Goal: Communication & Community: Ask a question

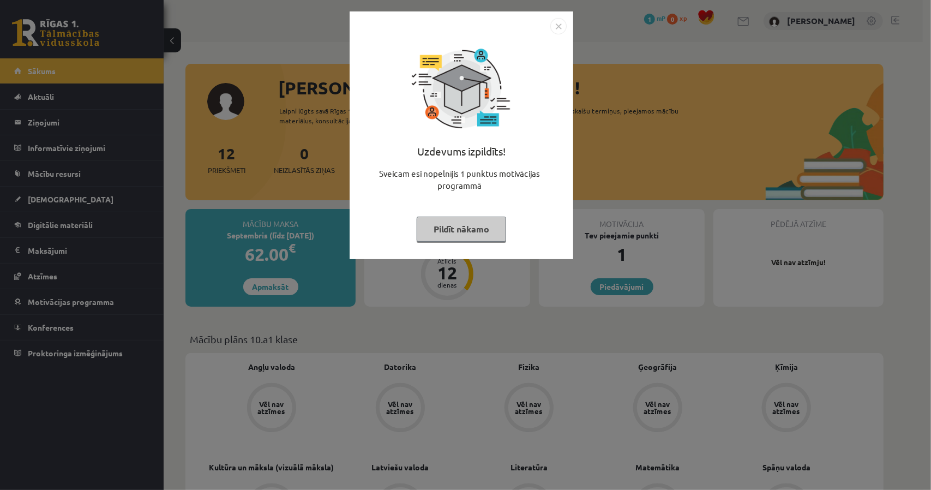
click at [499, 232] on button "Pildīt nākamo" at bounding box center [461, 229] width 89 height 25
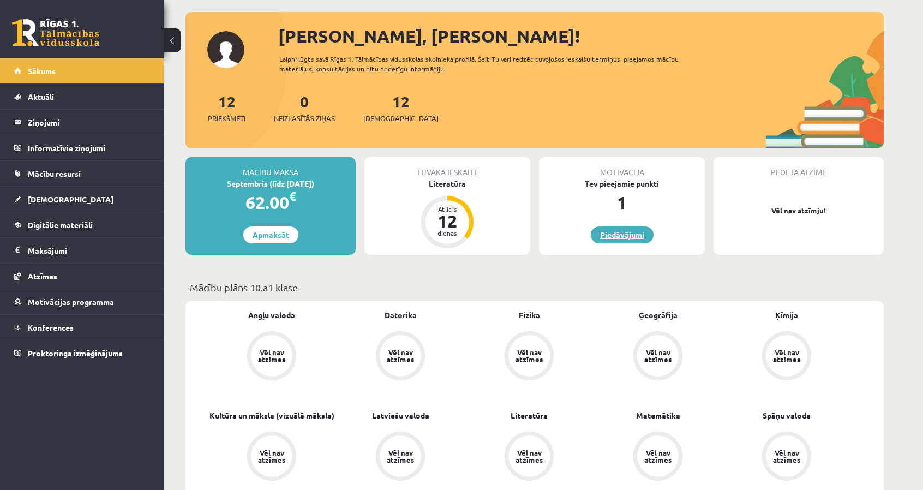
scroll to position [55, 0]
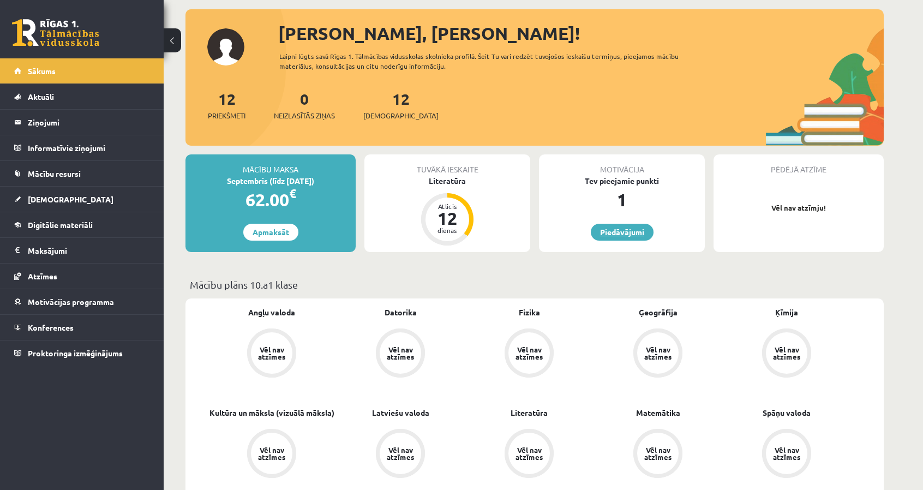
click at [618, 234] on link "Piedāvājumi" at bounding box center [622, 232] width 63 height 17
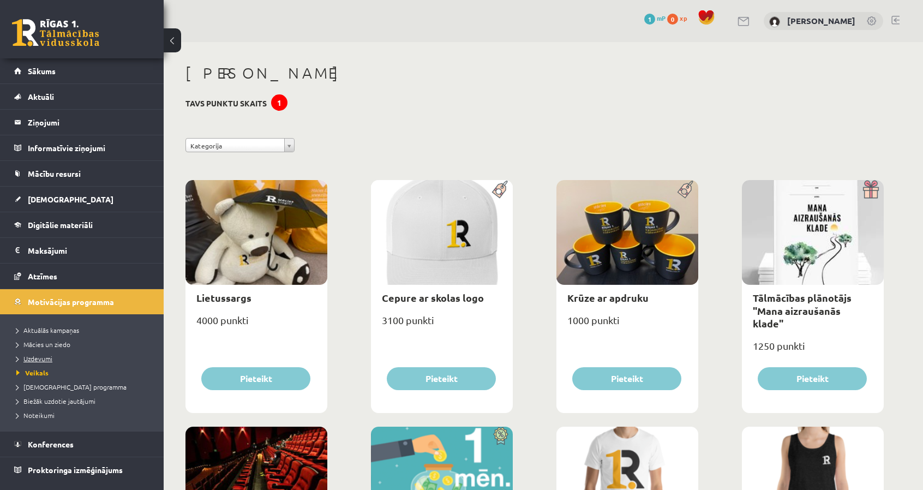
click at [29, 359] on span "Uzdevumi" at bounding box center [34, 358] width 36 height 9
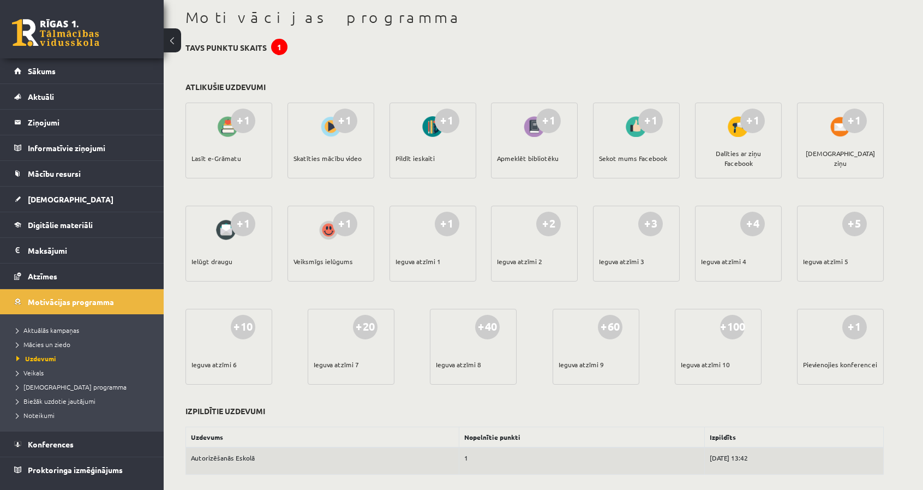
scroll to position [62, 0]
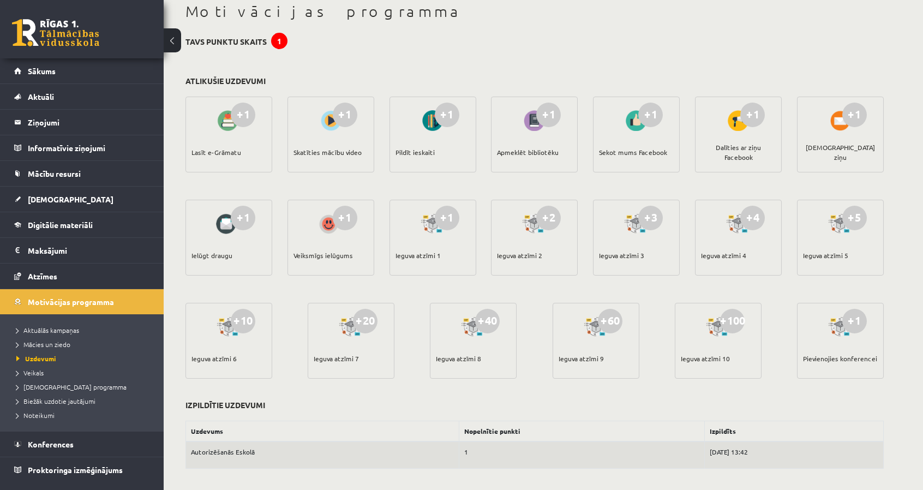
click at [314, 234] on div "+1 Veiksmīgs ielūgums" at bounding box center [331, 238] width 87 height 76
click at [40, 345] on span "Mācies un ziedo" at bounding box center [43, 344] width 54 height 9
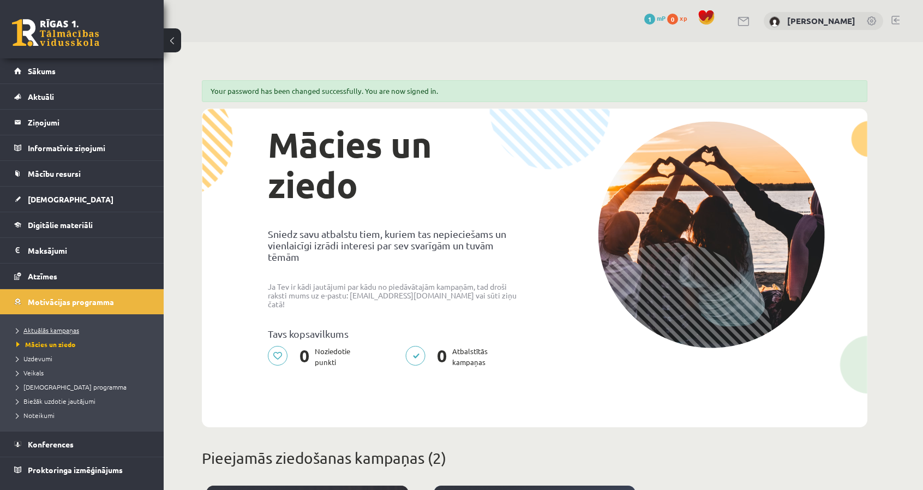
click at [33, 332] on link "Aktuālās kampaņas" at bounding box center [84, 330] width 136 height 10
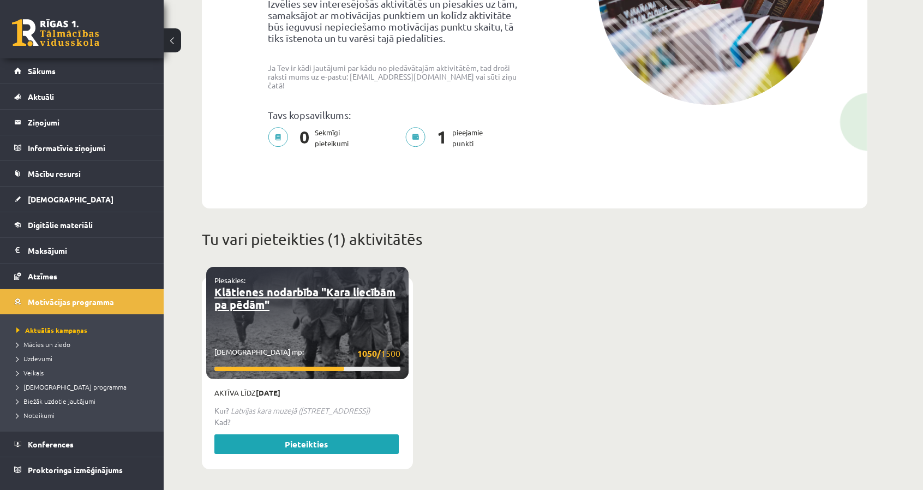
scroll to position [273, 0]
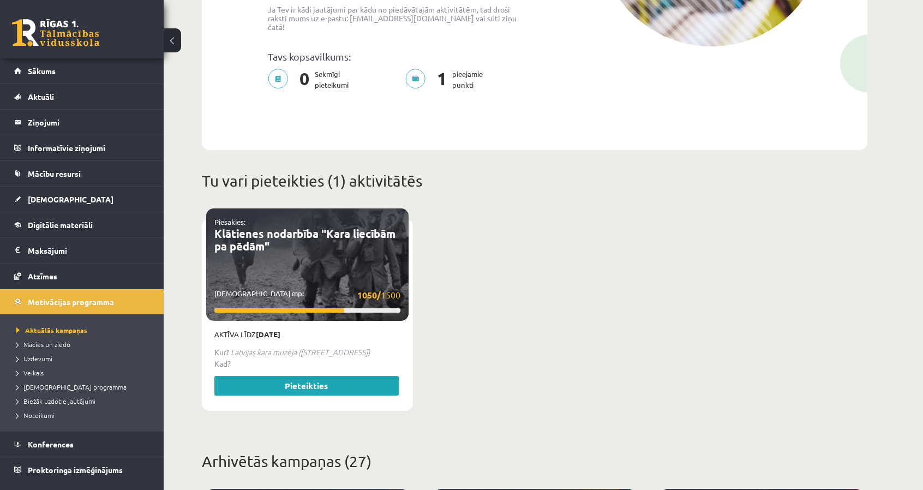
click at [302, 258] on div "Piesakies: Klātienes nodarbība "Kara liecībām pa pēdām" Savākti mp: 1050/ 1500" at bounding box center [307, 264] width 202 height 112
click at [344, 376] on link "Pieteikties" at bounding box center [306, 386] width 184 height 20
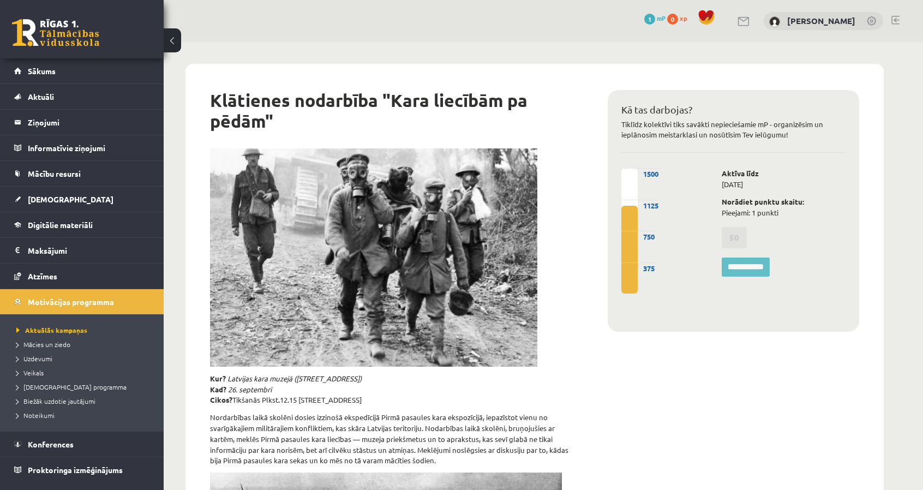
click at [731, 235] on label "50" at bounding box center [734, 237] width 25 height 21
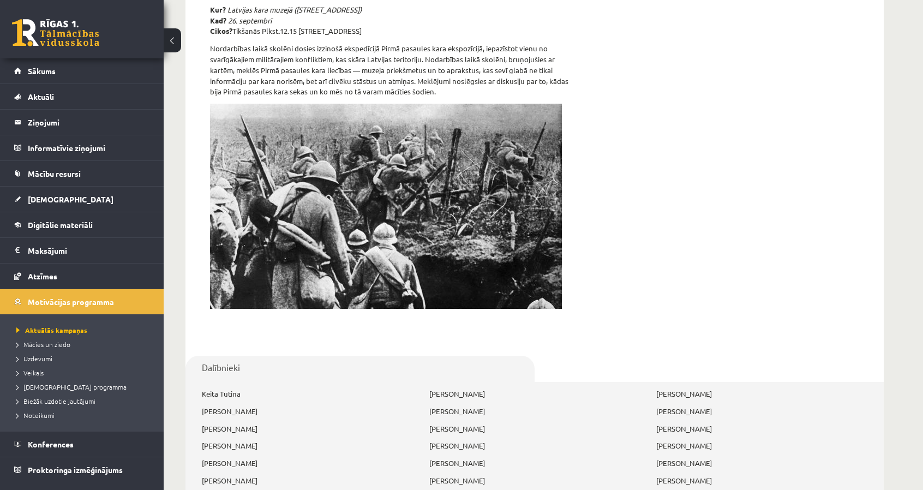
scroll to position [427, 0]
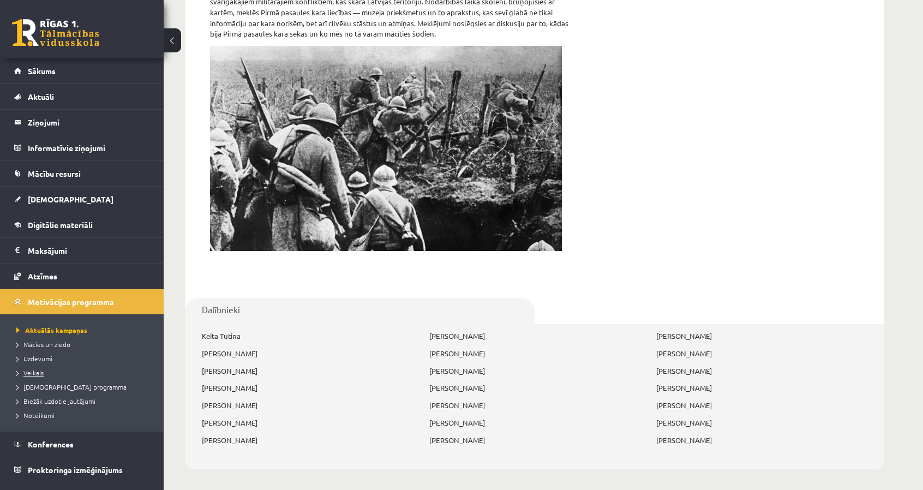
click at [39, 369] on span "Veikals" at bounding box center [29, 372] width 27 height 9
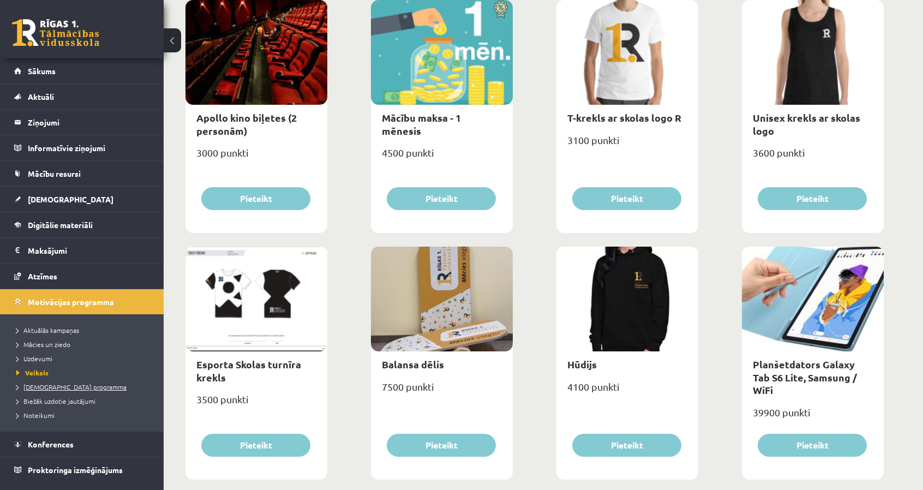
click at [49, 387] on span "[DEMOGRAPHIC_DATA] programma" at bounding box center [71, 387] width 110 height 9
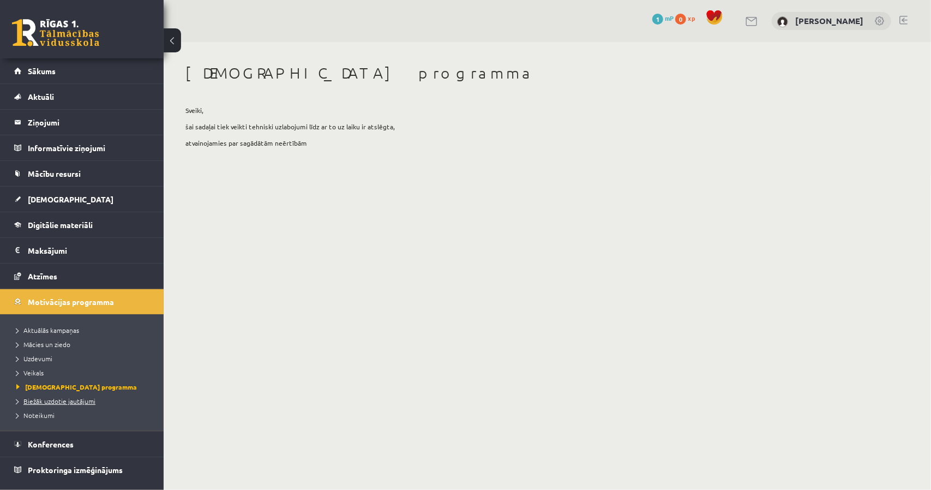
click at [55, 401] on span "Biežāk uzdotie jautājumi" at bounding box center [55, 401] width 79 height 9
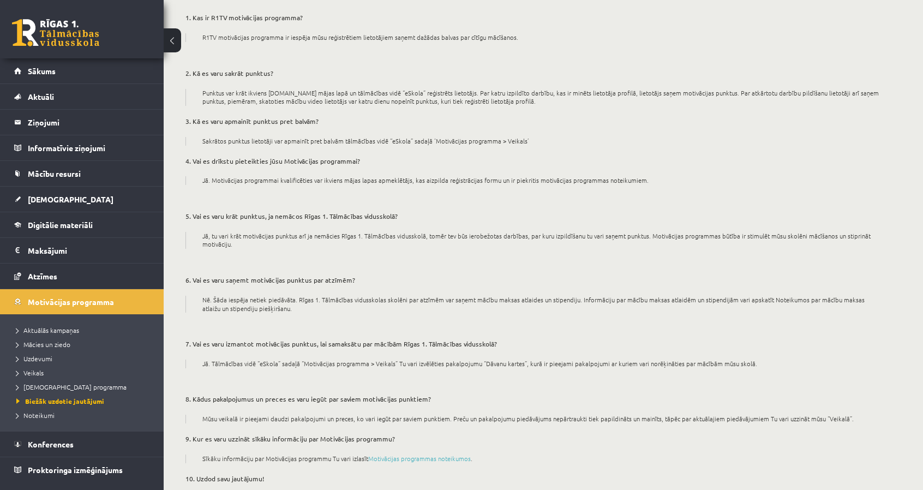
scroll to position [109, 0]
click at [31, 374] on span "Veikals" at bounding box center [29, 372] width 27 height 9
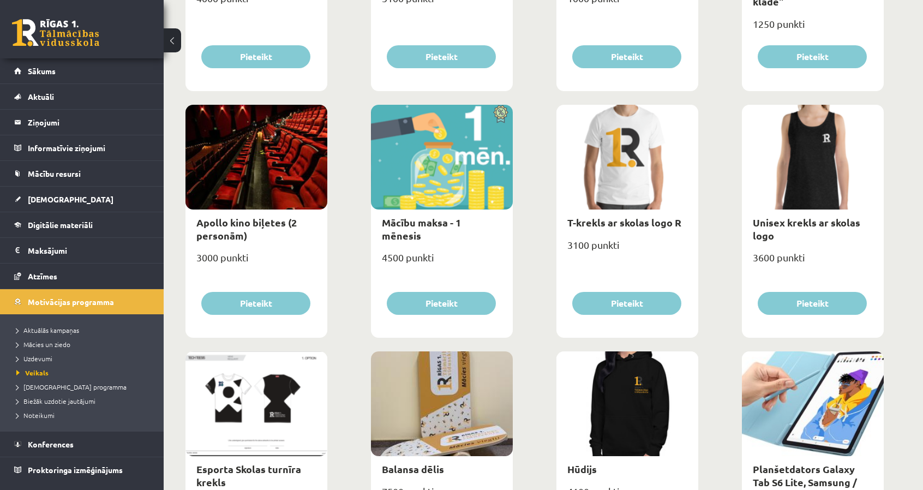
scroll to position [327, 0]
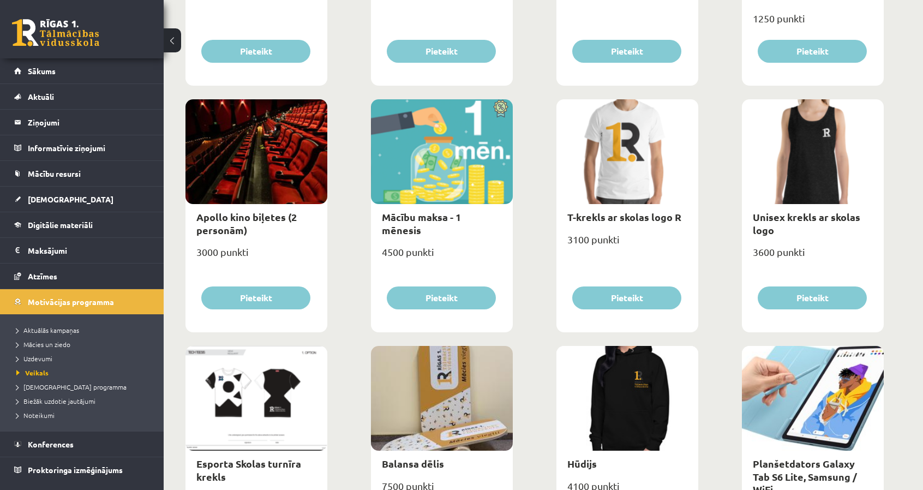
click at [435, 210] on div "Mācību maksa - 1 mēnesis" at bounding box center [442, 223] width 142 height 39
click at [440, 218] on link "Mācību maksa - 1 mēnesis" at bounding box center [421, 223] width 79 height 25
type input "*"
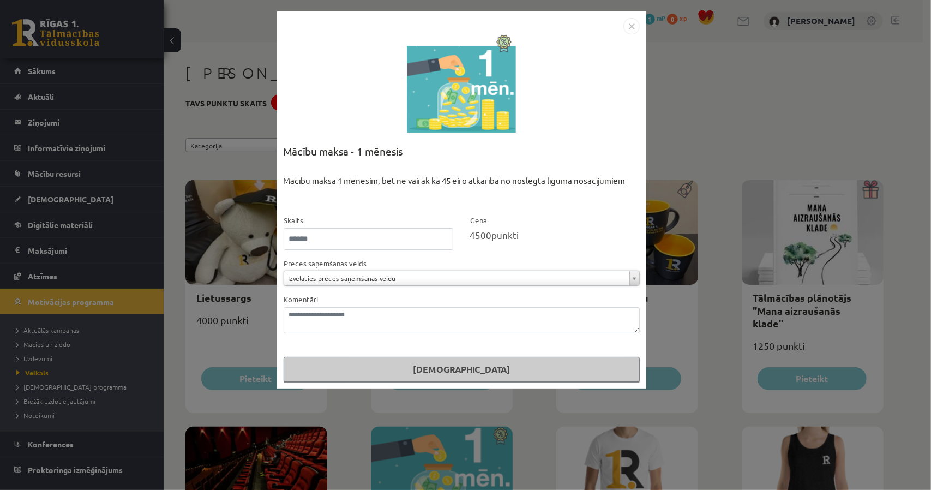
click at [624, 26] on img "Close" at bounding box center [632, 26] width 16 height 16
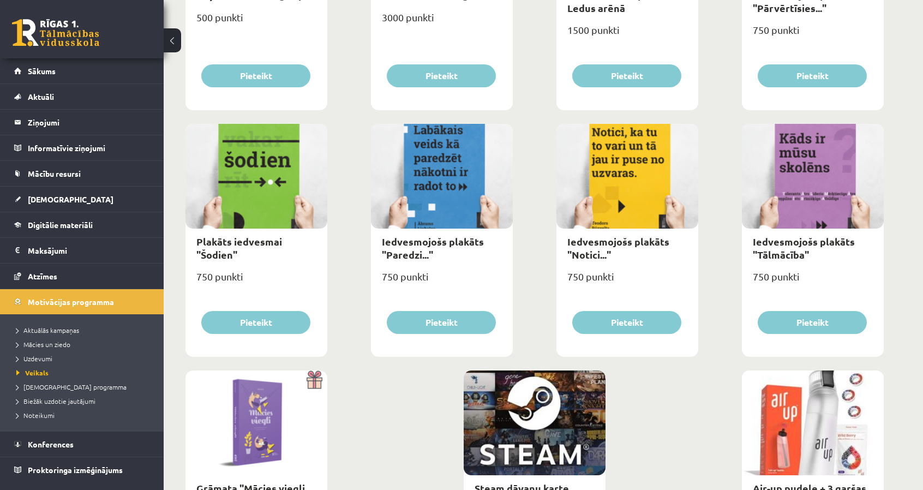
scroll to position [1186, 0]
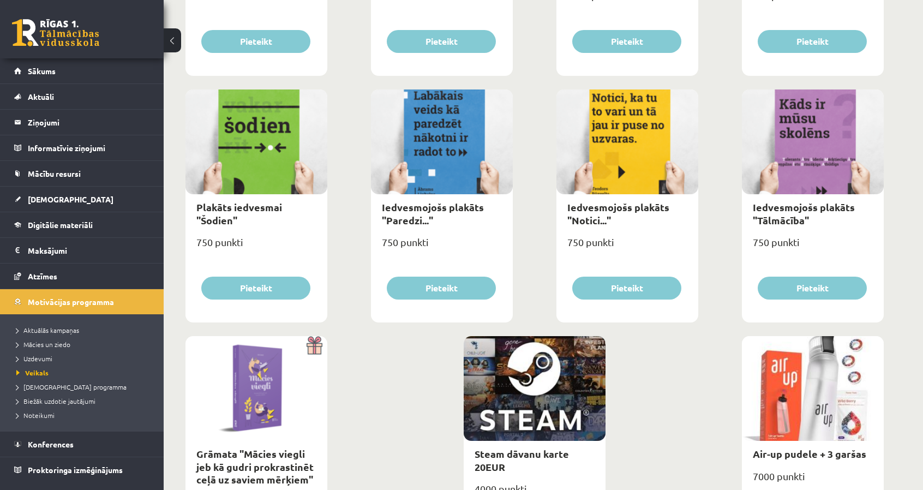
click at [798, 383] on div at bounding box center [813, 388] width 142 height 105
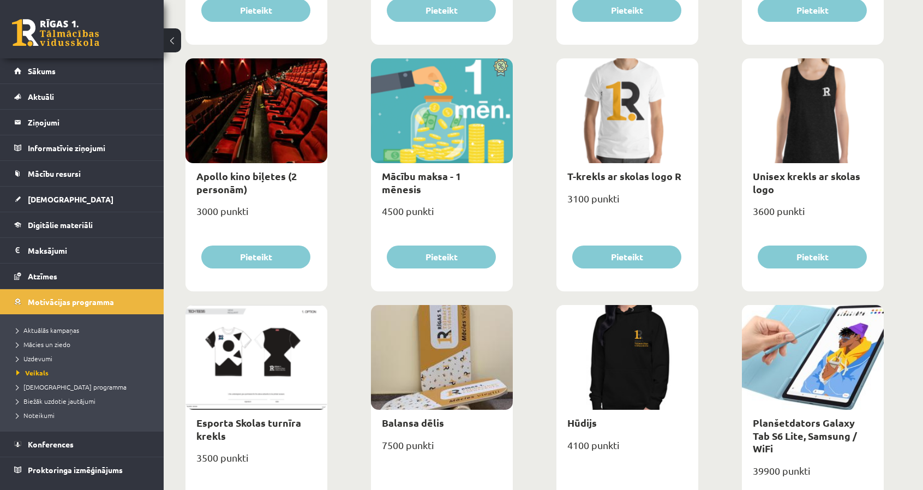
scroll to position [368, 0]
click at [625, 243] on div "T-krekls ar skolas logo R 3100 punkti Pieteikt" at bounding box center [628, 175] width 142 height 233
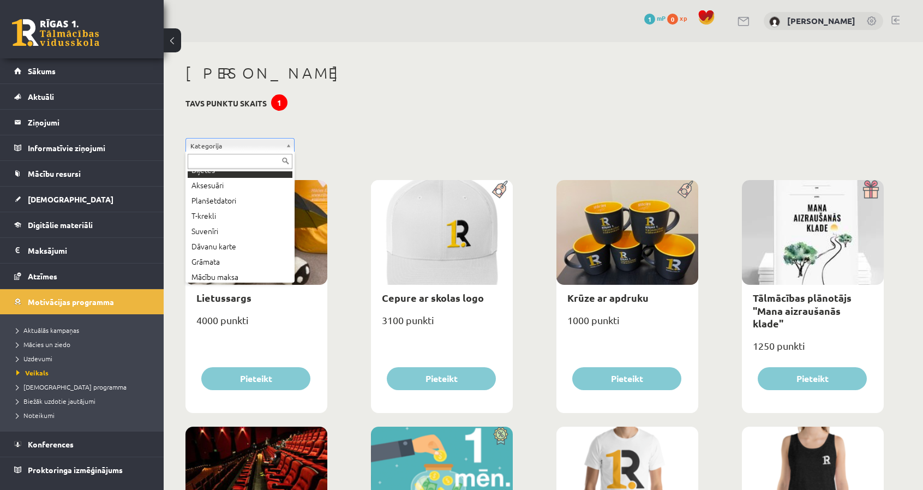
scroll to position [59, 0]
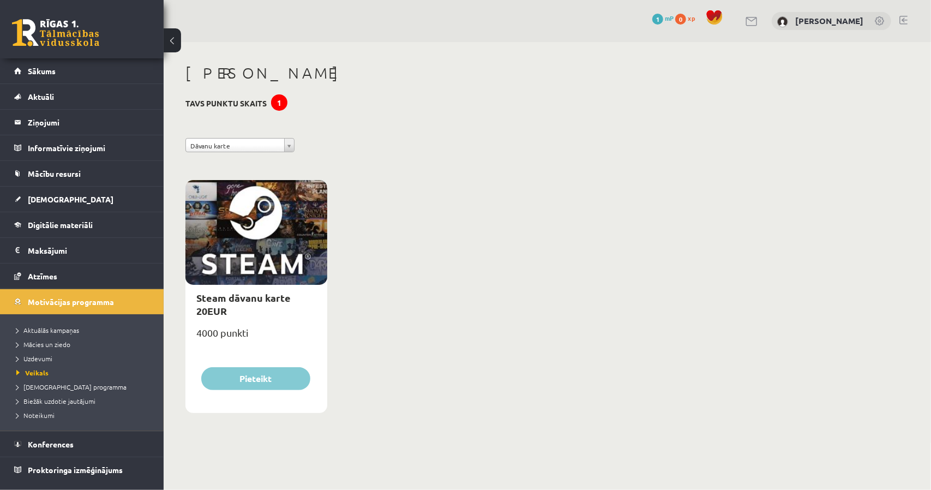
click at [249, 134] on div "**********" at bounding box center [535, 242] width 742 height 401
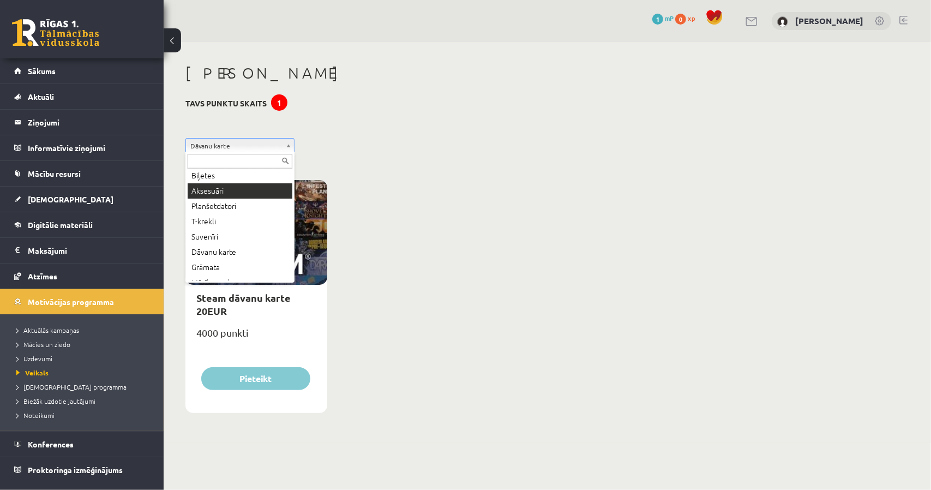
scroll to position [59, 0]
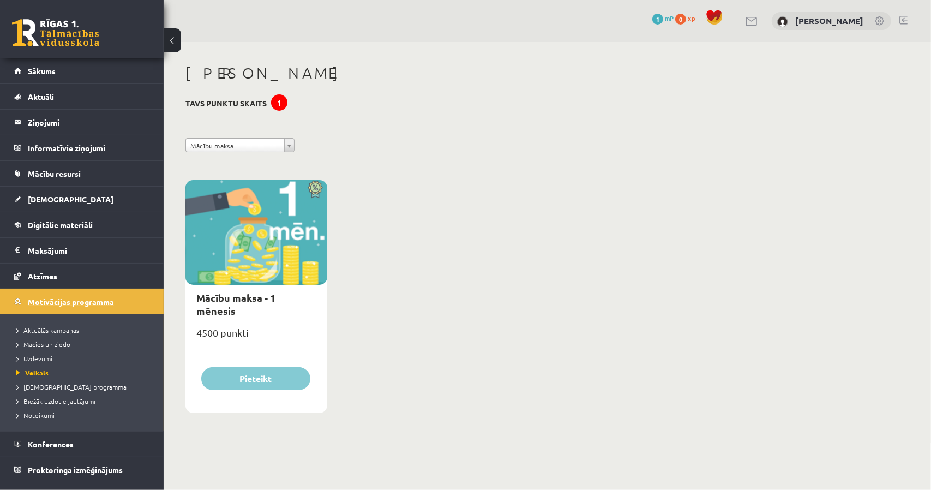
click at [96, 300] on span "Motivācijas programma" at bounding box center [71, 302] width 86 height 10
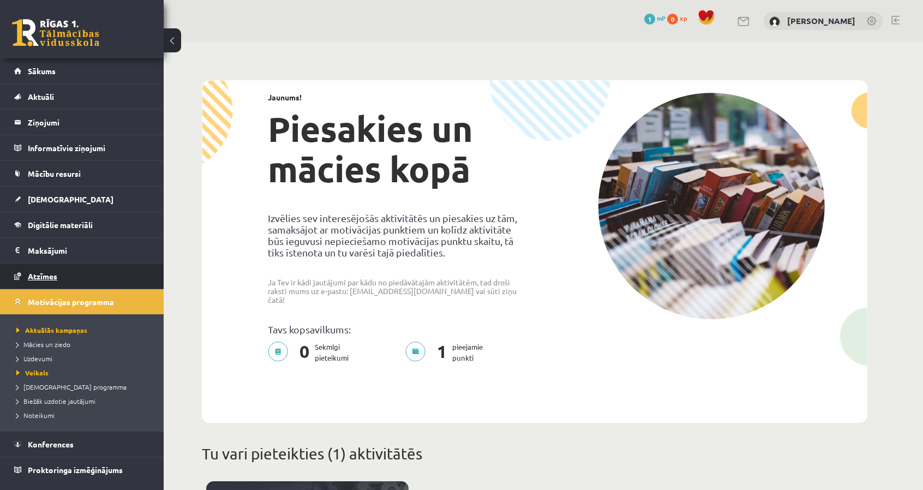
click at [80, 283] on link "Atzīmes" at bounding box center [82, 276] width 136 height 25
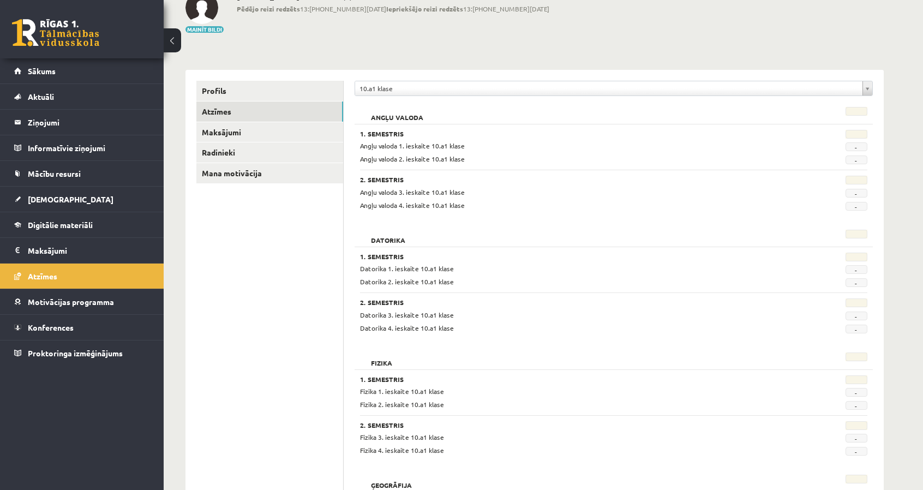
scroll to position [109, 0]
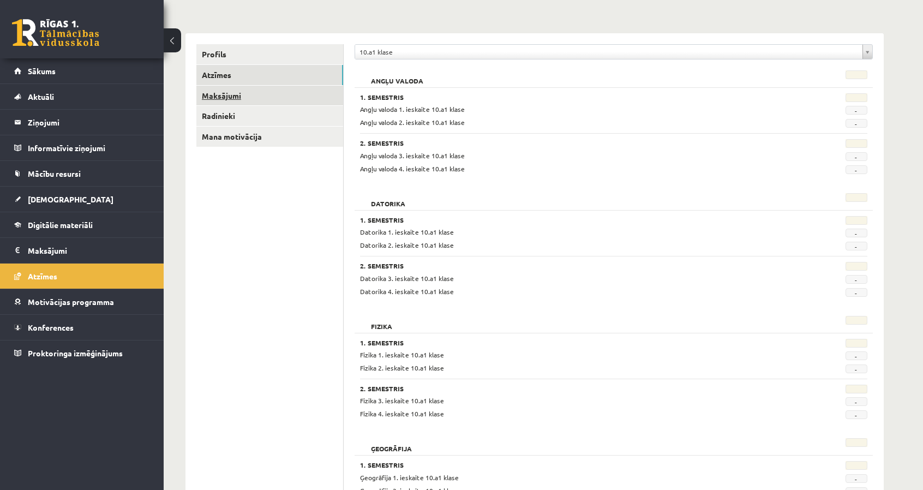
click at [219, 98] on link "Maksājumi" at bounding box center [269, 96] width 147 height 20
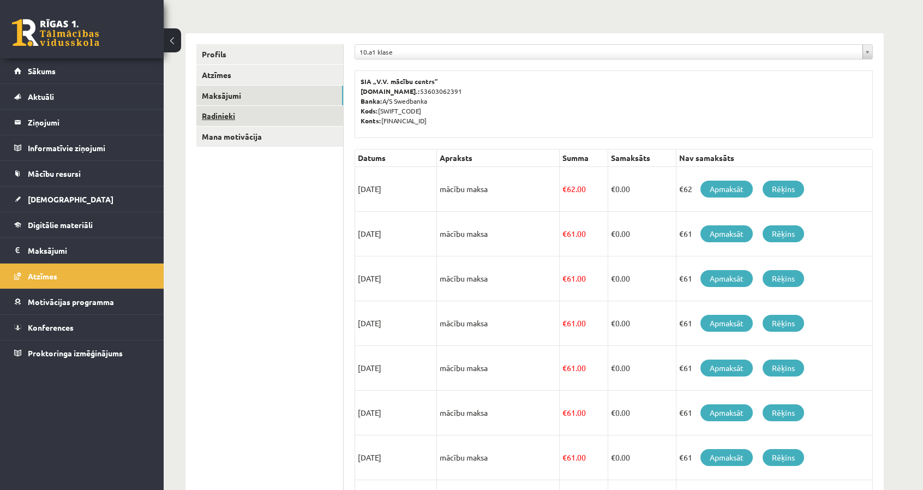
click at [237, 118] on link "Radinieki" at bounding box center [269, 116] width 147 height 20
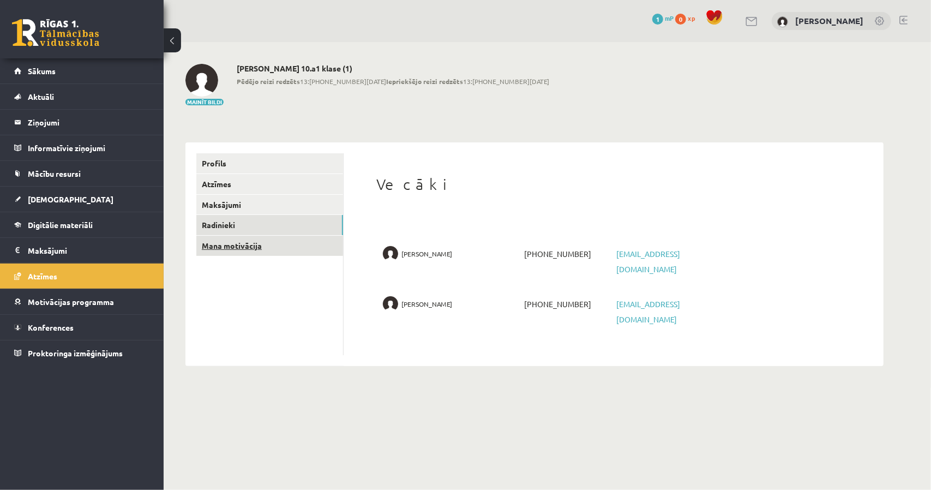
click at [280, 247] on link "Mana motivācija" at bounding box center [269, 246] width 147 height 20
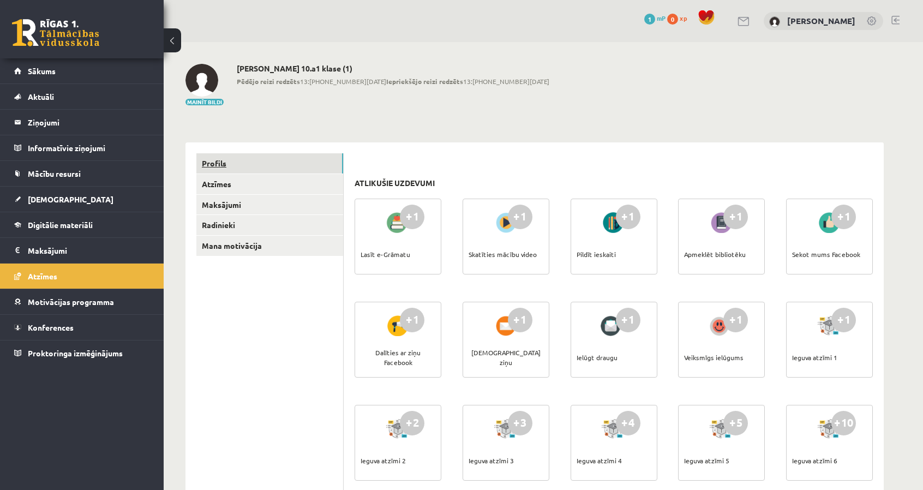
click at [272, 168] on link "Profils" at bounding box center [269, 163] width 147 height 20
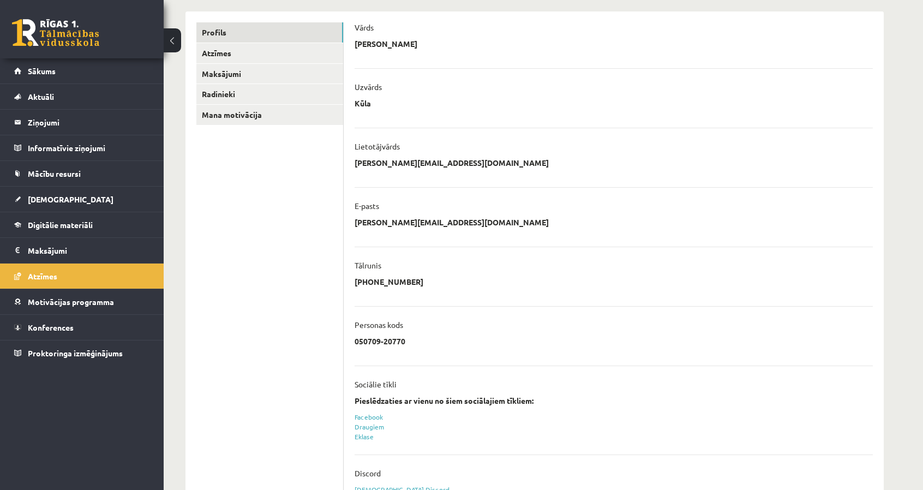
scroll to position [167, 0]
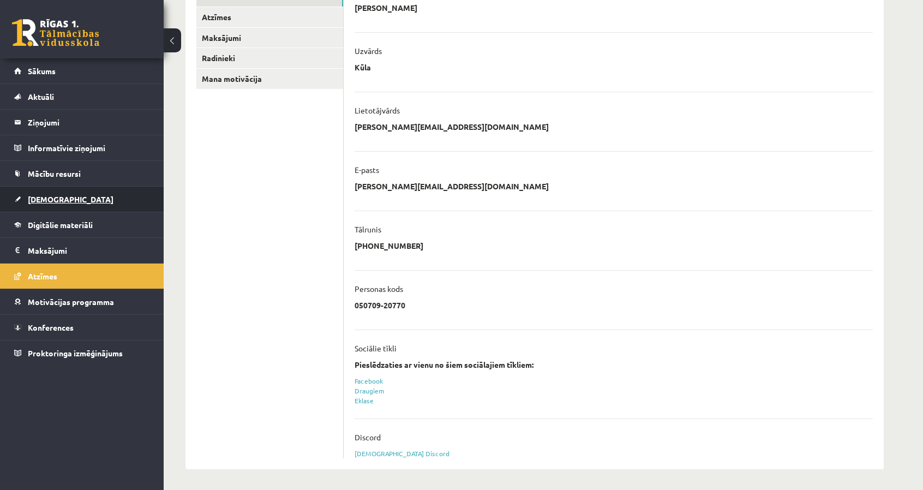
click at [63, 194] on link "[DEMOGRAPHIC_DATA]" at bounding box center [82, 199] width 136 height 25
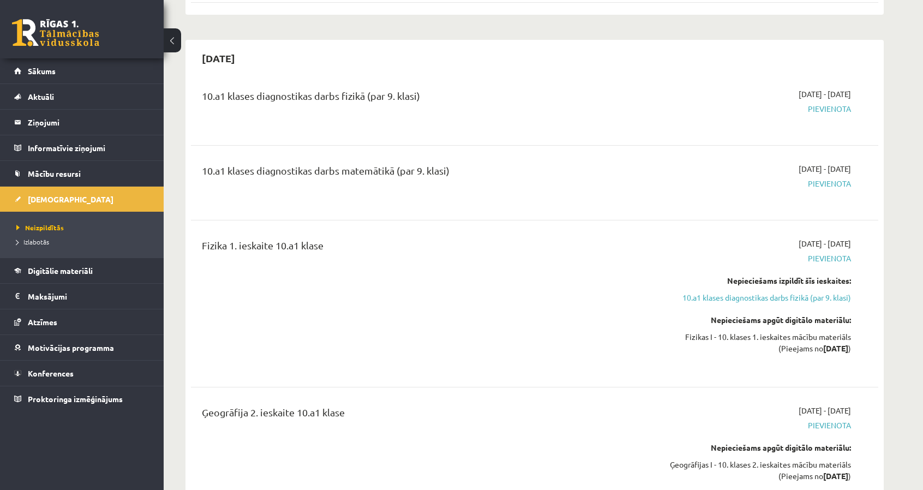
scroll to position [1582, 0]
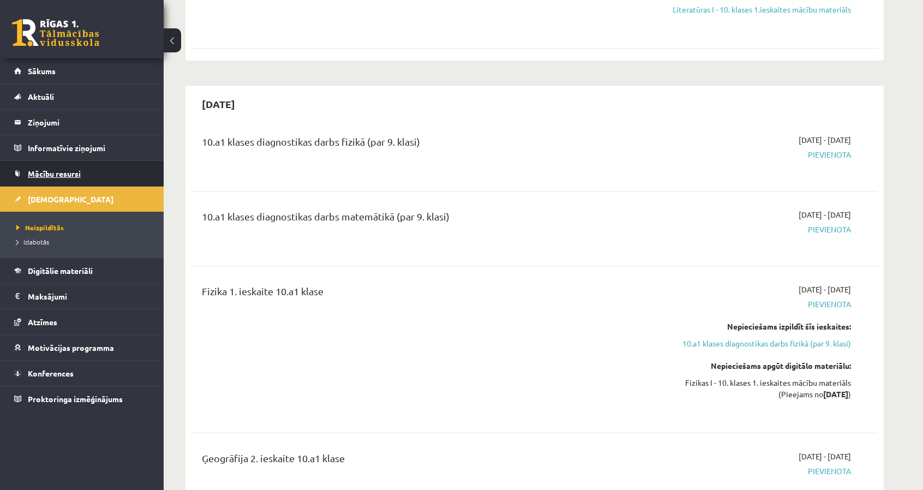
click at [36, 168] on link "Mācību resursi" at bounding box center [82, 173] width 136 height 25
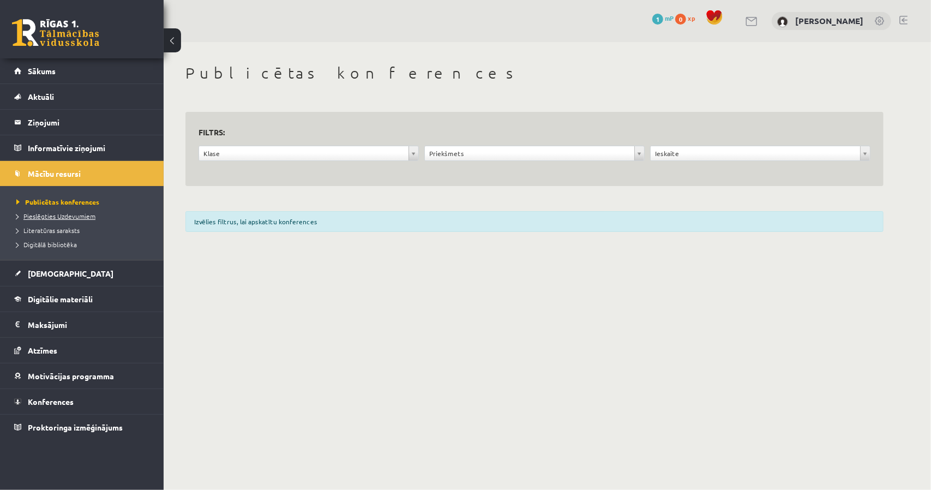
click at [68, 214] on span "Pieslēgties Uzdevumiem" at bounding box center [55, 216] width 79 height 9
click at [52, 228] on span "Literatūras saraksts" at bounding box center [47, 230] width 63 height 9
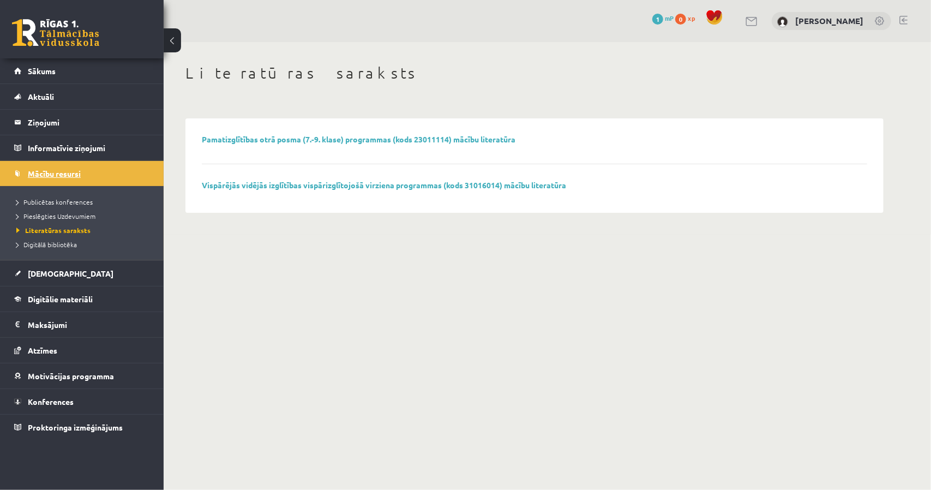
click at [108, 177] on link "Mācību resursi" at bounding box center [82, 173] width 136 height 25
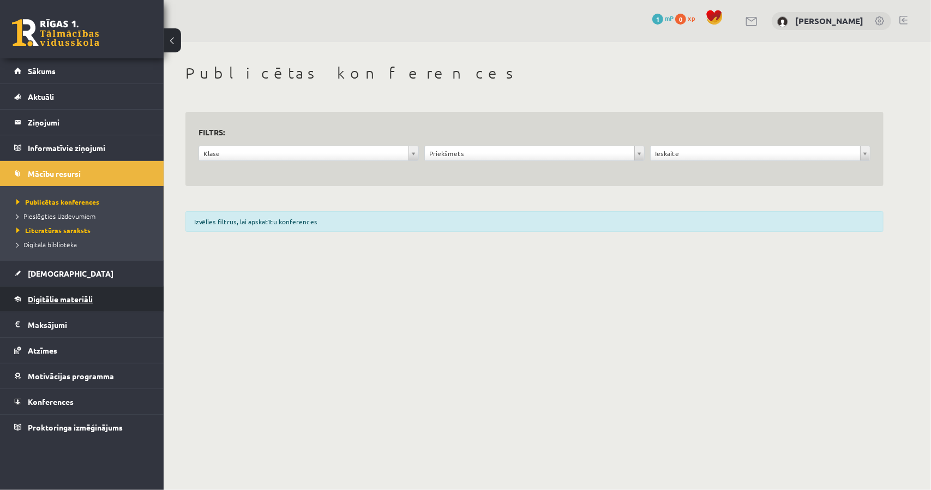
click at [65, 308] on link "Digitālie materiāli" at bounding box center [82, 298] width 136 height 25
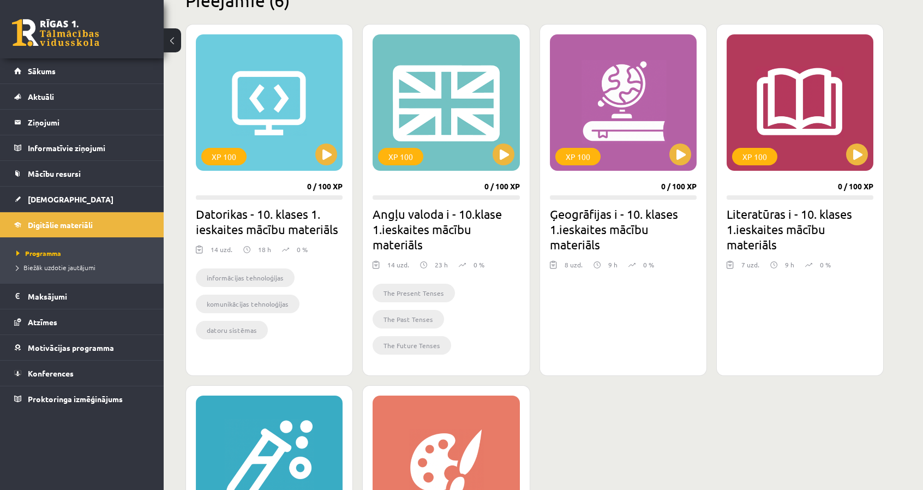
scroll to position [250, 0]
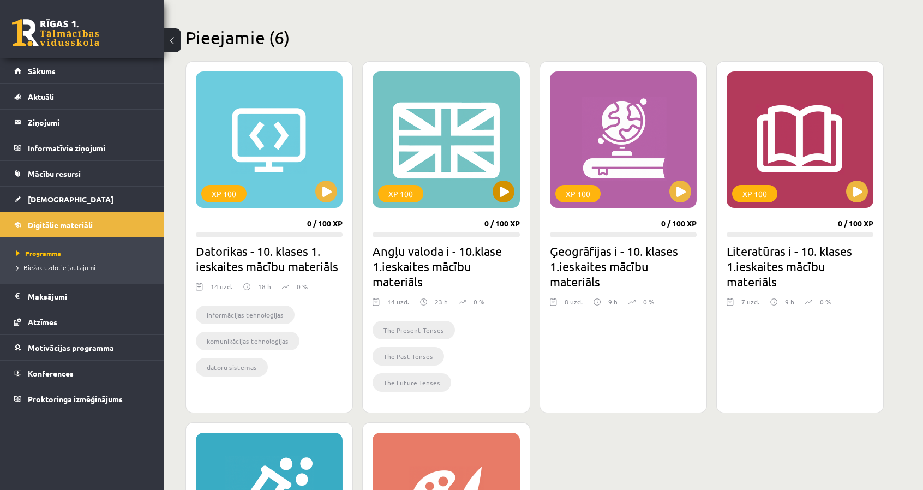
click at [463, 177] on div "XP 100" at bounding box center [446, 139] width 147 height 136
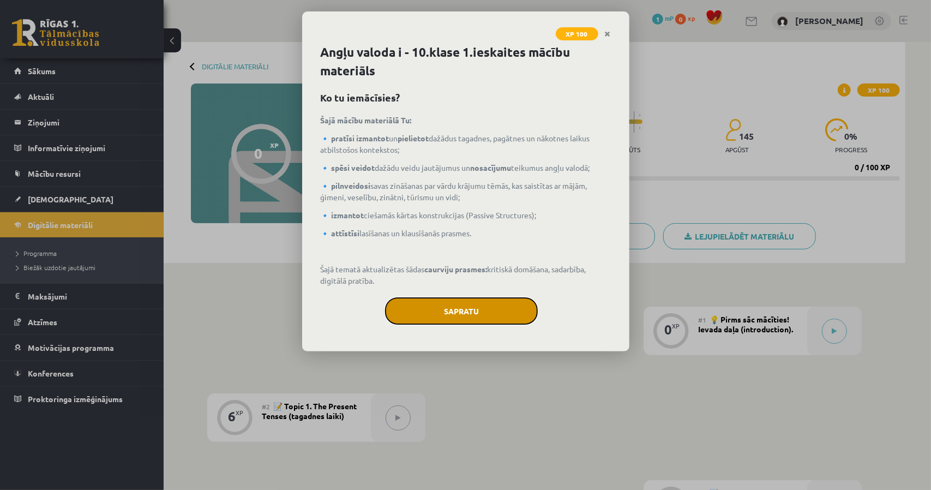
click at [438, 305] on button "Sapratu" at bounding box center [461, 310] width 153 height 27
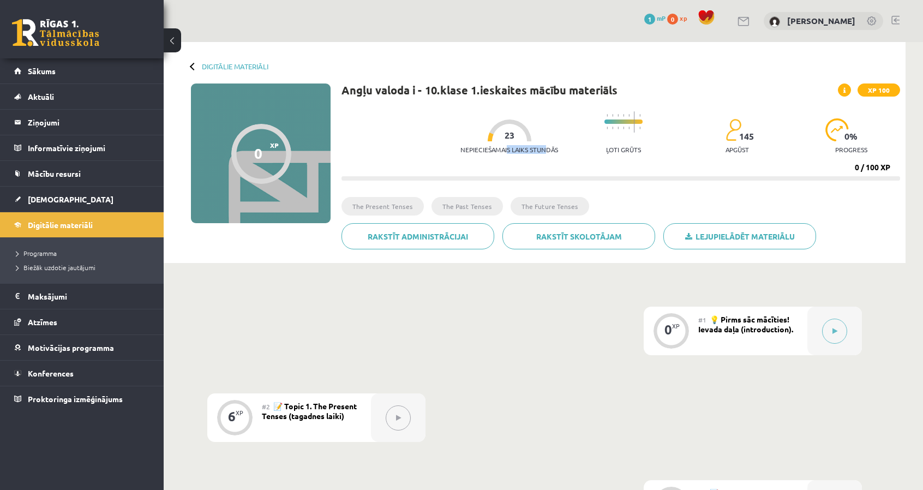
drag, startPoint x: 511, startPoint y: 151, endPoint x: 538, endPoint y: 151, distance: 27.3
click at [538, 151] on p "Nepieciešamais laiks stundās" at bounding box center [510, 150] width 98 height 8
click at [683, 151] on div "Nepieciešamais laiks stundās 23 Ļoti grūts 145 apgūst 0 % progress" at bounding box center [681, 133] width 440 height 54
click at [784, 243] on link "Lejupielādēt materiālu" at bounding box center [740, 236] width 153 height 26
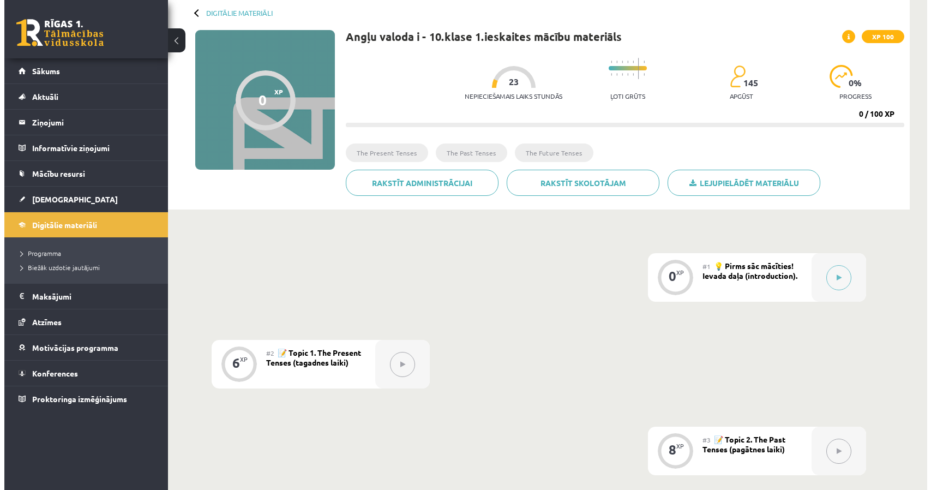
scroll to position [55, 0]
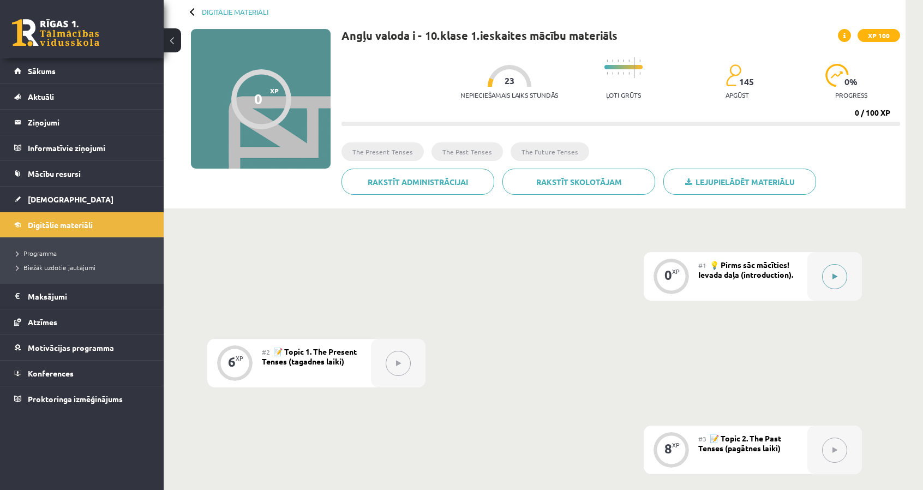
click at [829, 276] on button at bounding box center [834, 276] width 25 height 25
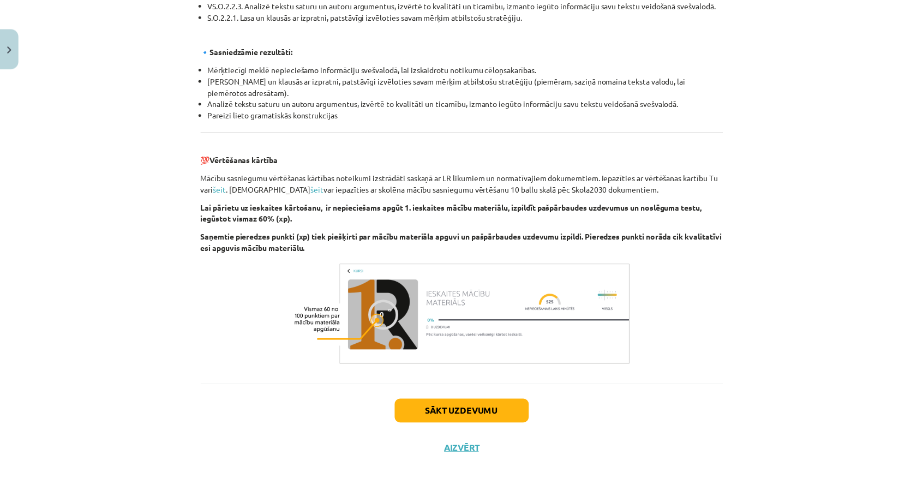
scroll to position [1150, 0]
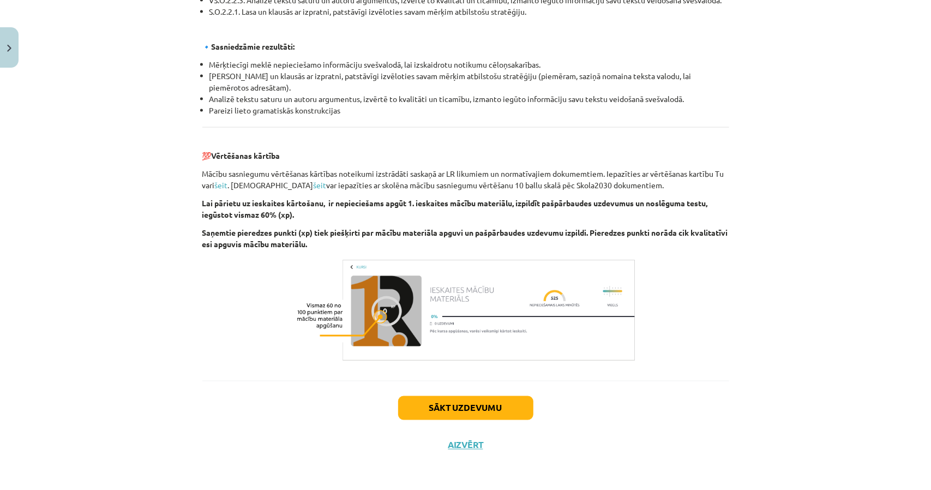
drag, startPoint x: 455, startPoint y: 428, endPoint x: 455, endPoint y: 438, distance: 9.3
click at [455, 428] on div "Sākt uzdevumu Aizvērt" at bounding box center [465, 419] width 527 height 76
click at [457, 446] on button "Aizvērt" at bounding box center [465, 445] width 41 height 11
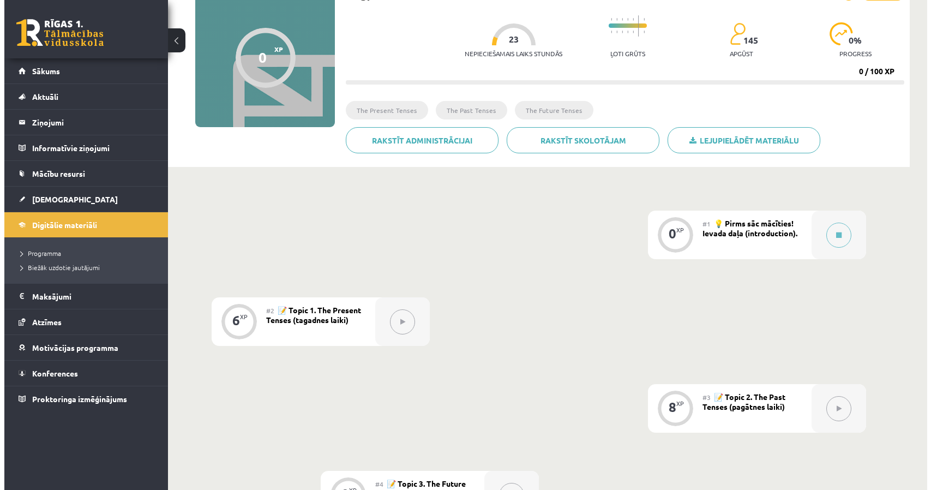
scroll to position [218, 0]
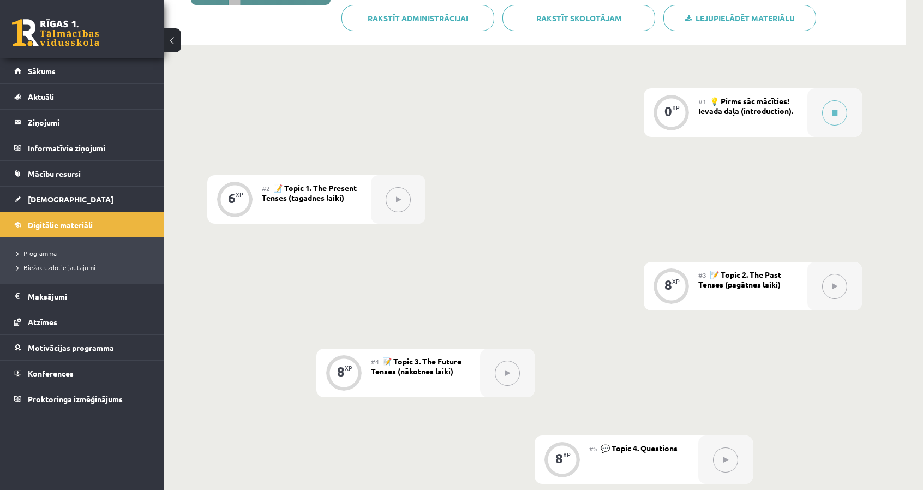
click at [398, 198] on icon at bounding box center [398, 199] width 5 height 7
click at [830, 104] on button at bounding box center [834, 112] width 25 height 25
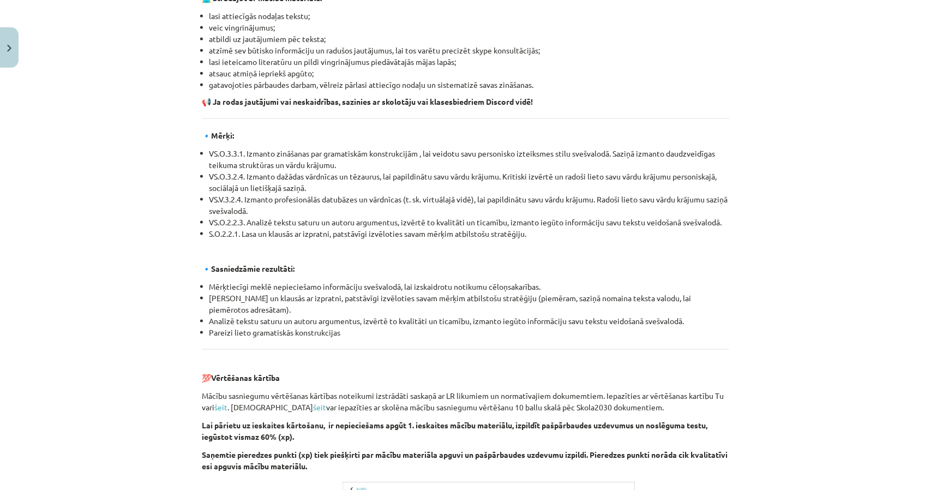
scroll to position [1146, 0]
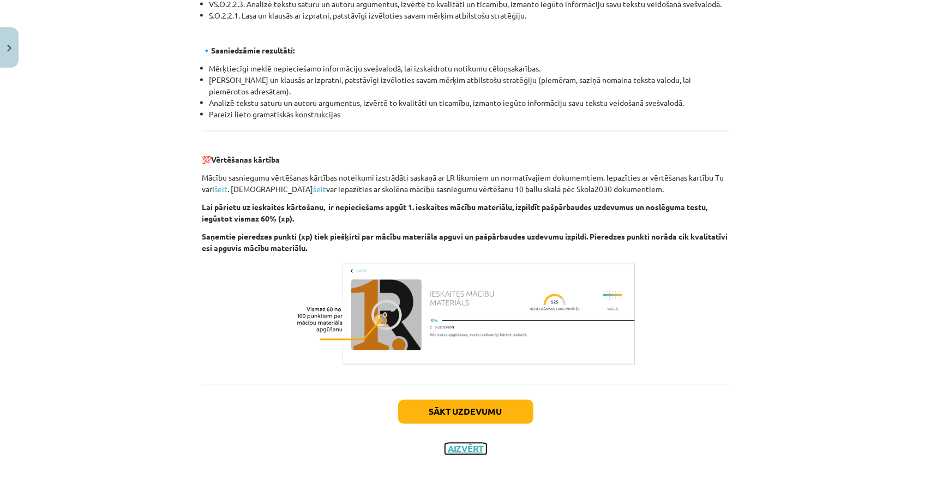
click at [456, 448] on button "Aizvērt" at bounding box center [465, 449] width 41 height 11
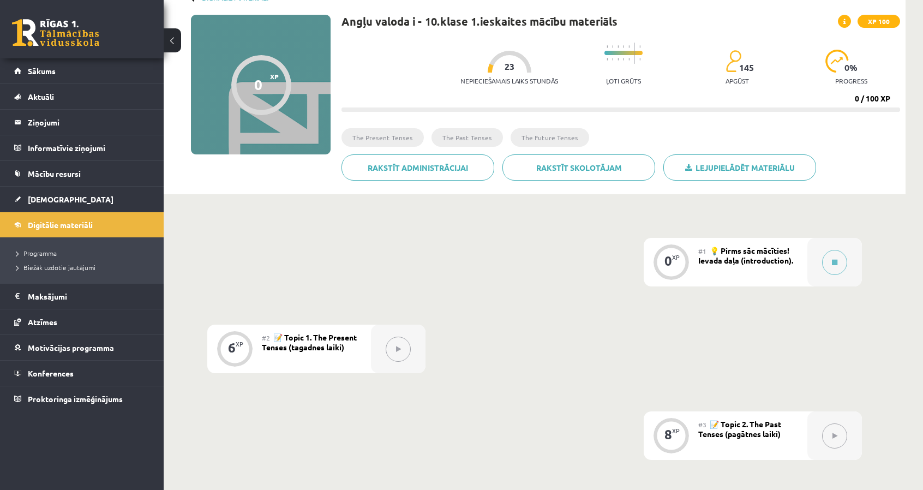
scroll to position [0, 0]
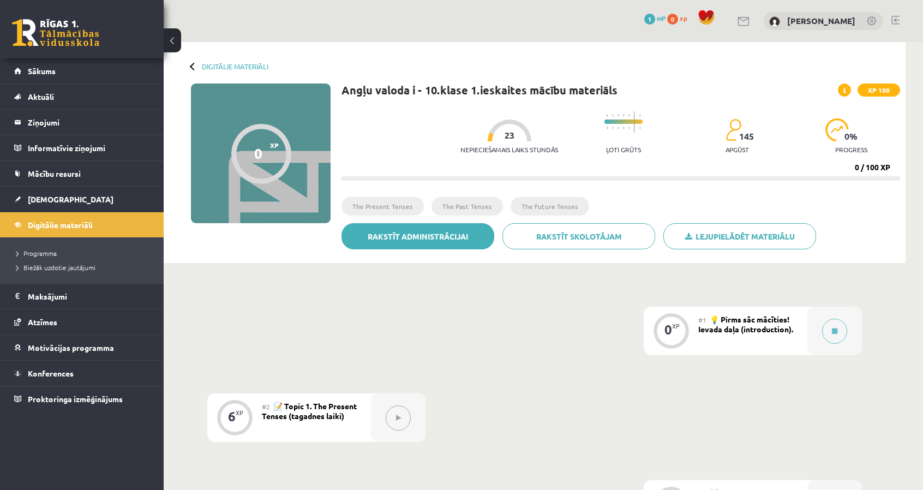
click at [460, 240] on link "Rakstīt administrācijai" at bounding box center [418, 236] width 153 height 26
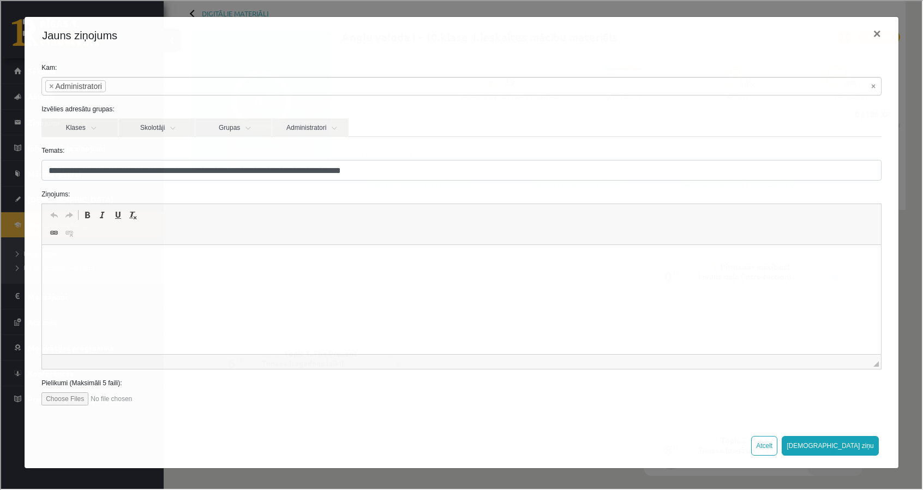
scroll to position [55, 0]
click at [311, 278] on html at bounding box center [461, 261] width 839 height 33
click at [98, 131] on link "Klases" at bounding box center [78, 126] width 76 height 19
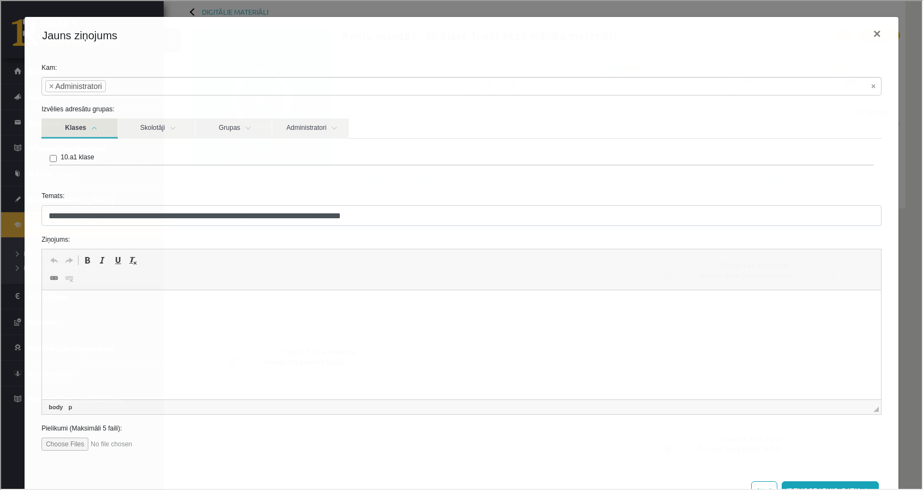
click at [98, 131] on link "Klases" at bounding box center [78, 127] width 76 height 20
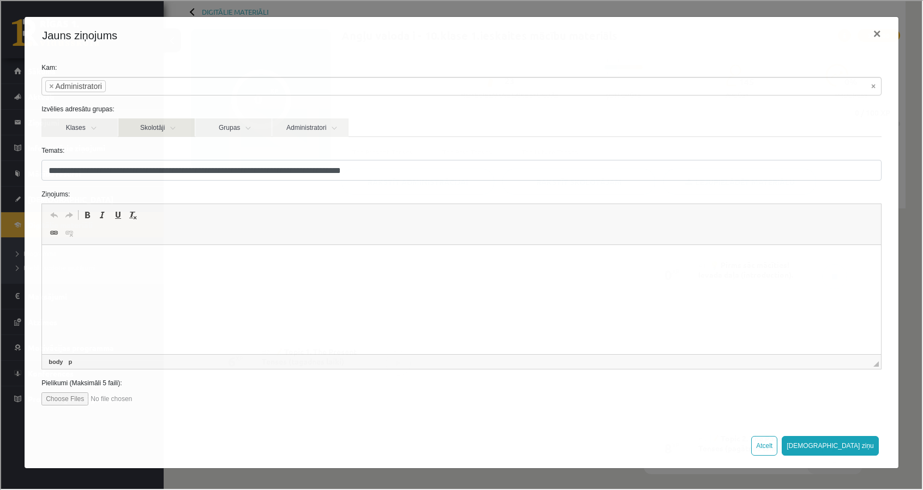
click at [150, 121] on link "Skolotāji" at bounding box center [155, 126] width 76 height 19
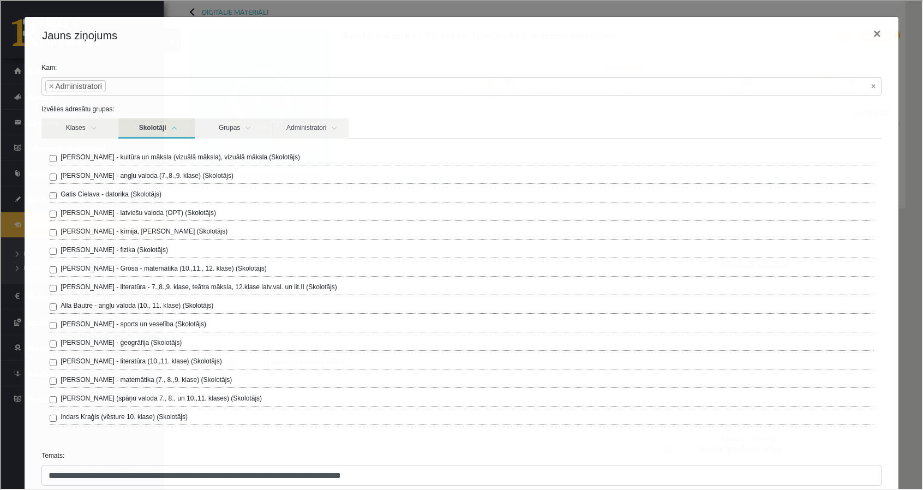
click at [165, 124] on link "Skolotāji" at bounding box center [155, 127] width 76 height 20
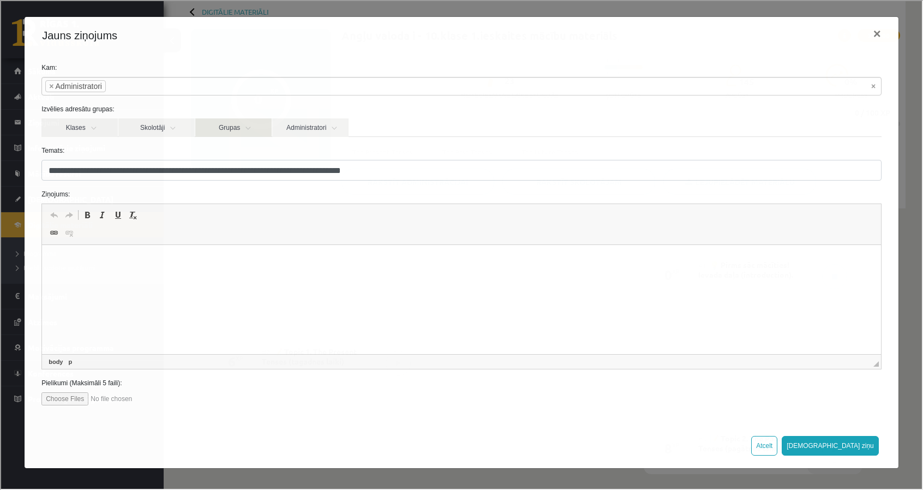
click at [205, 124] on link "Grupas" at bounding box center [232, 126] width 76 height 19
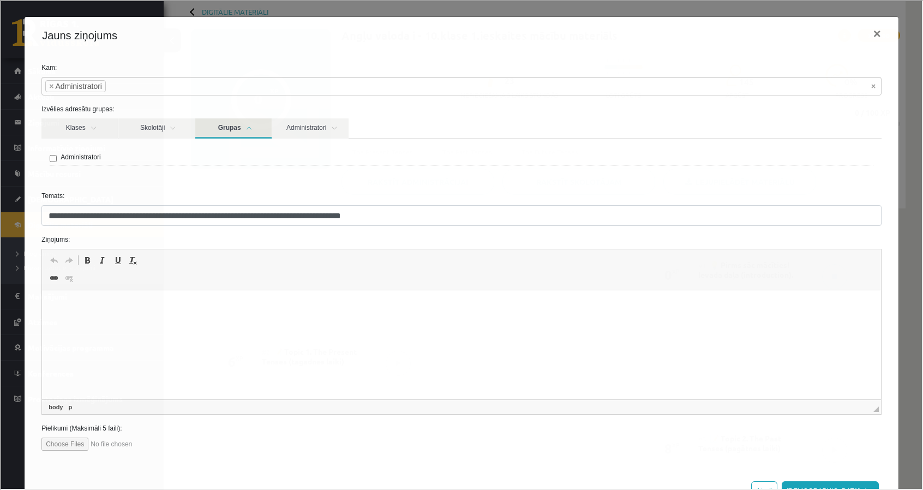
click at [205, 124] on link "Grupas" at bounding box center [232, 127] width 76 height 20
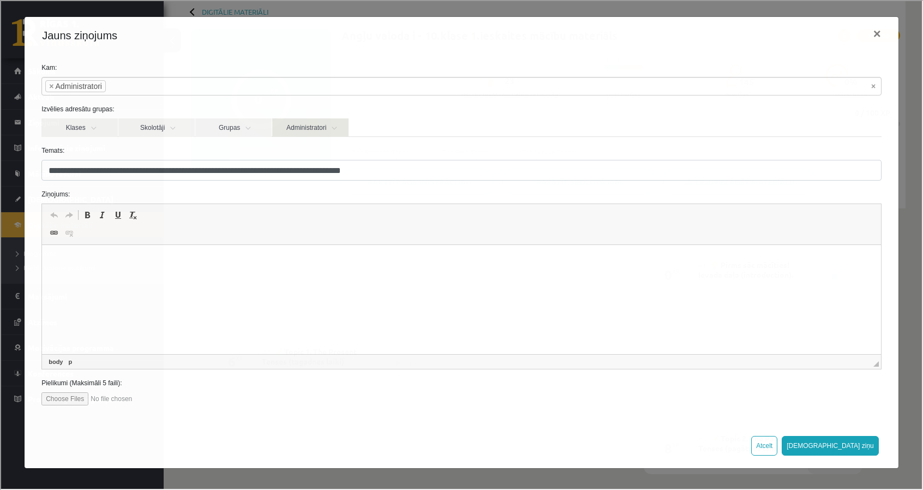
click at [316, 124] on link "Administratori" at bounding box center [309, 126] width 76 height 19
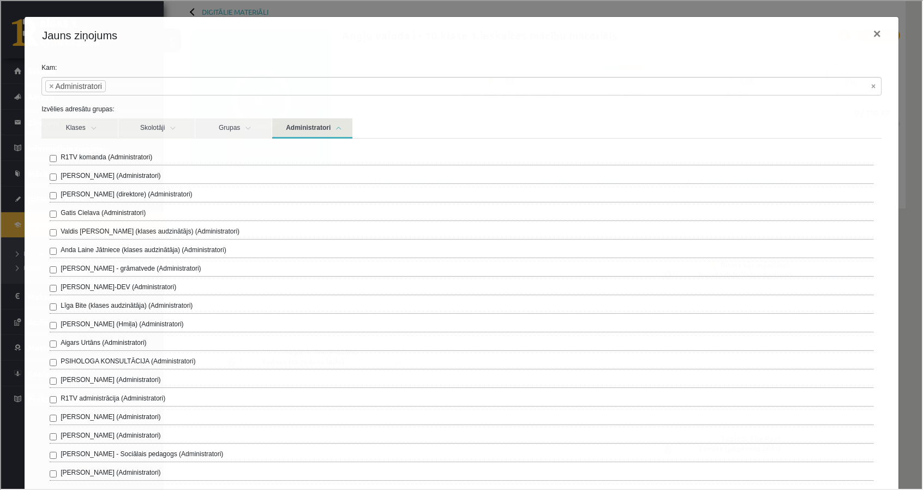
click at [316, 124] on link "Administratori" at bounding box center [311, 127] width 80 height 20
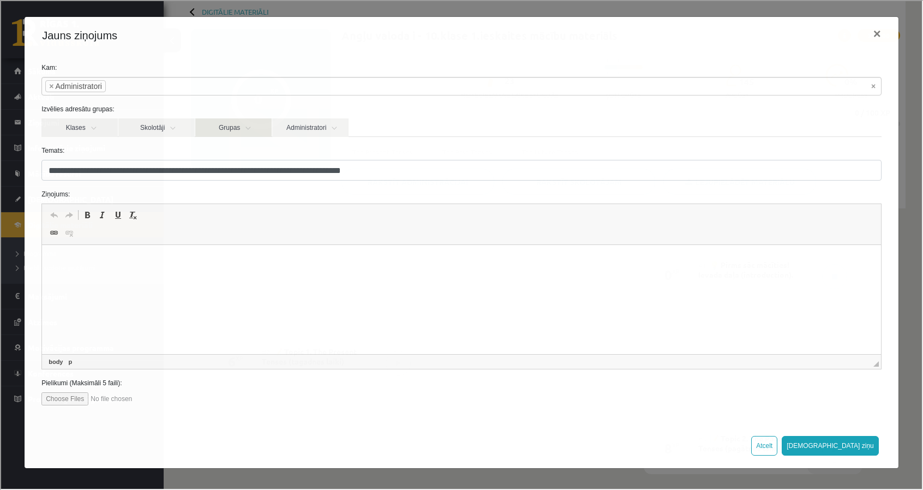
click at [249, 126] on link "Grupas" at bounding box center [232, 126] width 76 height 19
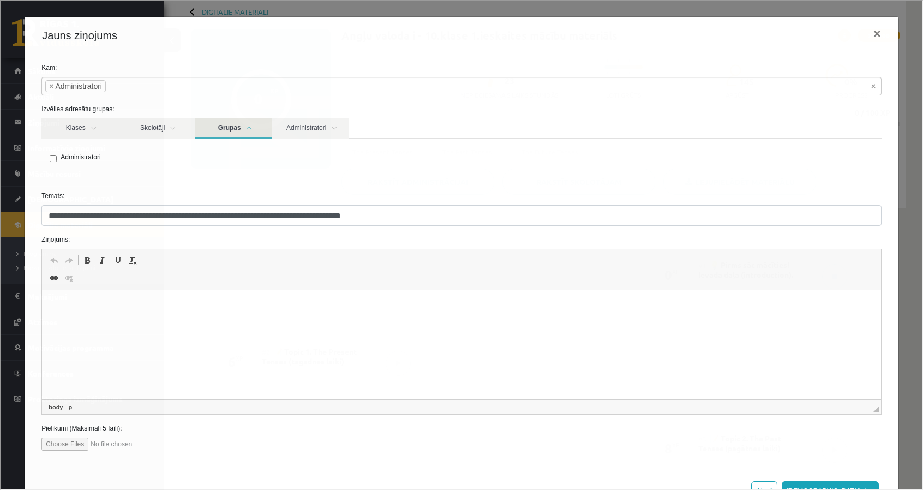
click at [249, 126] on link "Grupas" at bounding box center [232, 127] width 76 height 20
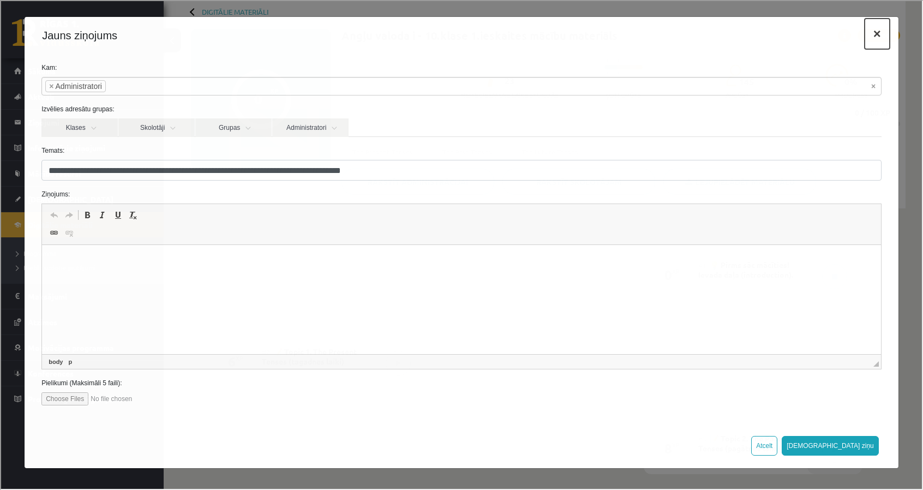
click at [875, 32] on button "×" at bounding box center [876, 32] width 25 height 31
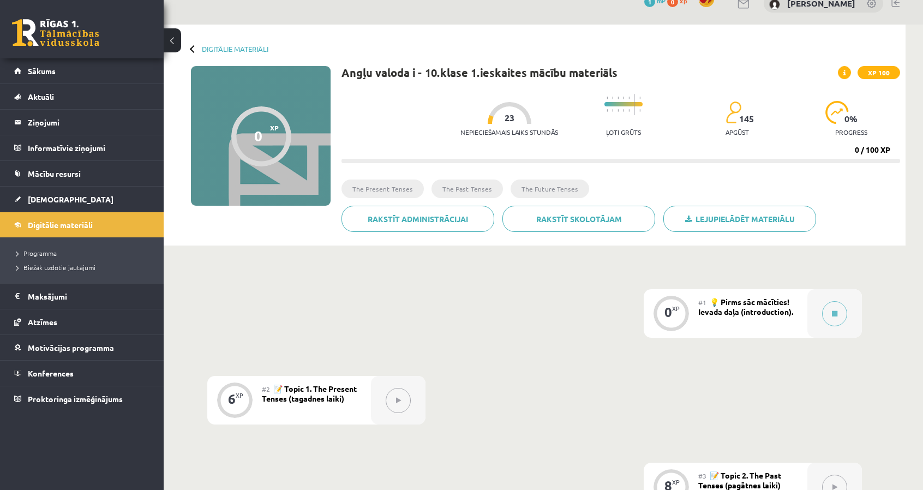
scroll to position [0, 0]
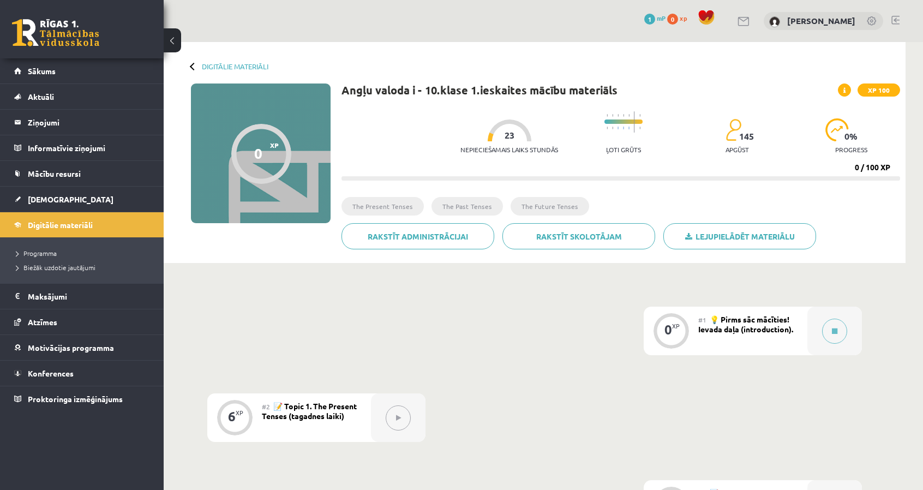
drag, startPoint x: 622, startPoint y: 127, endPoint x: 647, endPoint y: 131, distance: 26.0
click at [647, 131] on div "Nepieciešamais laiks stundās 23 Ļoti grūts 145 apgūst 0 % progress" at bounding box center [681, 133] width 440 height 54
click at [622, 133] on div at bounding box center [624, 123] width 38 height 35
click at [256, 154] on div "0" at bounding box center [258, 153] width 8 height 16
click at [193, 69] on div at bounding box center [194, 66] width 8 height 8
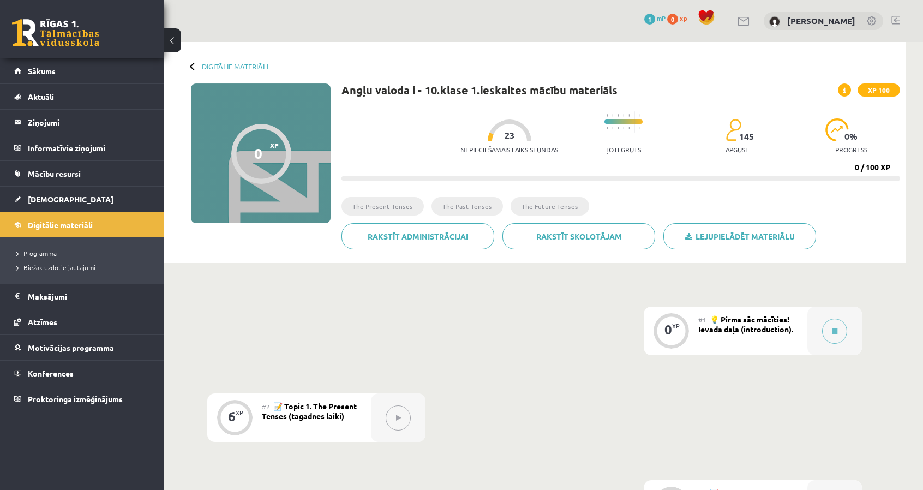
click at [189, 61] on div "Digitālie materiāli 0 XP XP 100 0 / 100 XP Angļu valoda i - 10.klase 1.ieskaite…" at bounding box center [535, 152] width 742 height 221
click at [192, 66] on div at bounding box center [194, 66] width 8 height 8
click at [29, 213] on link "Digitālie materiāli" at bounding box center [82, 224] width 136 height 25
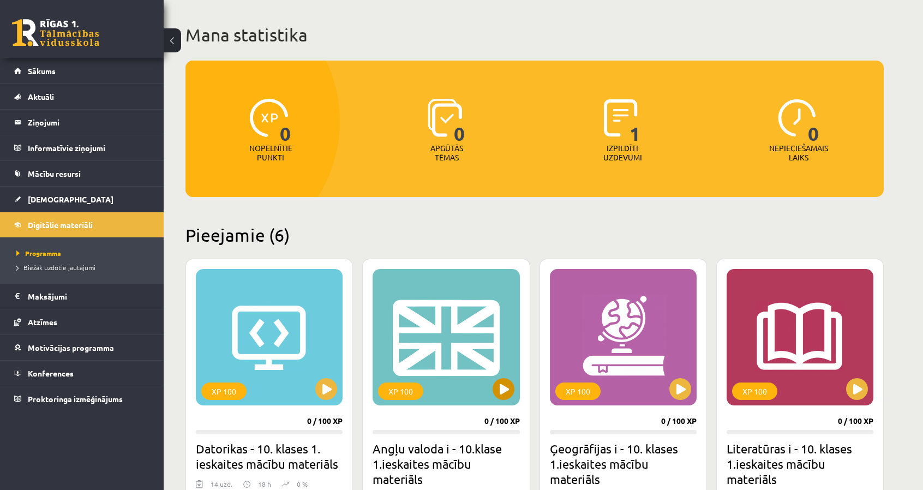
scroll to position [55, 0]
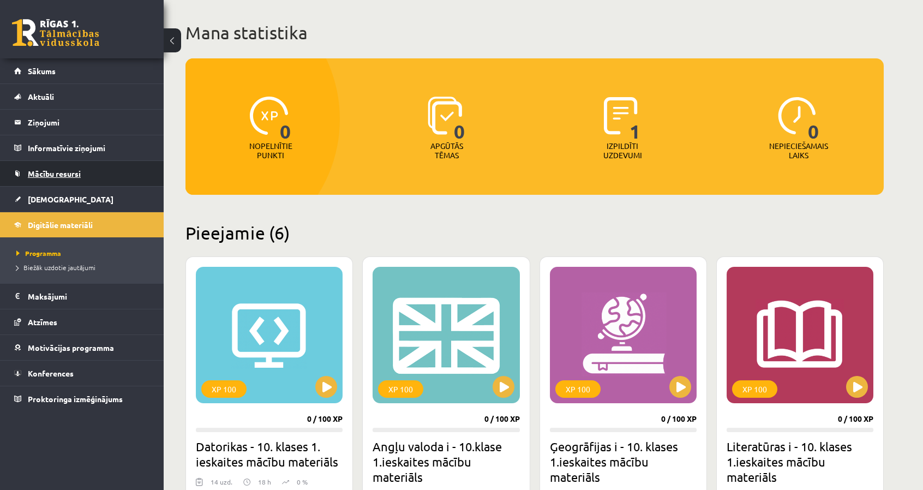
click at [47, 181] on link "Mācību resursi" at bounding box center [82, 173] width 136 height 25
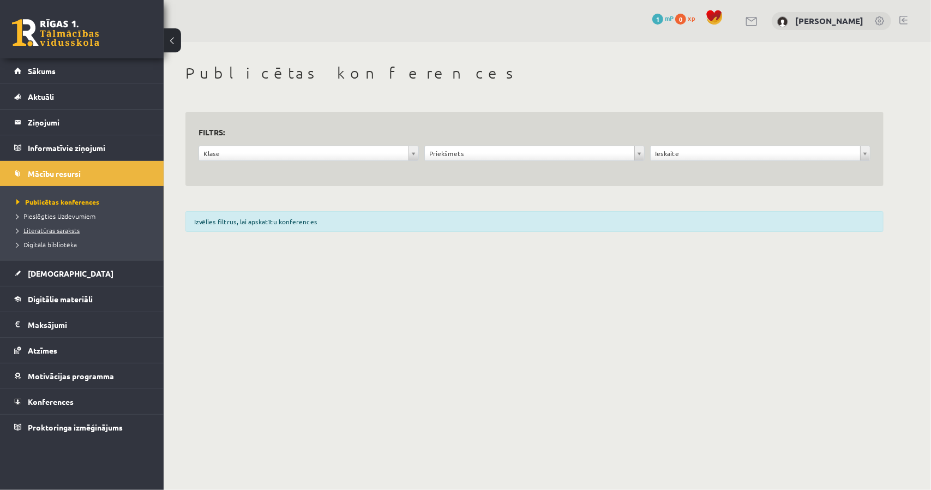
click at [64, 229] on span "Literatūras saraksts" at bounding box center [47, 230] width 63 height 9
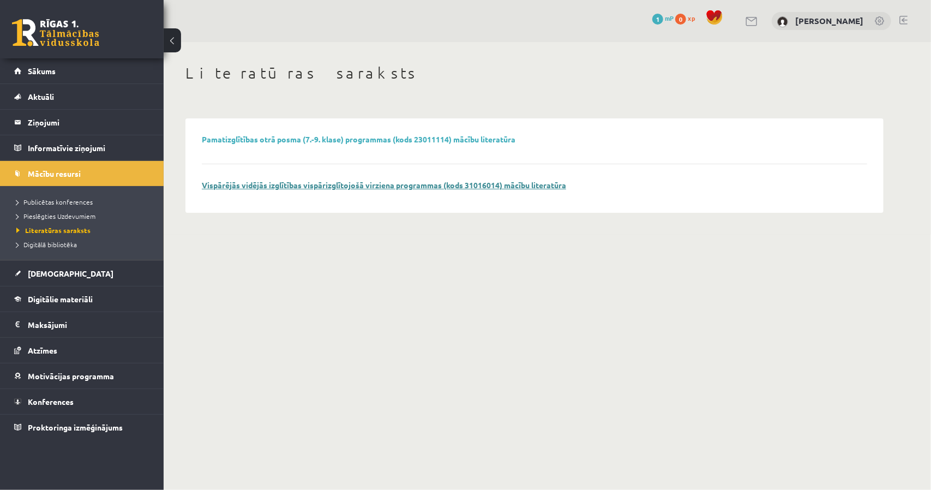
click at [270, 183] on link "Vispārējās vidējās izglītības vispārizglītojošā virziena programmas (kods 31016…" at bounding box center [384, 185] width 365 height 10
click at [55, 182] on link "Mācību resursi" at bounding box center [82, 173] width 136 height 25
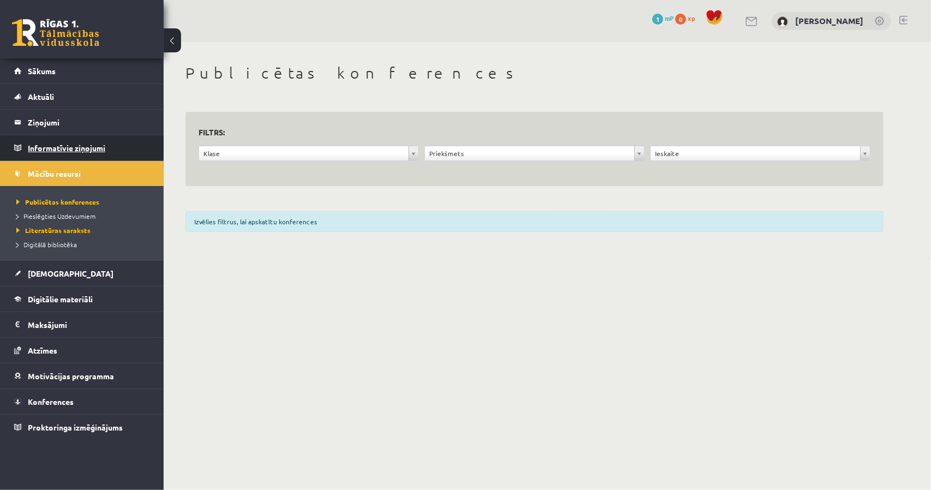
click at [56, 145] on legend "Informatīvie ziņojumi 0" at bounding box center [89, 147] width 122 height 25
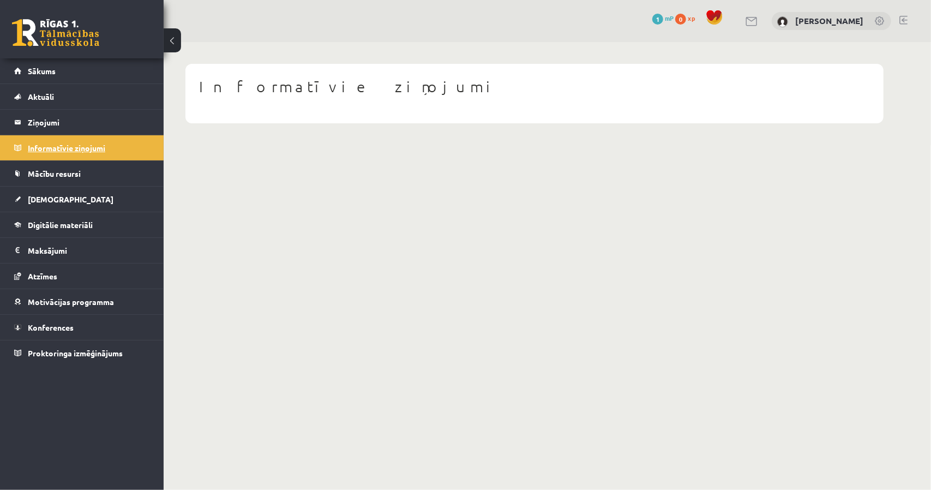
click at [56, 145] on legend "Informatīvie ziņojumi 0" at bounding box center [89, 147] width 122 height 25
click at [52, 127] on legend "Ziņojumi 0" at bounding box center [89, 122] width 122 height 25
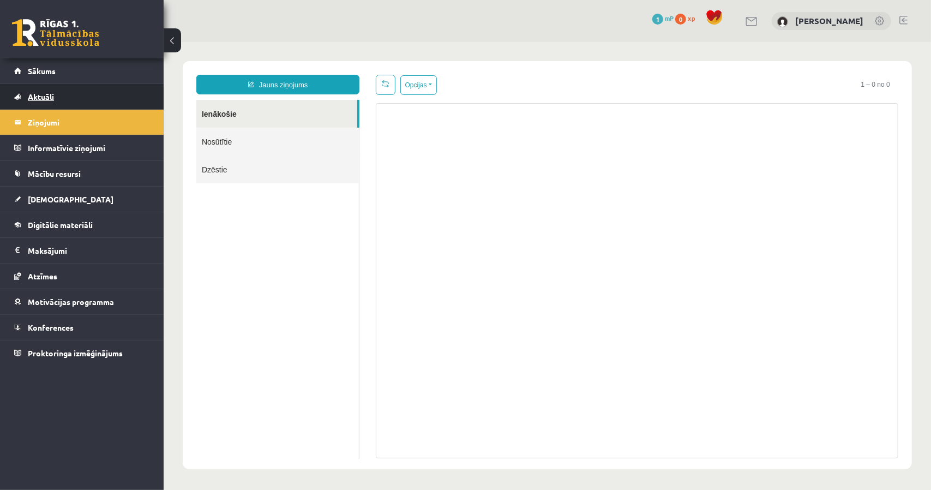
click at [120, 100] on link "Aktuāli" at bounding box center [82, 96] width 136 height 25
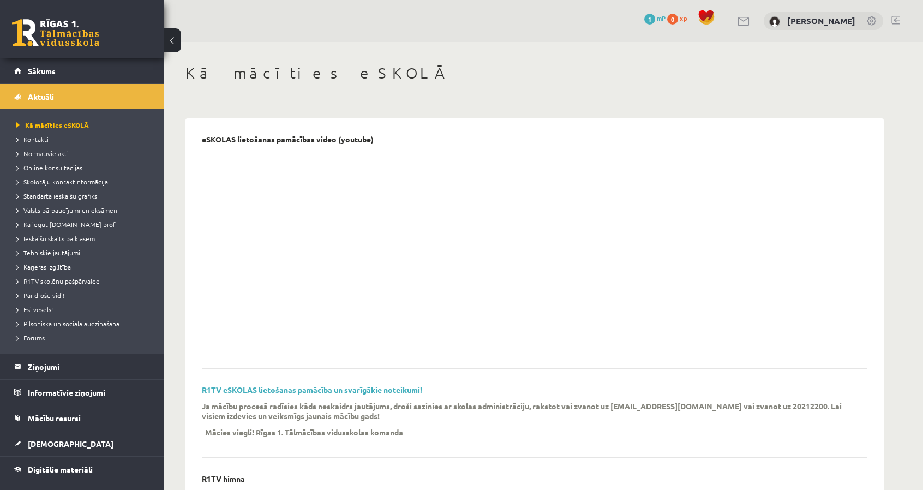
click at [657, 19] on span "mP" at bounding box center [661, 18] width 9 height 9
click at [85, 213] on span "Valsts pārbaudījumi un eksāmeni" at bounding box center [67, 210] width 103 height 9
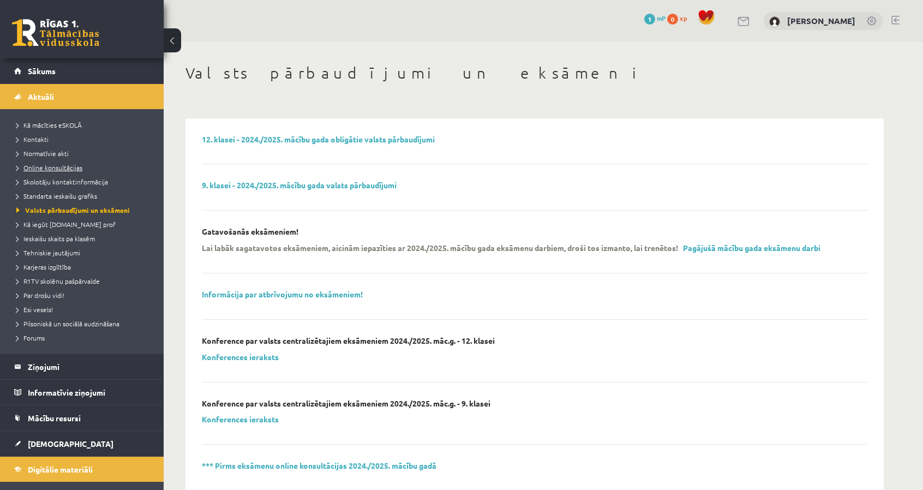
click at [57, 171] on link "Online konsultācijas" at bounding box center [84, 168] width 136 height 10
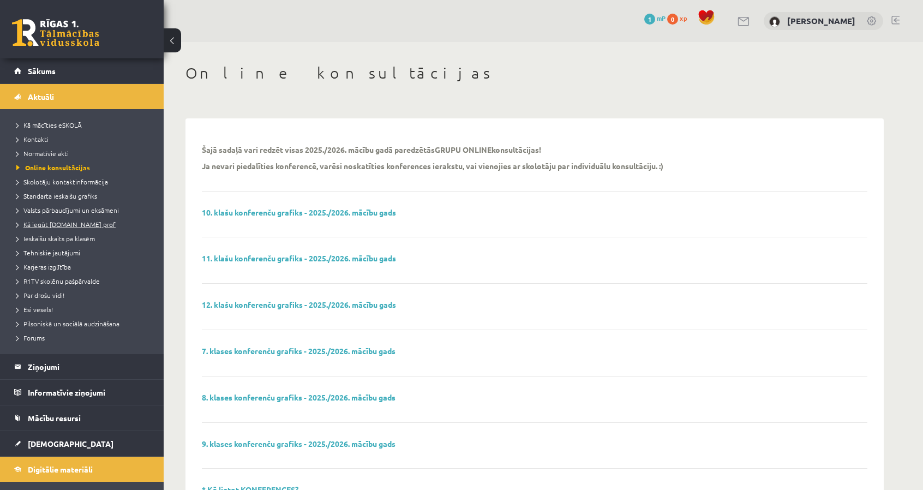
click at [77, 219] on link "Kā iegūt [DOMAIN_NAME] prof" at bounding box center [84, 224] width 136 height 10
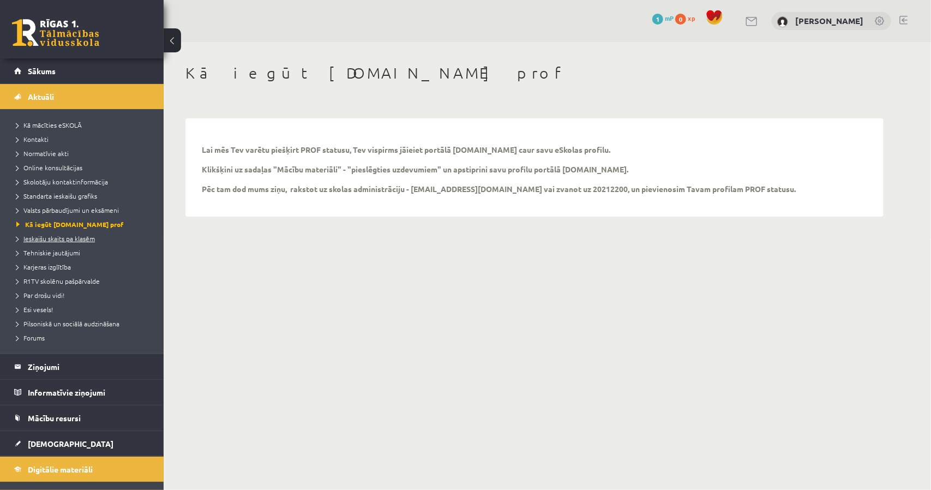
click at [63, 242] on span "Ieskaišu skaits pa klasēm" at bounding box center [55, 238] width 79 height 9
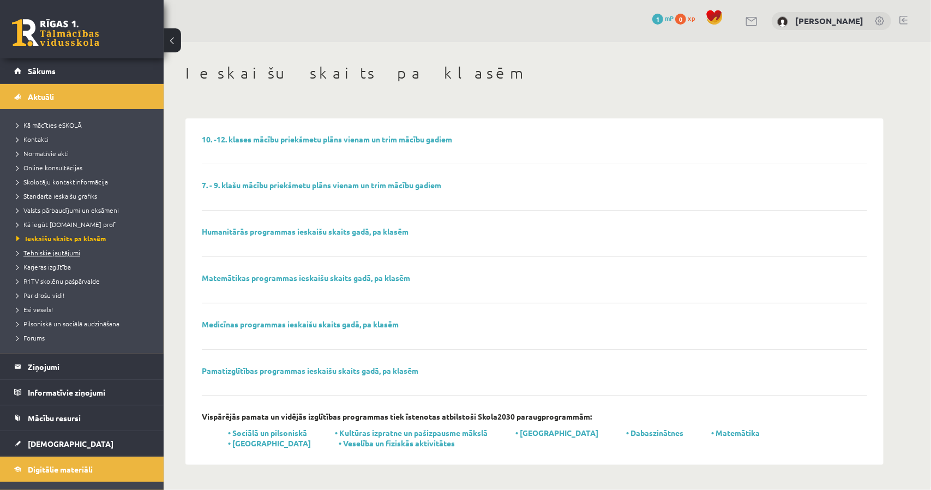
click at [70, 252] on span "Tehniskie jautājumi" at bounding box center [48, 252] width 64 height 9
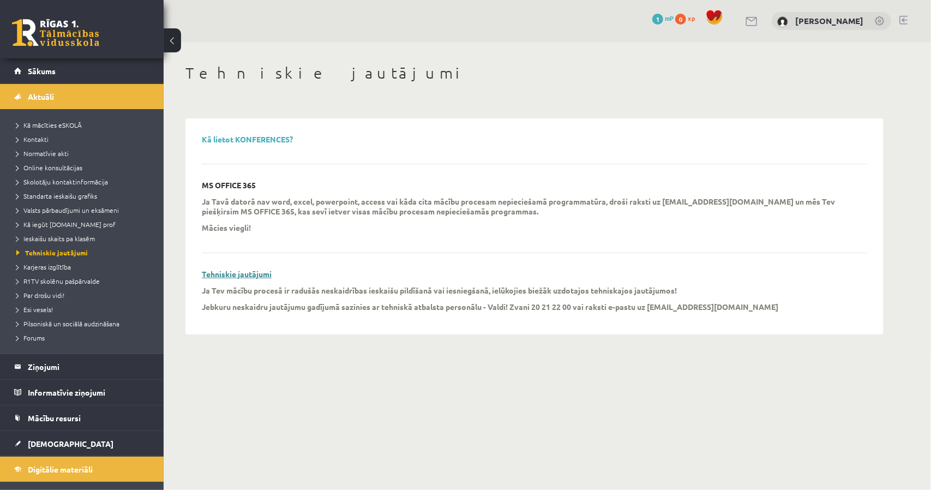
click at [212, 278] on link "Tehniskie jautājumi" at bounding box center [237, 274] width 70 height 10
click at [72, 181] on span "Skolotāju kontaktinformācija" at bounding box center [62, 181] width 92 height 9
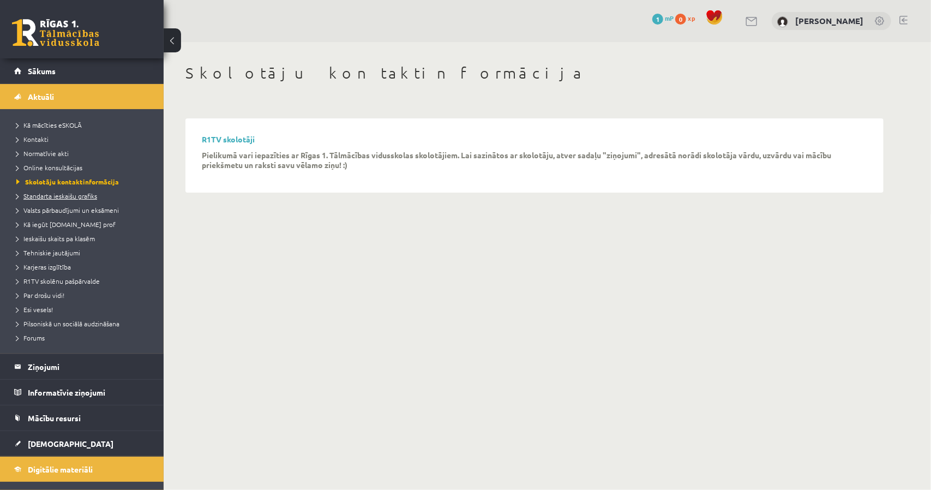
click at [77, 197] on span "Standarta ieskaišu grafiks" at bounding box center [56, 196] width 81 height 9
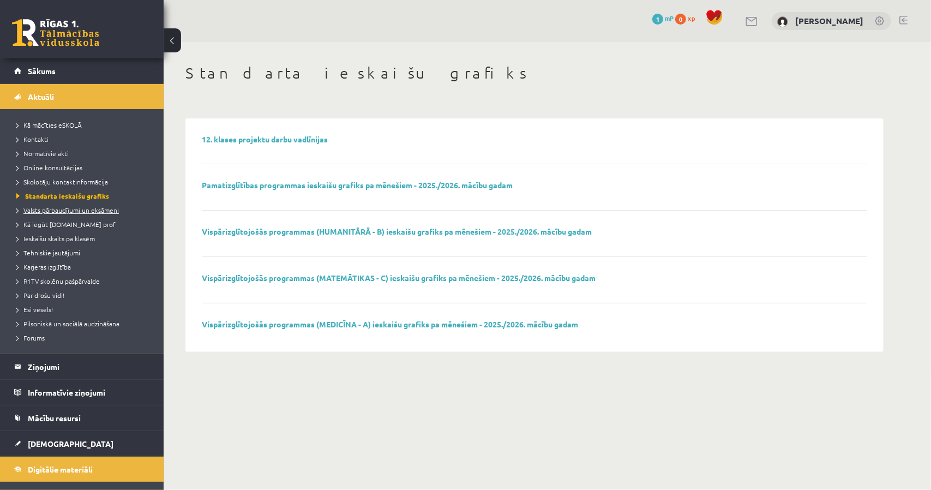
click at [88, 213] on span "Valsts pārbaudījumi un eksāmeni" at bounding box center [67, 210] width 103 height 9
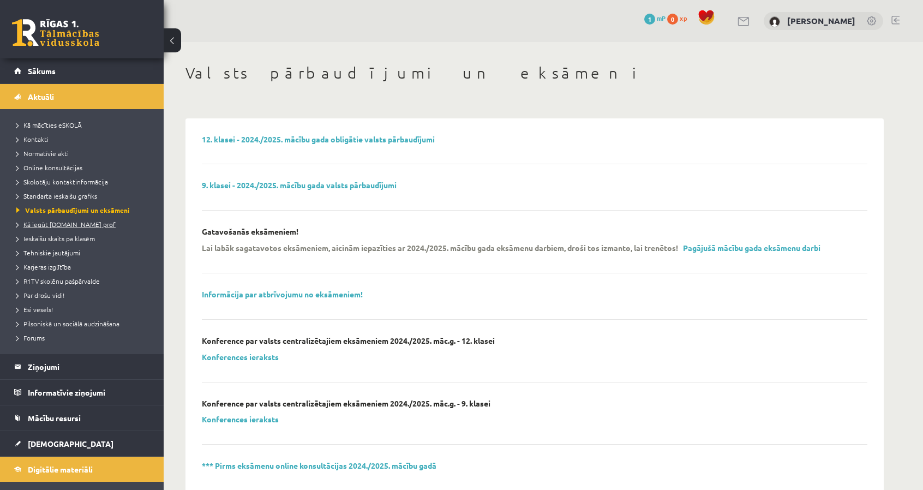
click at [83, 223] on span "Kā iegūt [DOMAIN_NAME] prof" at bounding box center [65, 224] width 99 height 9
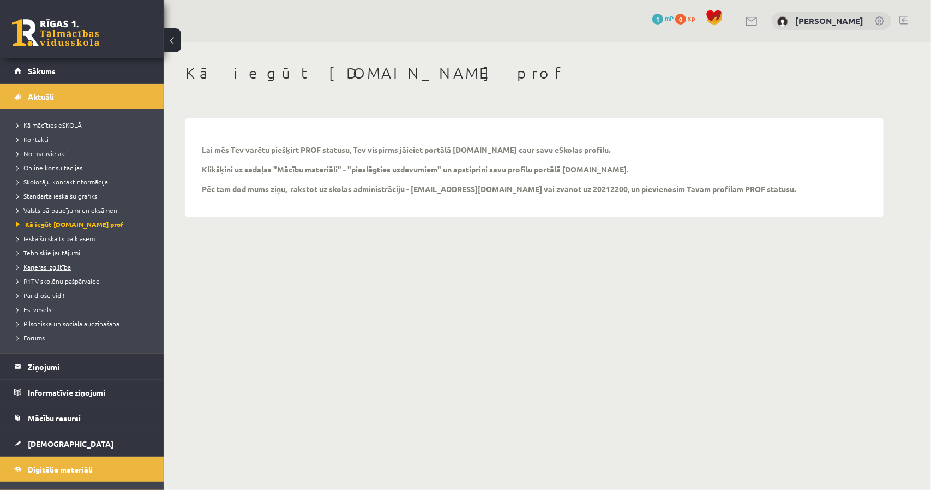
click at [51, 270] on link "Karjeras izglītība" at bounding box center [84, 267] width 136 height 10
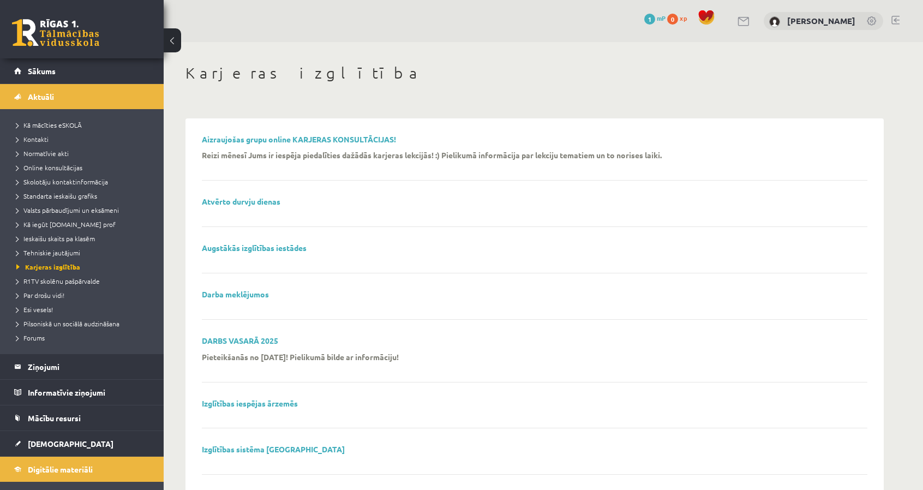
click at [253, 300] on div "Darba meklējumos" at bounding box center [535, 305] width 666 height 30
click at [247, 295] on link "Darba meklējumos" at bounding box center [235, 294] width 67 height 10
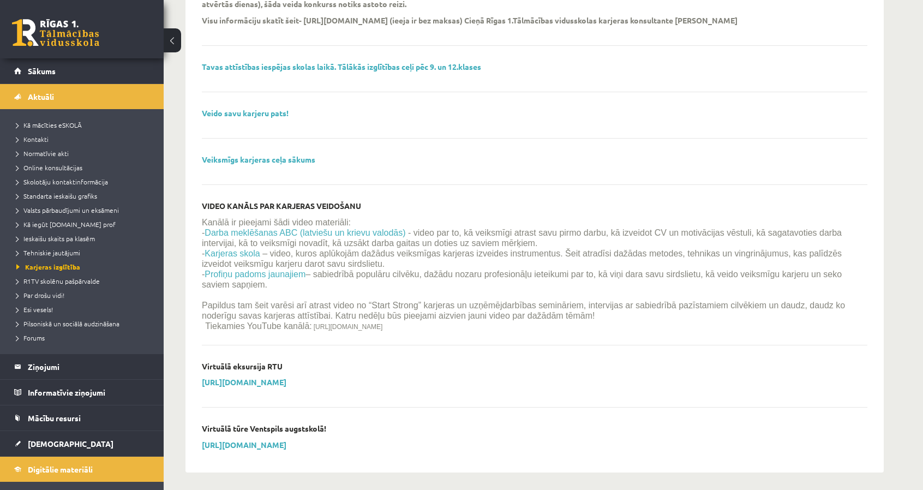
scroll to position [1190, 0]
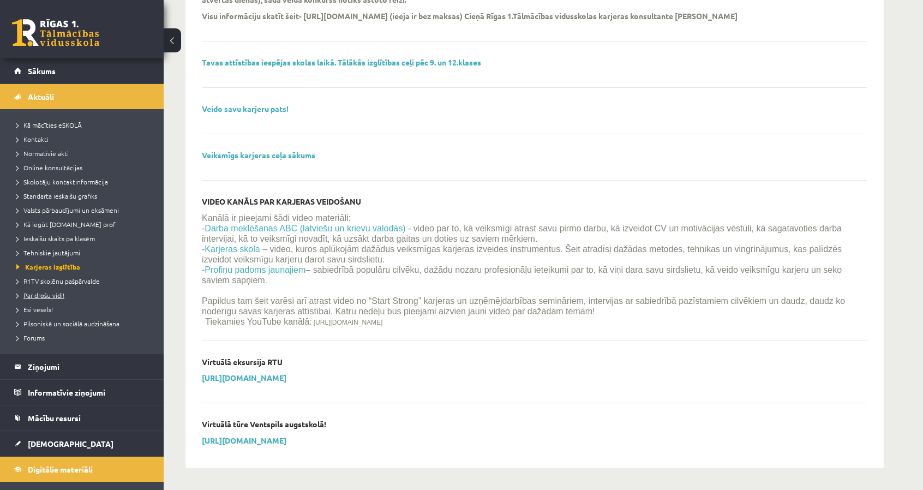
click at [43, 297] on span "Par drošu vidi!" at bounding box center [40, 295] width 48 height 9
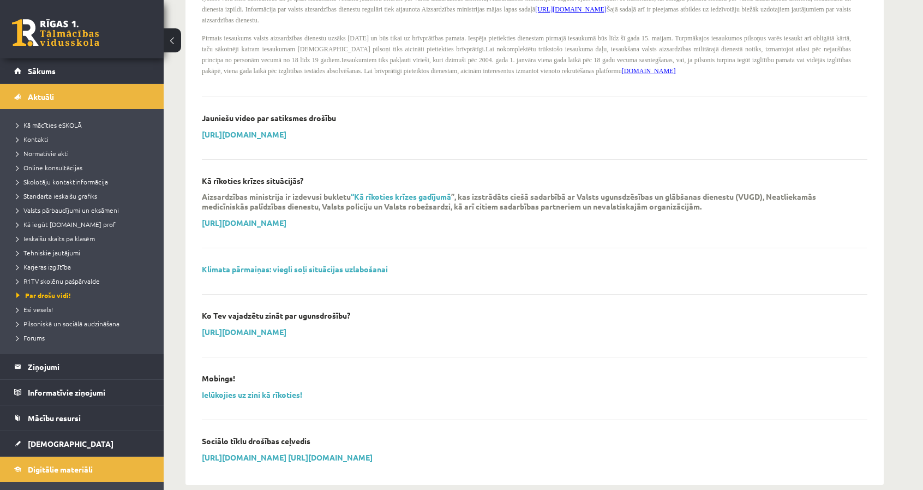
scroll to position [767, 0]
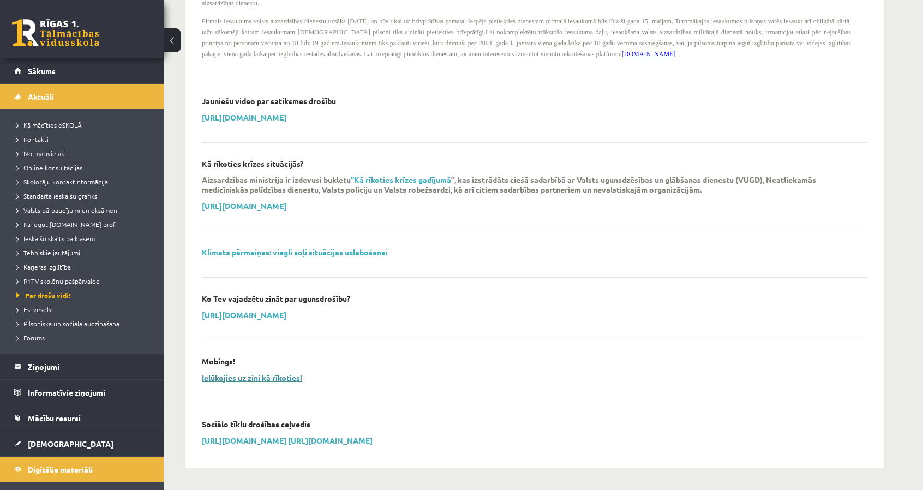
click at [248, 379] on link "Ielūkojies uz zini kā rīkoties!" at bounding box center [252, 378] width 100 height 10
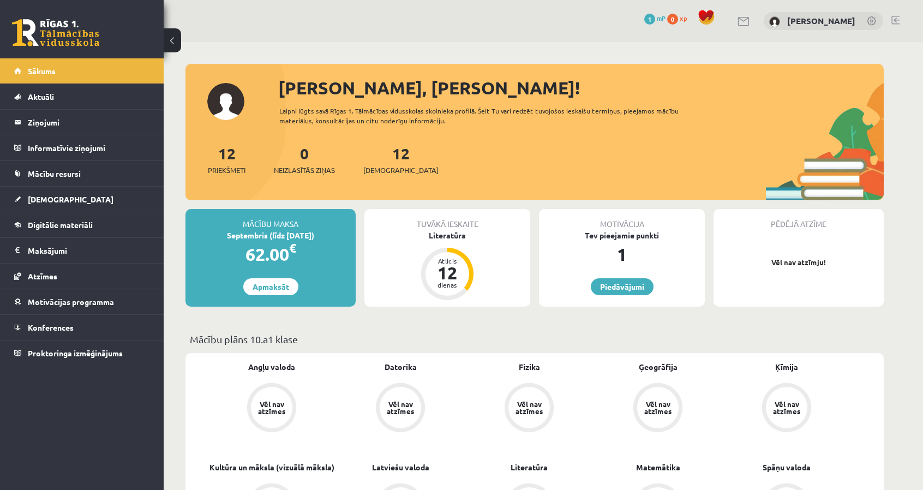
click at [482, 227] on div "Tuvākā ieskaite" at bounding box center [448, 219] width 166 height 21
click at [452, 228] on div "Tuvākā ieskaite" at bounding box center [448, 219] width 166 height 21
click at [458, 232] on div "Literatūra" at bounding box center [448, 235] width 166 height 11
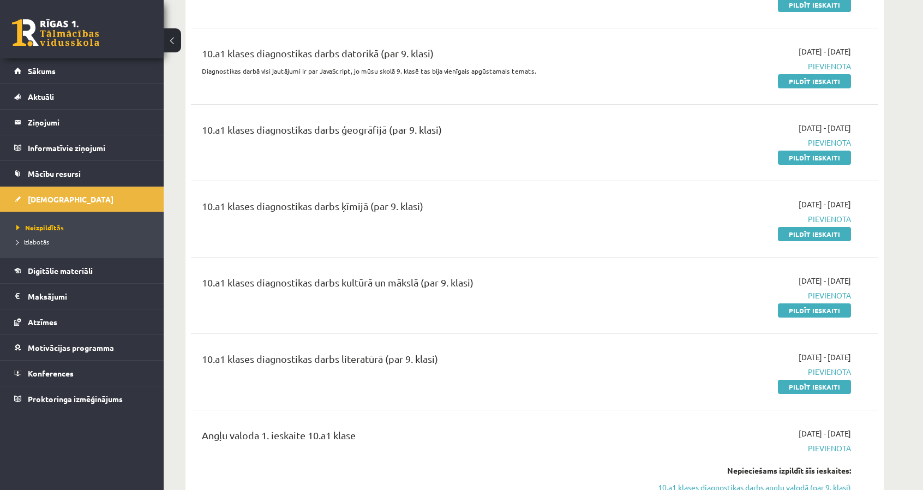
scroll to position [194, 0]
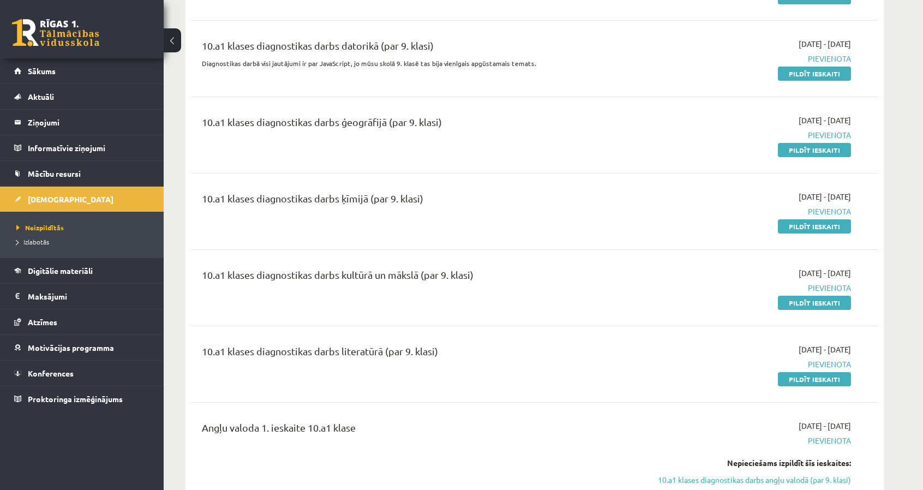
click at [825, 288] on span "Pievienota" at bounding box center [749, 287] width 206 height 11
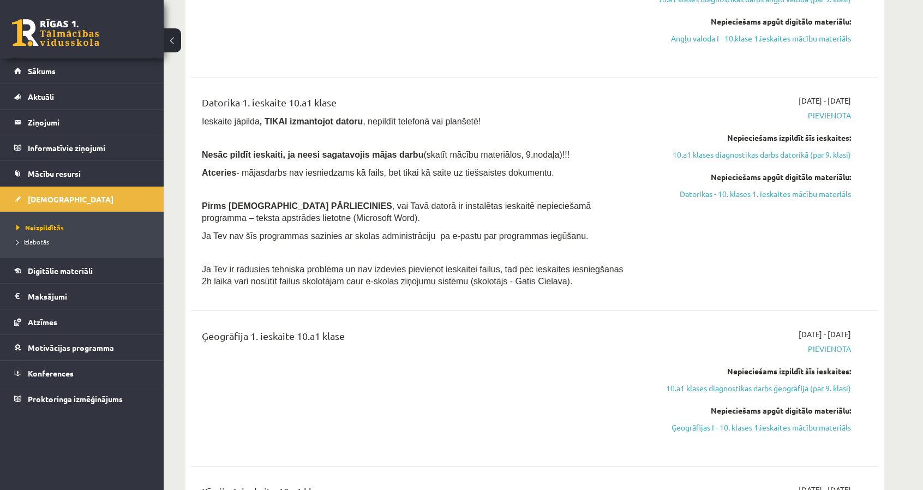
scroll to position [699, 0]
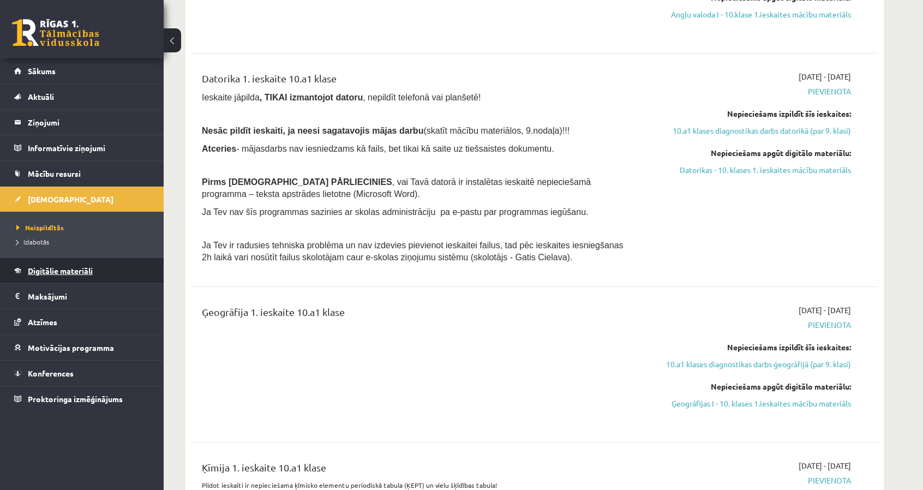
click at [92, 272] on span "Digitālie materiāli" at bounding box center [60, 271] width 65 height 10
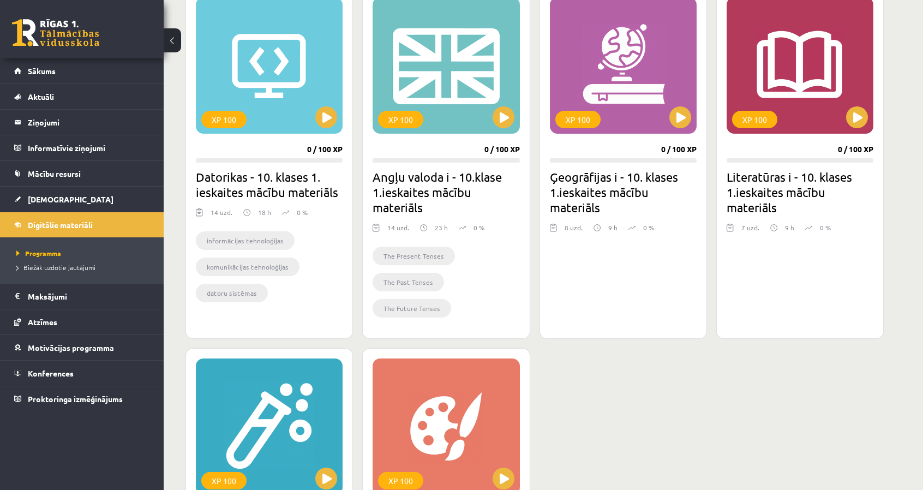
scroll to position [340, 0]
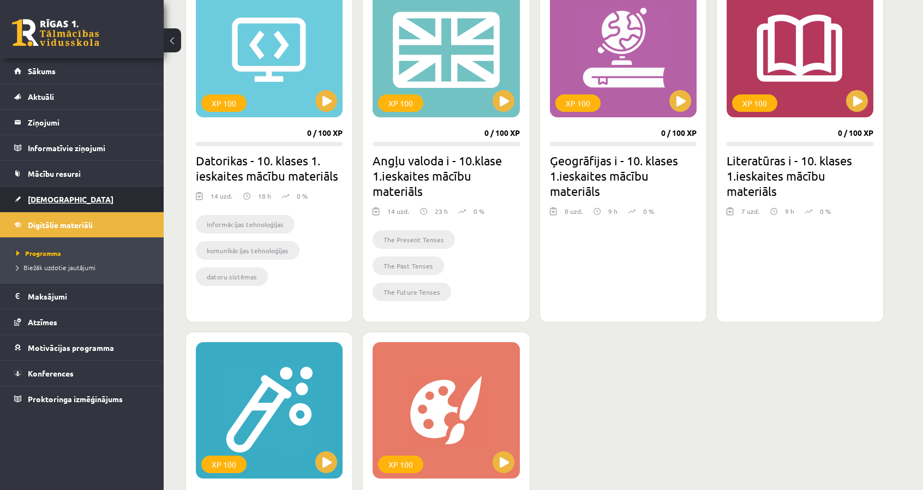
click at [44, 196] on span "[DEMOGRAPHIC_DATA]" at bounding box center [71, 199] width 86 height 10
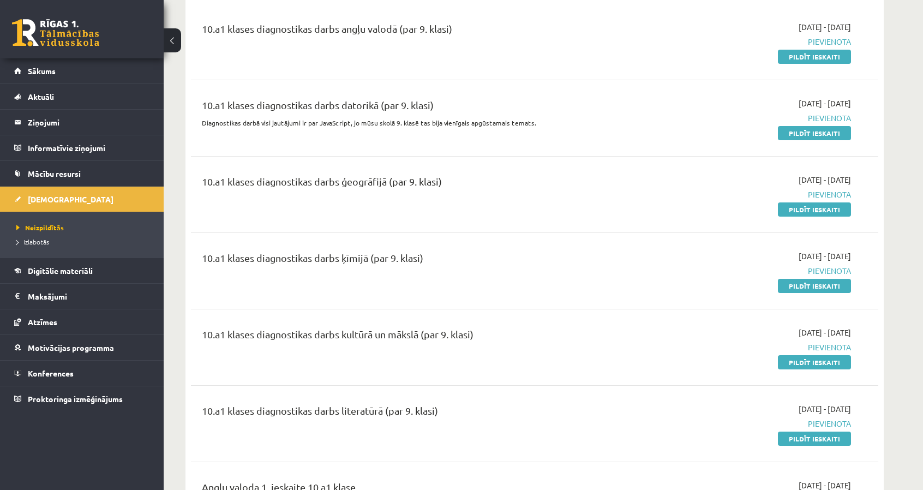
scroll to position [123, 0]
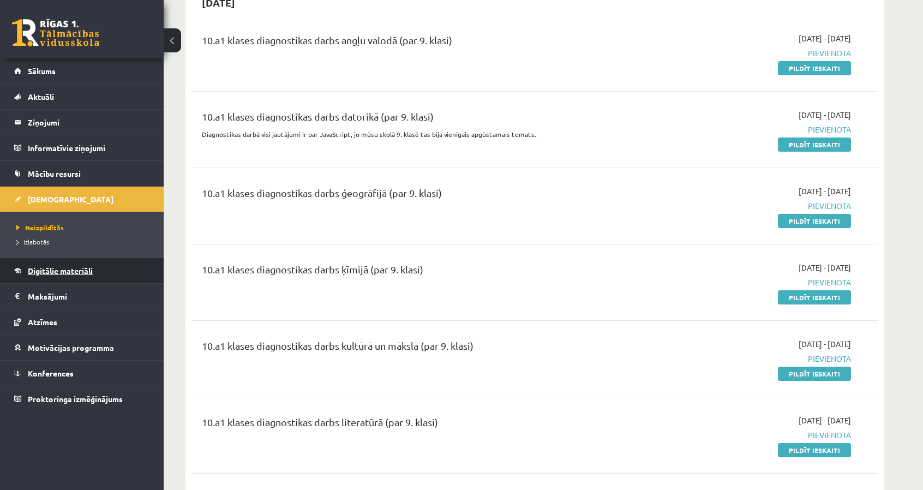
click at [62, 266] on span "Digitālie materiāli" at bounding box center [60, 271] width 65 height 10
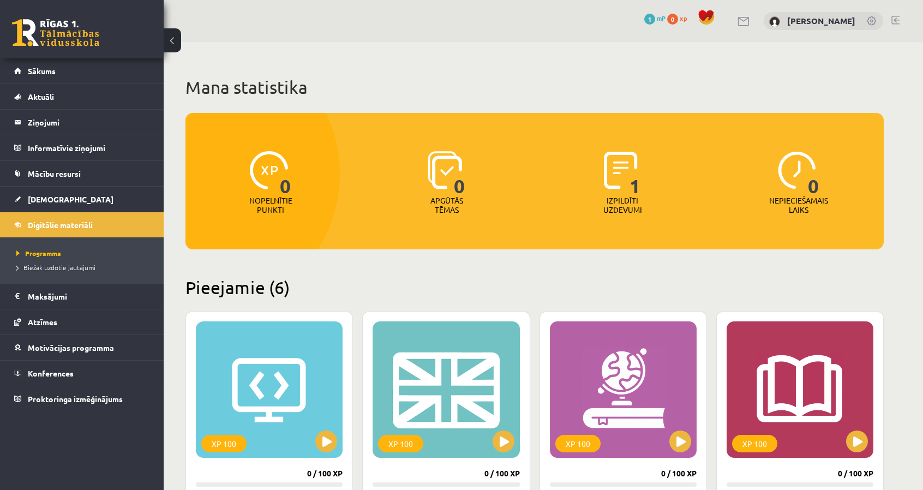
click at [632, 185] on span "1" at bounding box center [635, 173] width 11 height 45
click at [778, 187] on img at bounding box center [797, 170] width 38 height 38
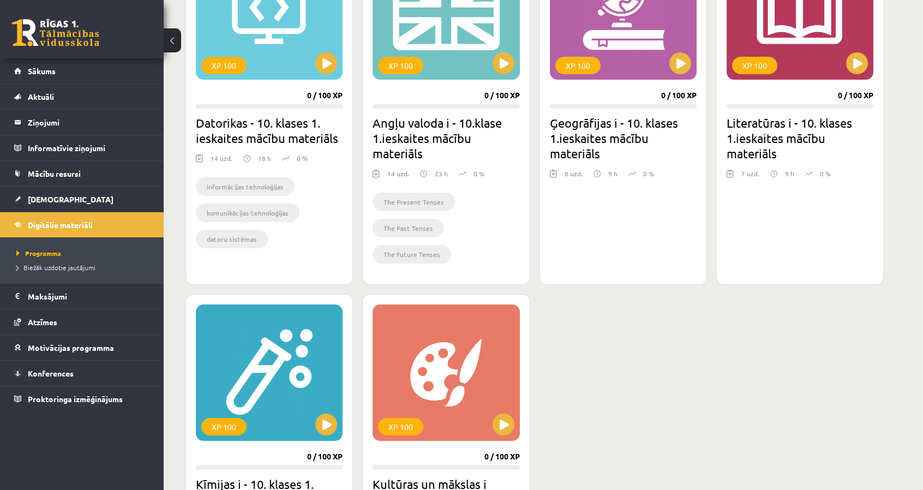
scroll to position [202, 0]
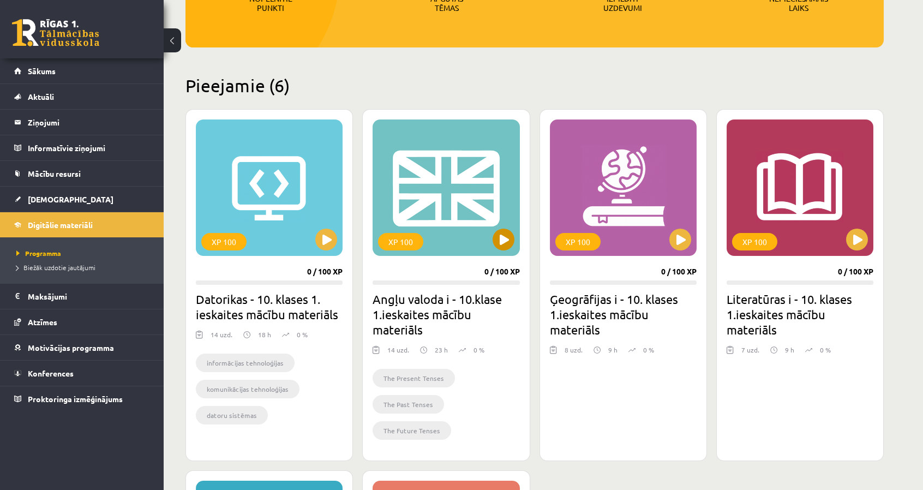
click at [462, 199] on div "XP 100" at bounding box center [446, 188] width 147 height 136
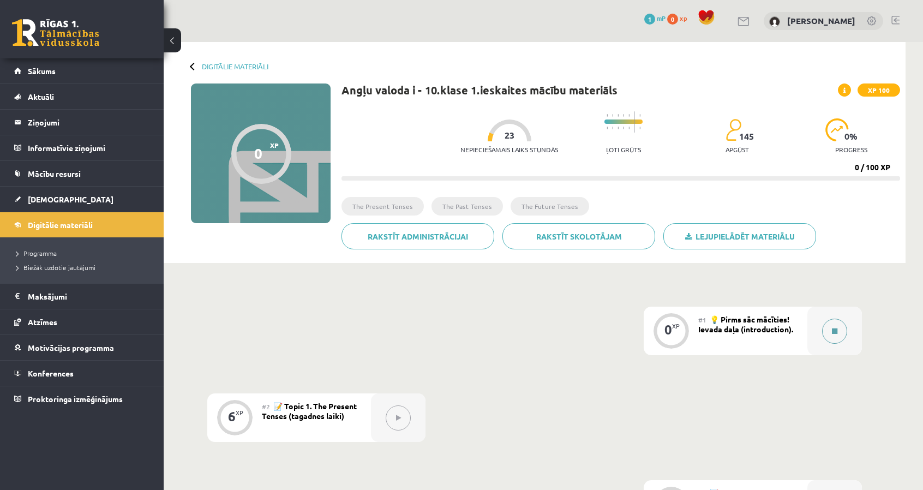
click at [832, 330] on icon at bounding box center [834, 331] width 5 height 7
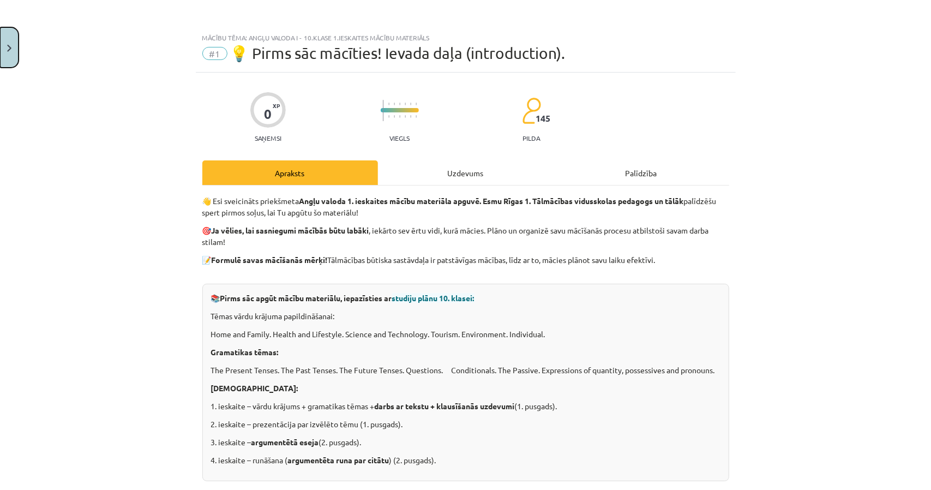
click at [12, 45] on button "Close" at bounding box center [9, 47] width 19 height 40
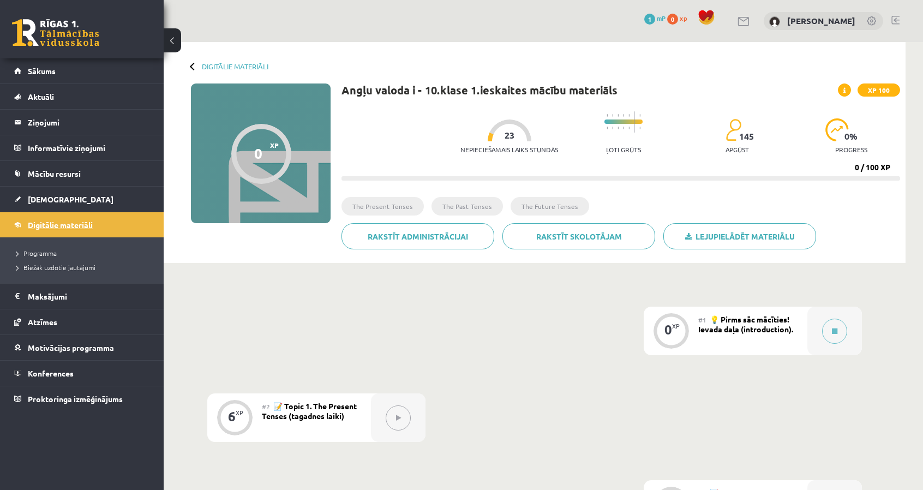
click at [56, 231] on link "Digitālie materiāli" at bounding box center [82, 224] width 136 height 25
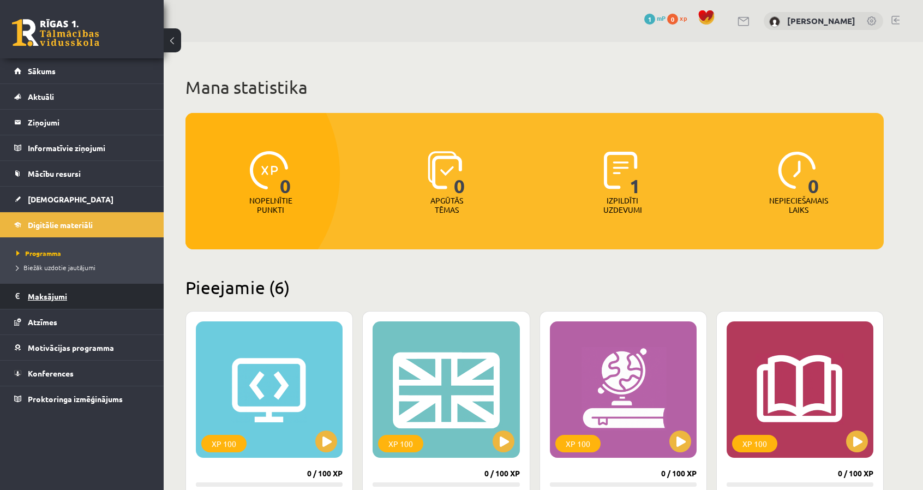
click at [63, 298] on legend "Maksājumi 0" at bounding box center [89, 296] width 122 height 25
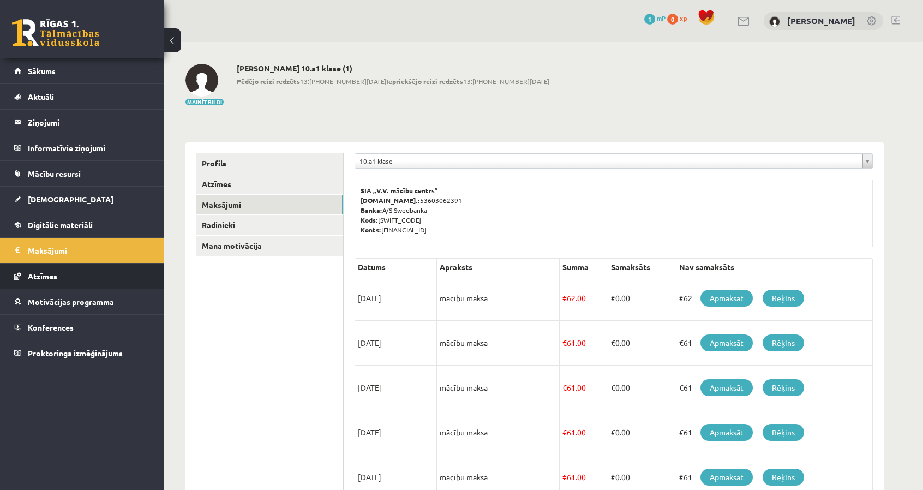
click at [56, 276] on span "Atzīmes" at bounding box center [42, 276] width 29 height 10
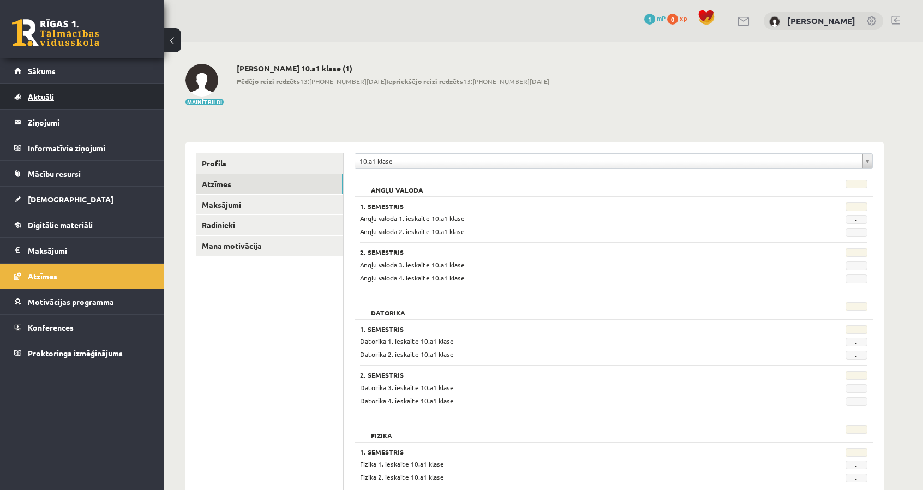
click at [68, 104] on link "Aktuāli" at bounding box center [82, 96] width 136 height 25
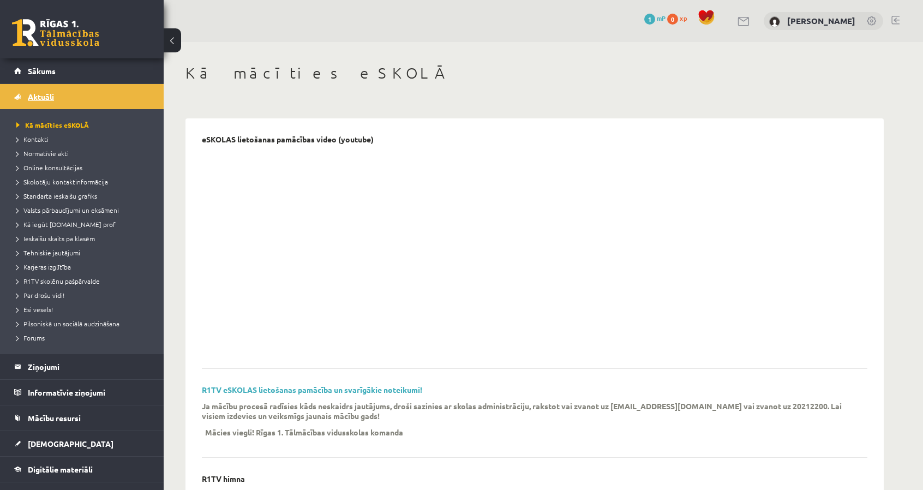
click at [69, 100] on link "Aktuāli" at bounding box center [82, 96] width 136 height 25
click at [93, 396] on legend "Informatīvie ziņojumi 0" at bounding box center [89, 392] width 122 height 25
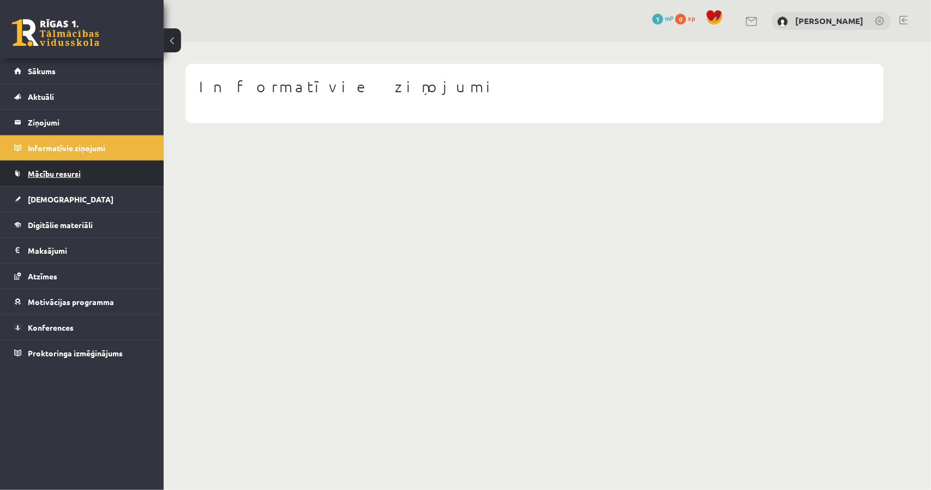
click at [91, 174] on link "Mācību resursi" at bounding box center [82, 173] width 136 height 25
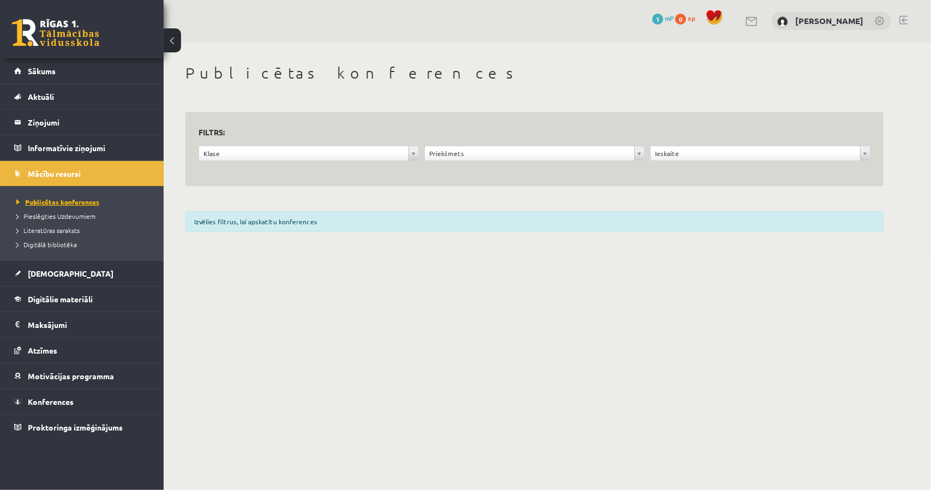
click at [83, 199] on span "Publicētas konferences" at bounding box center [57, 202] width 83 height 9
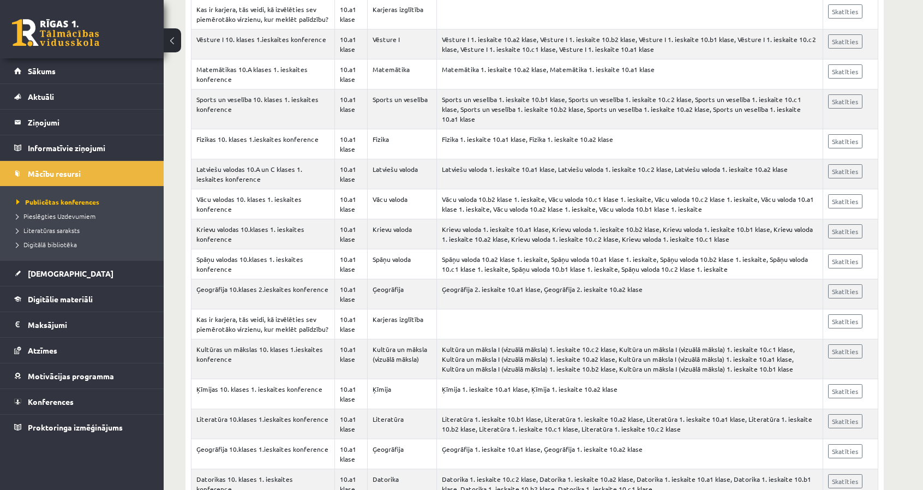
scroll to position [2207, 0]
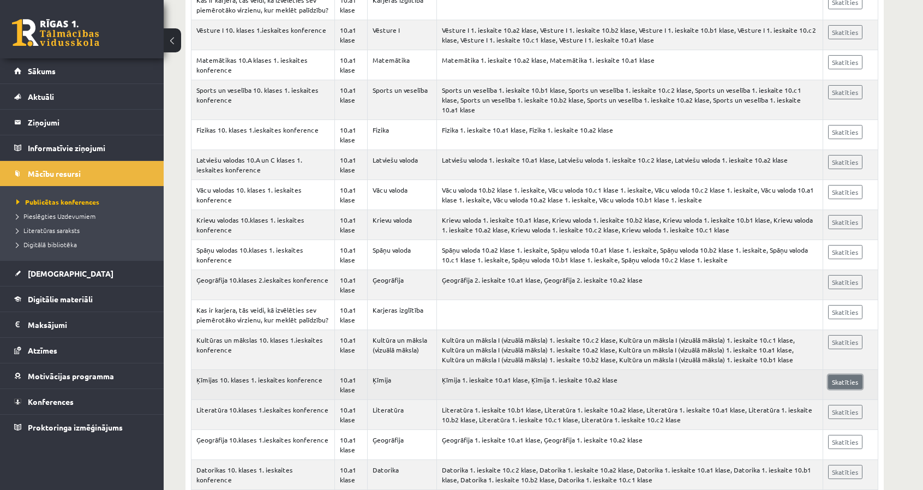
click at [837, 375] on link "Skatīties" at bounding box center [845, 382] width 34 height 14
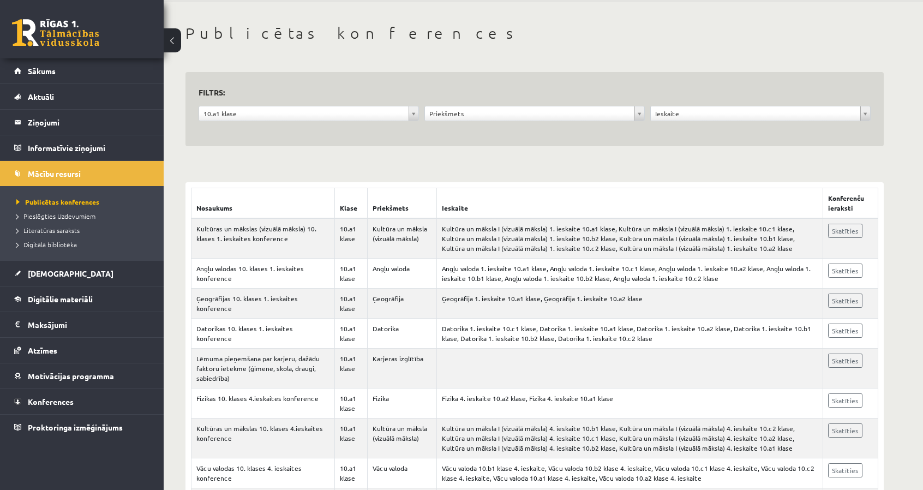
scroll to position [50, 0]
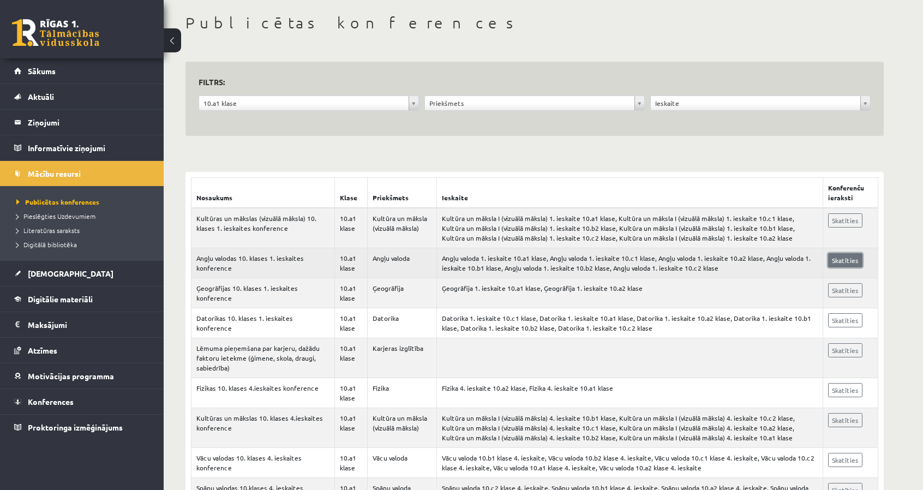
click at [838, 258] on link "Skatīties" at bounding box center [845, 260] width 34 height 14
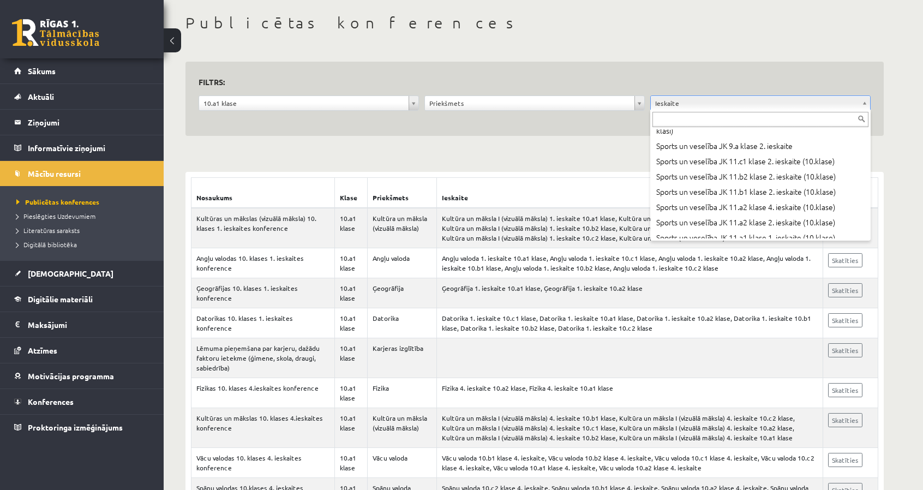
scroll to position [0, 0]
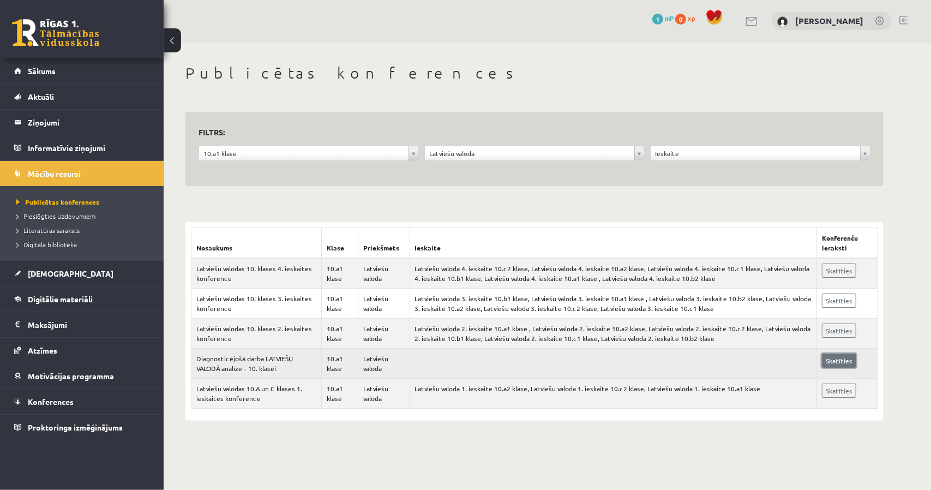
click at [839, 361] on link "Skatīties" at bounding box center [839, 361] width 34 height 14
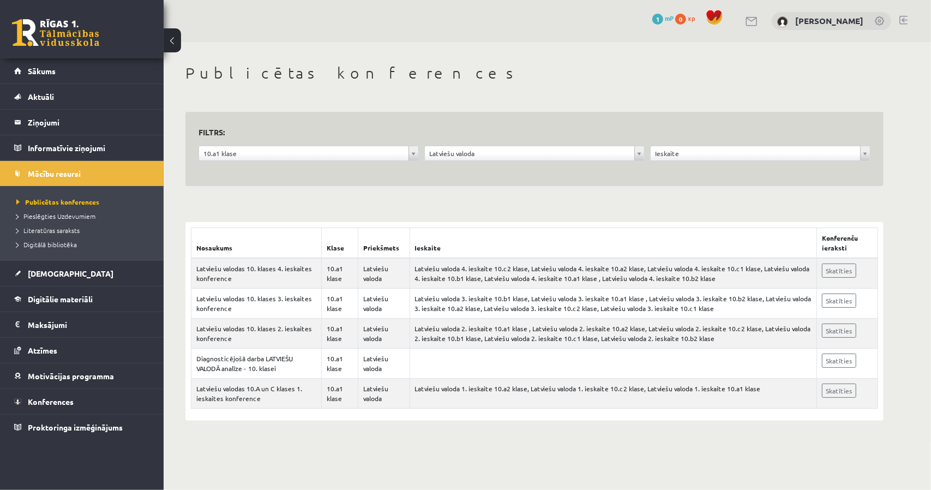
click at [633, 188] on div "**********" at bounding box center [535, 242] width 742 height 401
click at [68, 228] on span "Literatūras saraksts" at bounding box center [47, 230] width 63 height 9
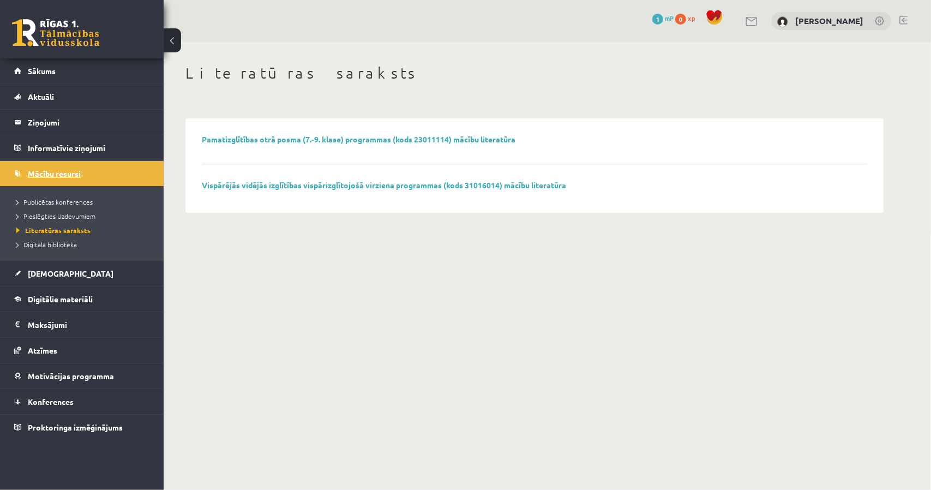
click at [72, 169] on span "Mācību resursi" at bounding box center [54, 174] width 53 height 10
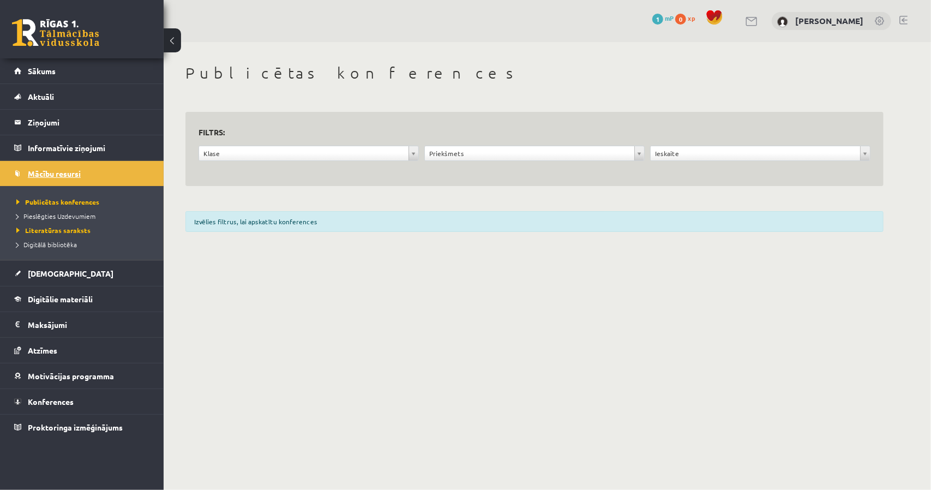
click at [112, 172] on link "Mācību resursi" at bounding box center [82, 173] width 136 height 25
click at [49, 279] on link "[DEMOGRAPHIC_DATA]" at bounding box center [82, 273] width 136 height 25
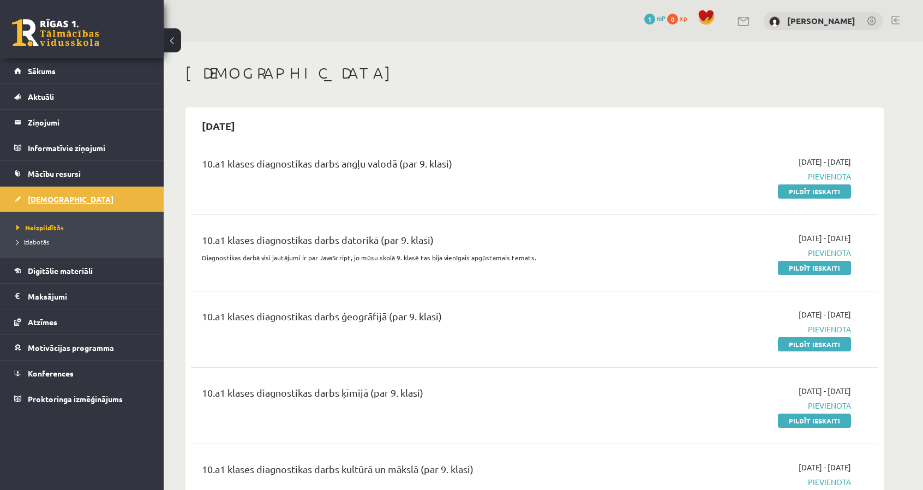
click at [123, 195] on link "[DEMOGRAPHIC_DATA]" at bounding box center [82, 199] width 136 height 25
click at [81, 62] on link "Sākums" at bounding box center [82, 70] width 136 height 25
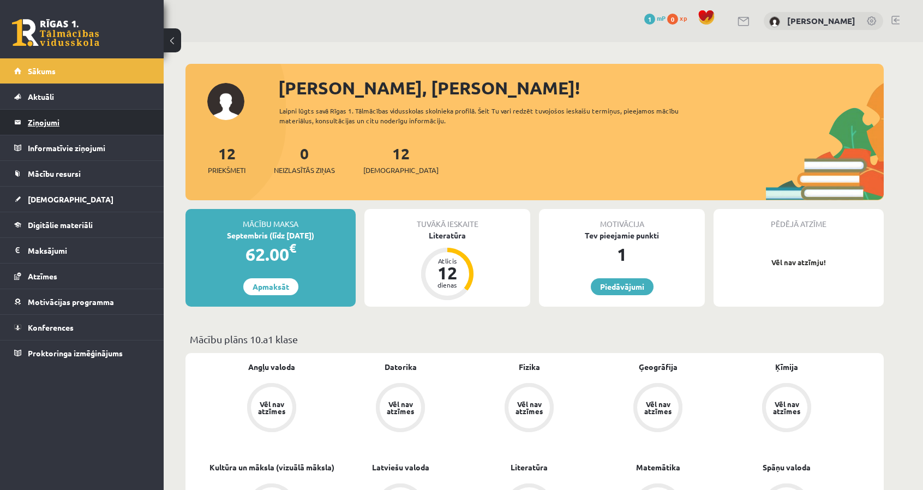
click at [101, 119] on legend "Ziņojumi 0" at bounding box center [89, 122] width 122 height 25
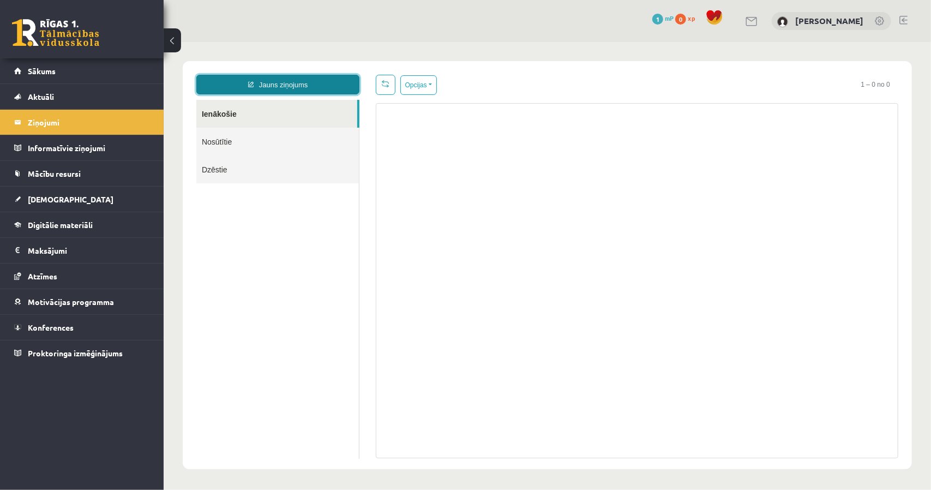
click at [279, 79] on link "Jauns ziņojums" at bounding box center [277, 84] width 163 height 20
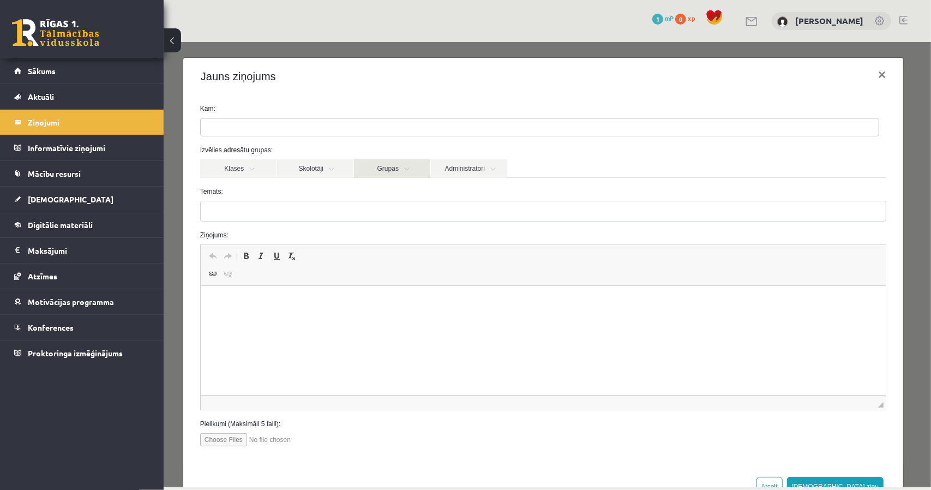
click at [416, 163] on link "Grupas" at bounding box center [392, 168] width 76 height 19
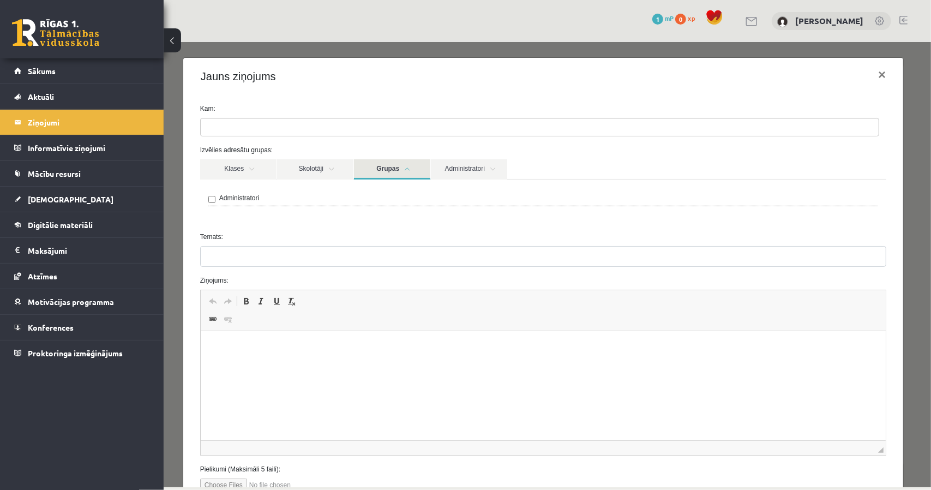
click at [408, 168] on link "Grupas" at bounding box center [392, 169] width 76 height 20
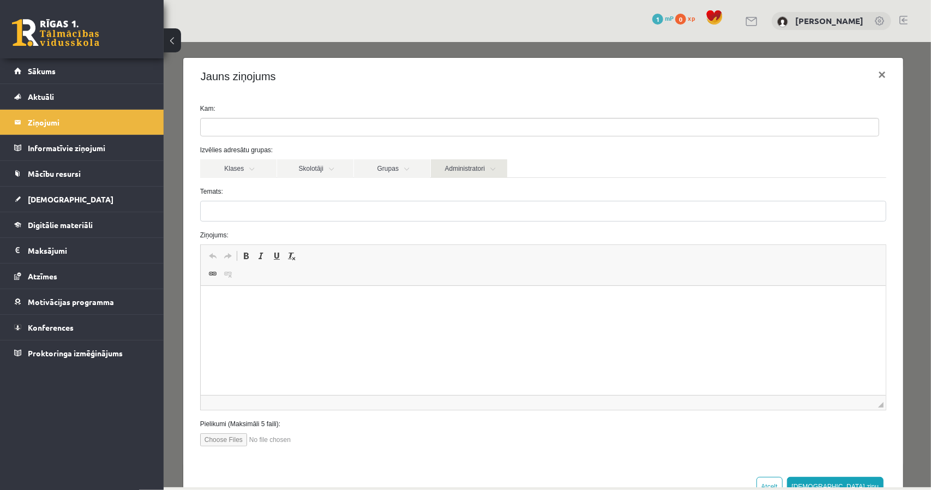
click at [475, 169] on link "Administratori" at bounding box center [469, 168] width 76 height 19
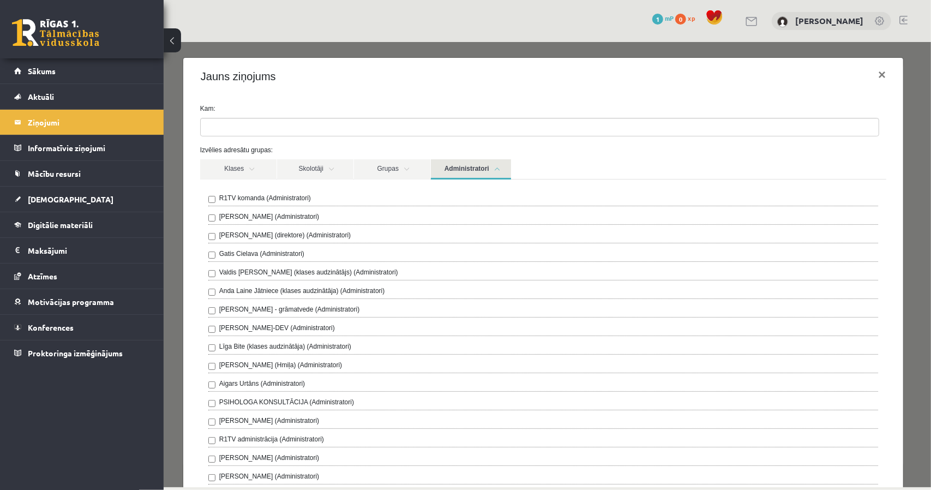
click at [475, 169] on link "Administratori" at bounding box center [471, 169] width 80 height 20
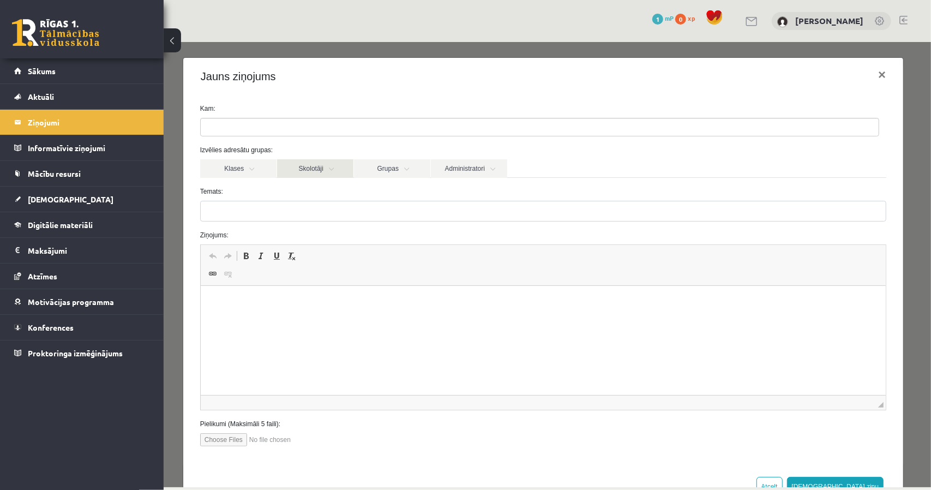
click at [338, 166] on link "Skolotāji" at bounding box center [315, 168] width 76 height 19
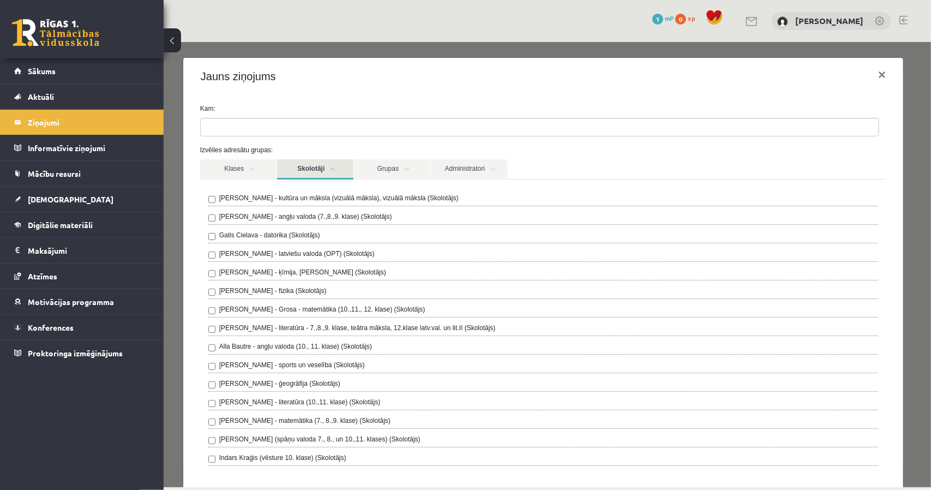
click at [338, 166] on link "Skolotāji" at bounding box center [315, 169] width 76 height 20
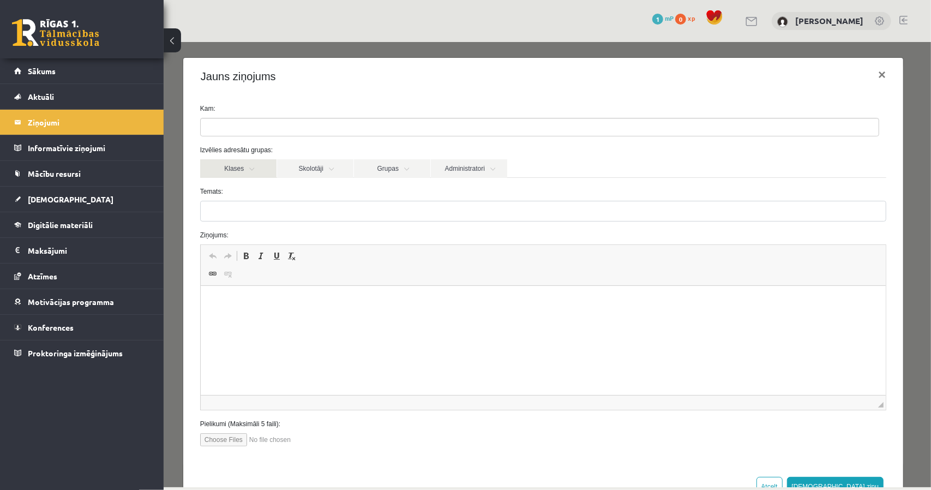
click at [261, 165] on link "Klases" at bounding box center [238, 168] width 76 height 19
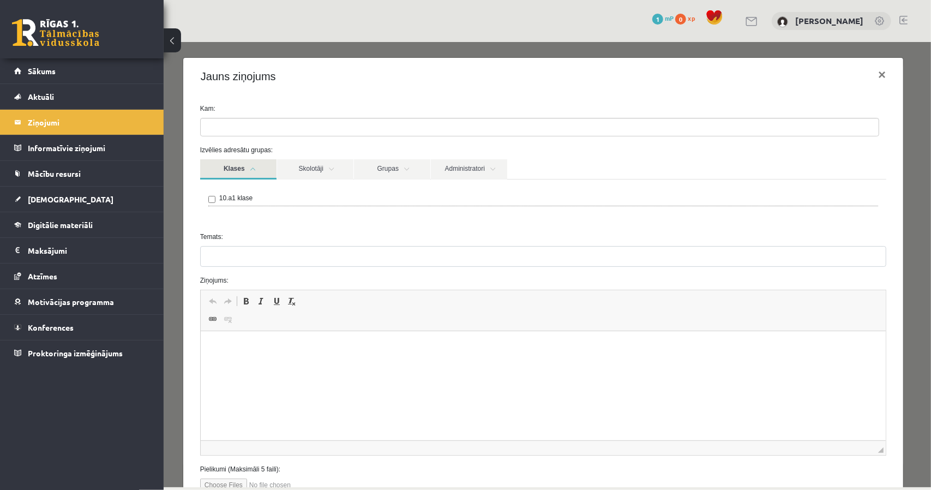
click at [261, 165] on link "Klases" at bounding box center [238, 169] width 76 height 20
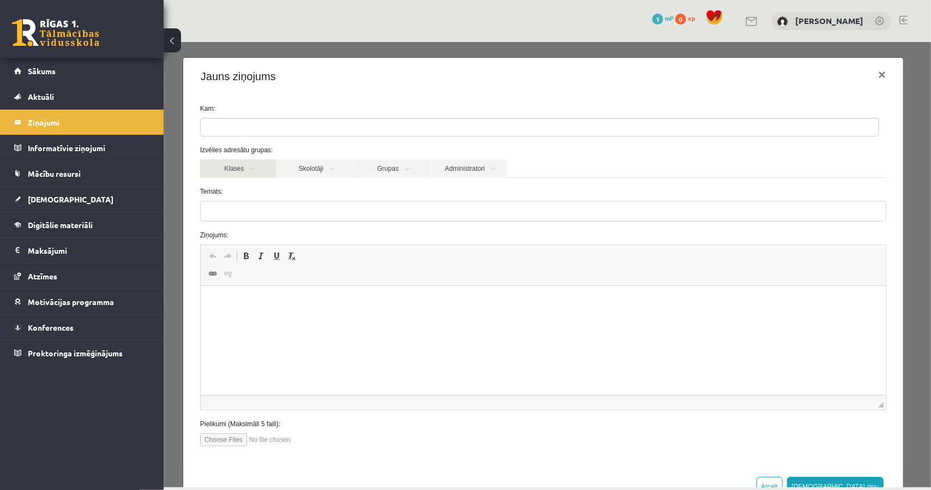
click at [256, 168] on link "Klases" at bounding box center [238, 168] width 76 height 19
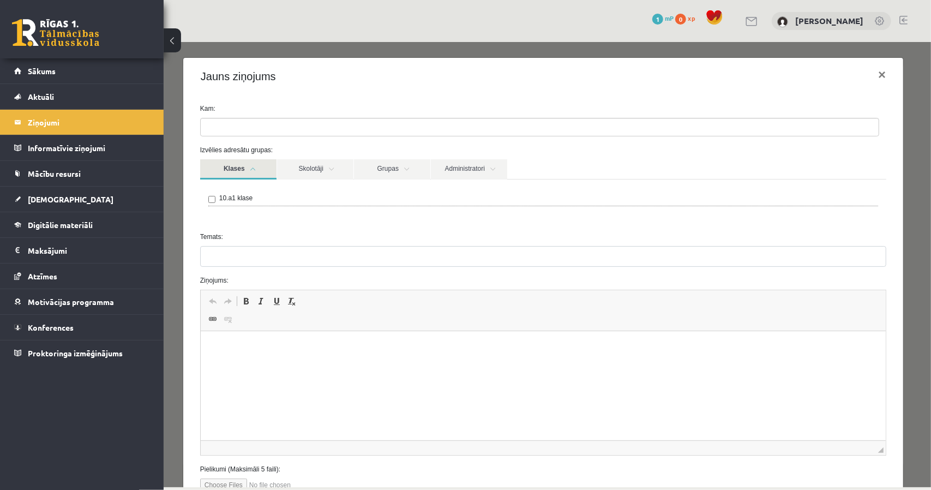
click at [230, 199] on label "10.a1 klase" at bounding box center [235, 198] width 33 height 10
click at [258, 173] on link "Klases" at bounding box center [238, 169] width 76 height 20
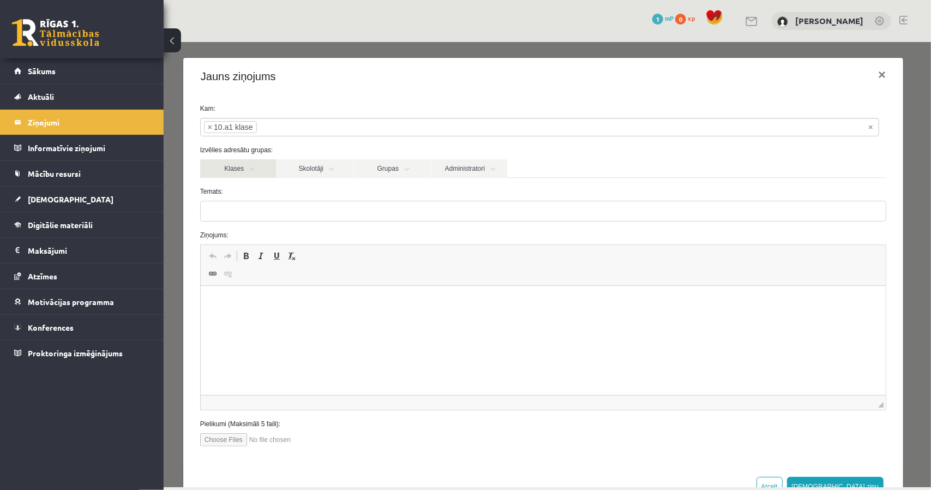
click at [262, 168] on link "Klases" at bounding box center [238, 168] width 76 height 19
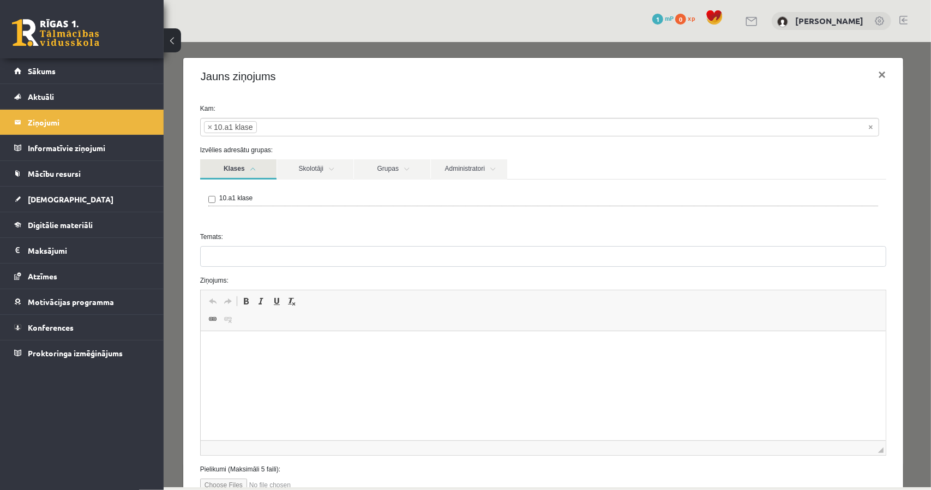
click at [225, 199] on label "10.a1 klase" at bounding box center [235, 198] width 33 height 10
click at [315, 194] on div "10.a1 klase" at bounding box center [543, 199] width 670 height 13
click at [267, 170] on link "Klases" at bounding box center [238, 169] width 76 height 20
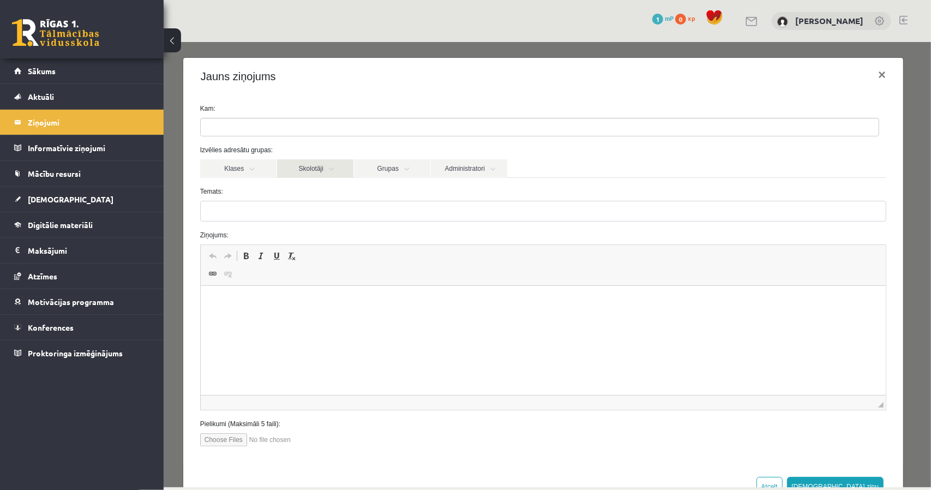
click at [307, 175] on link "Skolotāji" at bounding box center [315, 168] width 76 height 19
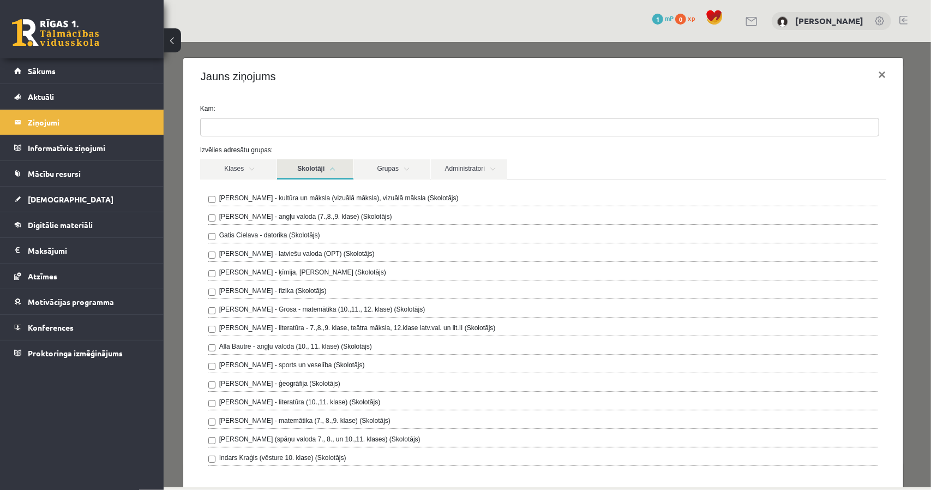
click at [313, 167] on link "Skolotāji" at bounding box center [315, 169] width 76 height 20
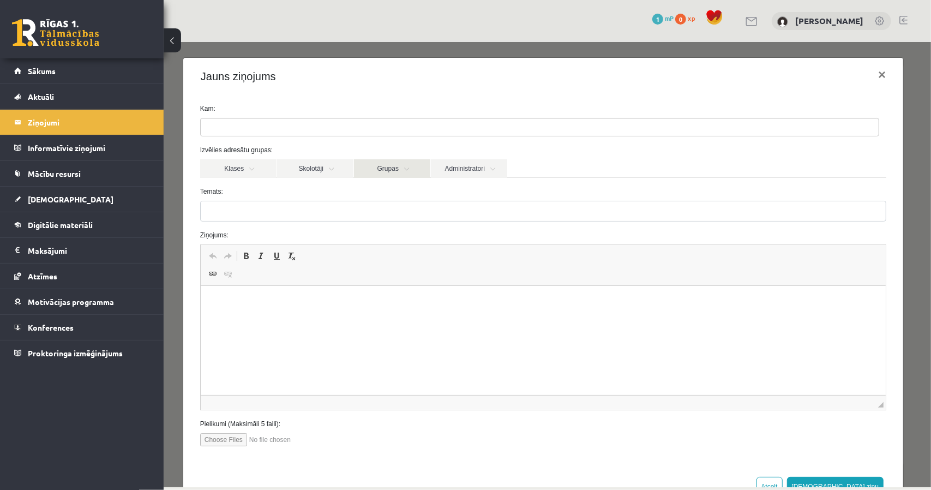
click at [380, 163] on link "Grupas" at bounding box center [392, 168] width 76 height 19
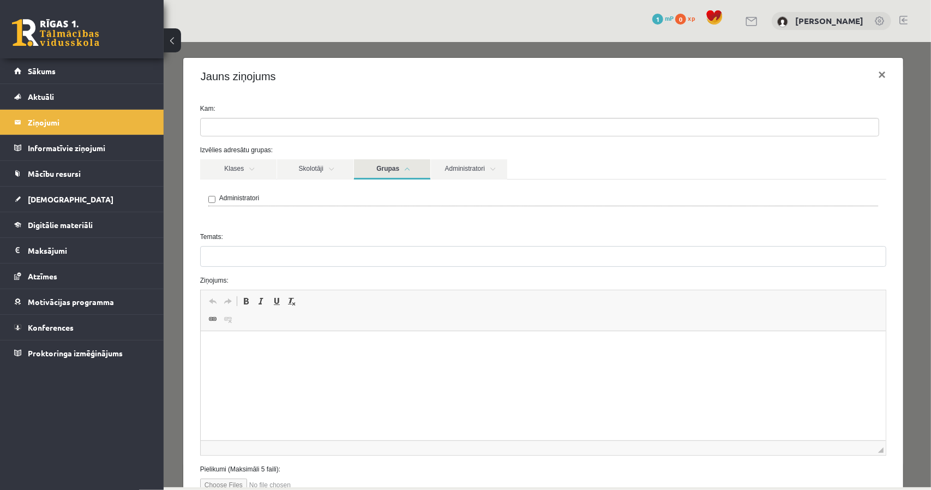
click at [380, 163] on link "Grupas" at bounding box center [392, 169] width 76 height 20
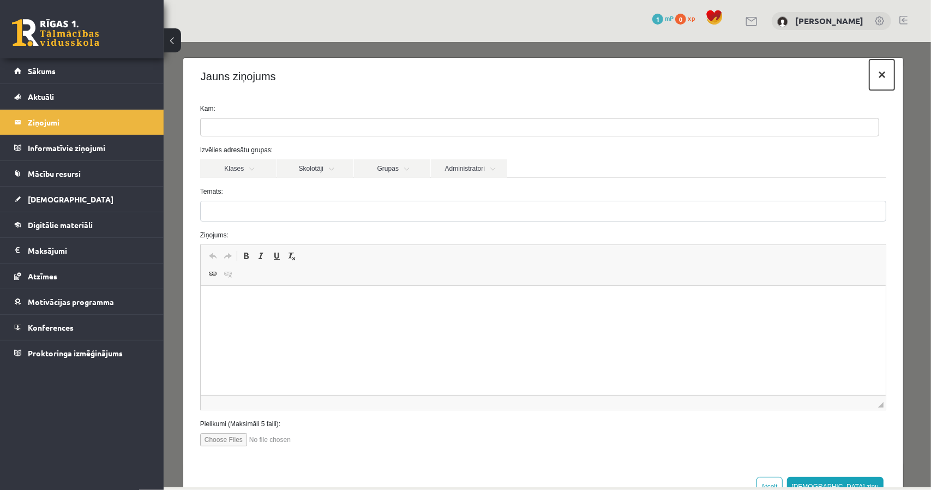
click at [869, 78] on button "×" at bounding box center [881, 74] width 25 height 31
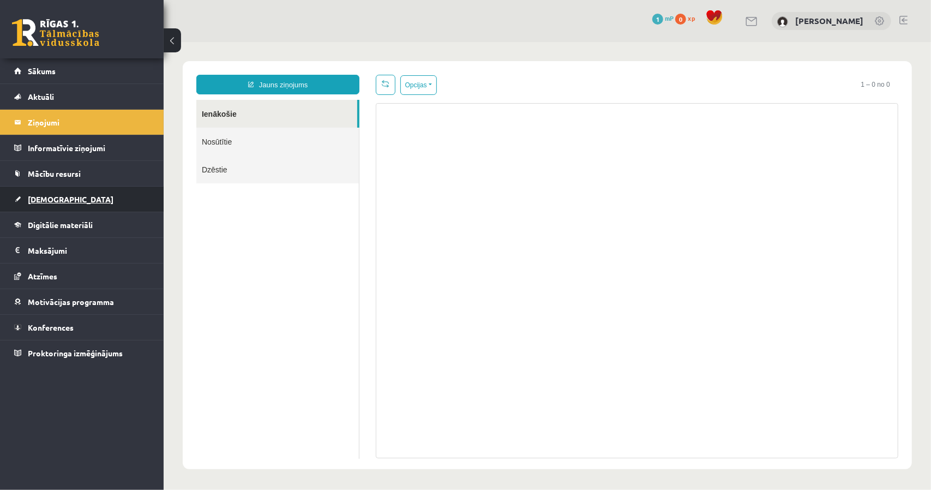
click at [71, 191] on link "[DEMOGRAPHIC_DATA]" at bounding box center [82, 199] width 136 height 25
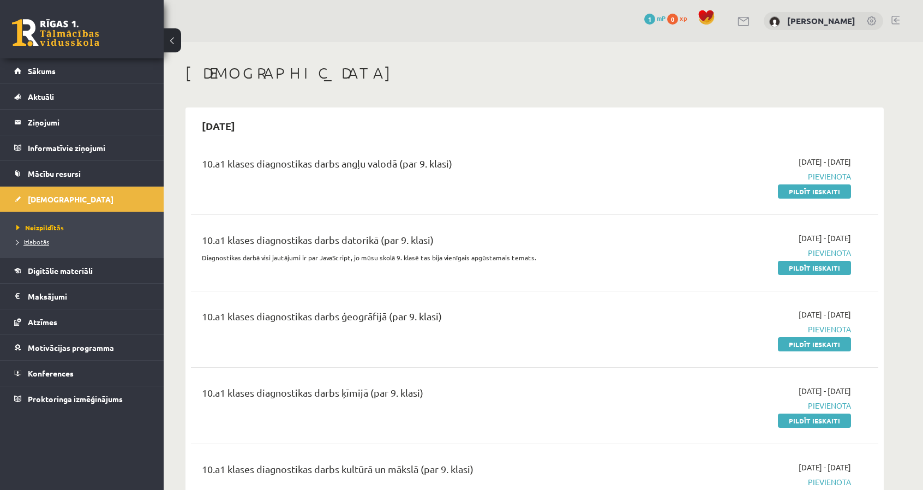
click at [37, 243] on span "Izlabotās" at bounding box center [32, 241] width 33 height 9
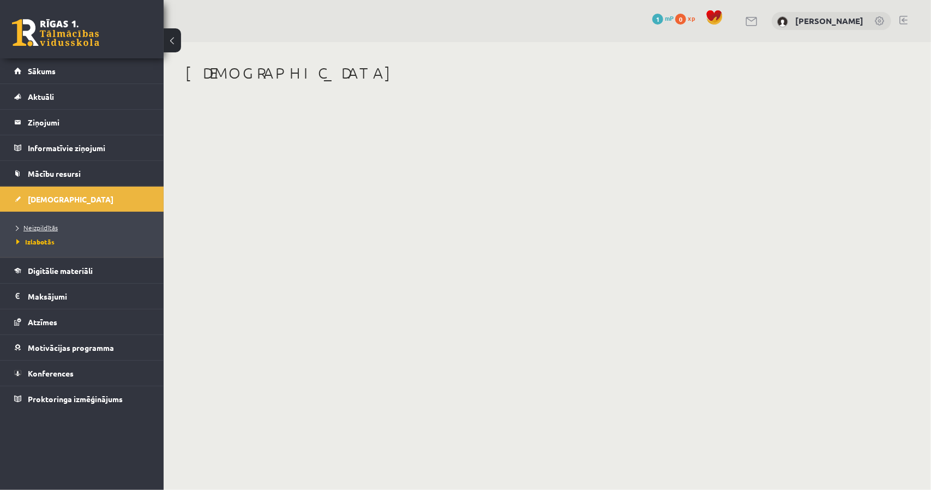
click at [44, 228] on span "Neizpildītās" at bounding box center [36, 227] width 41 height 9
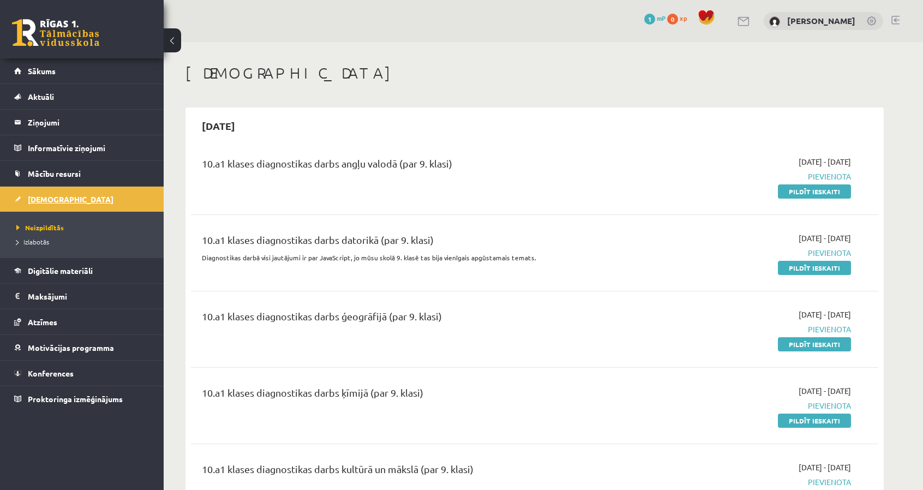
click at [85, 195] on link "[DEMOGRAPHIC_DATA]" at bounding box center [82, 199] width 136 height 25
click at [93, 177] on link "Mācību resursi" at bounding box center [82, 173] width 136 height 25
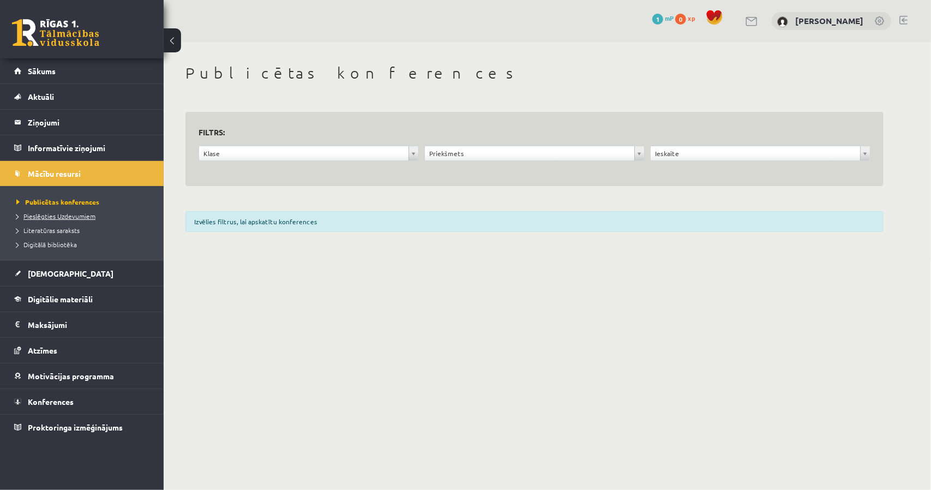
drag, startPoint x: 90, startPoint y: 202, endPoint x: 62, endPoint y: 214, distance: 30.8
click at [62, 214] on span "Pieslēgties Uzdevumiem" at bounding box center [55, 216] width 79 height 9
click at [796, 23] on link "[PERSON_NAME]" at bounding box center [830, 20] width 68 height 11
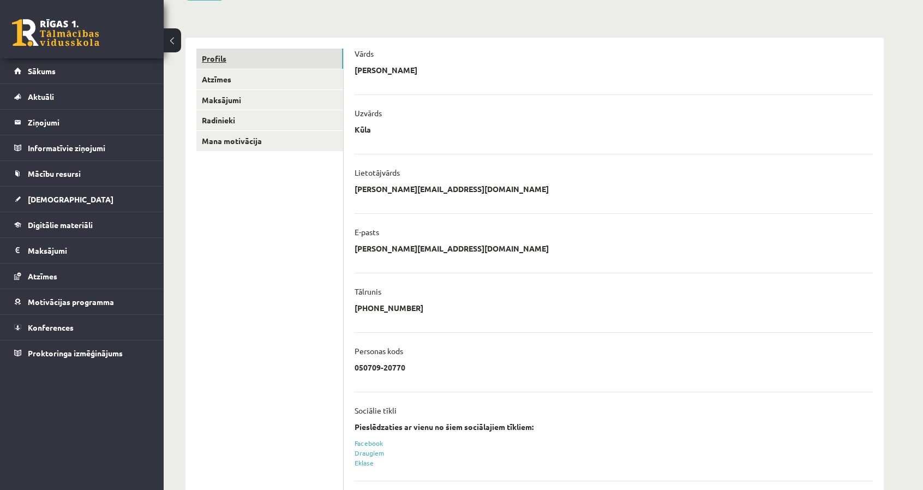
scroll to position [109, 0]
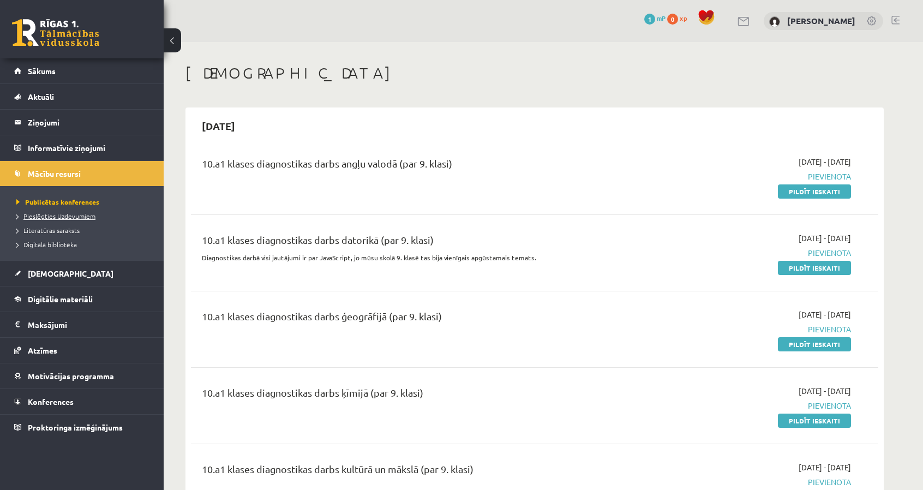
click at [88, 211] on link "Pieslēgties Uzdevumiem" at bounding box center [84, 216] width 136 height 10
click at [82, 300] on span "Digitālie materiāli" at bounding box center [60, 299] width 65 height 10
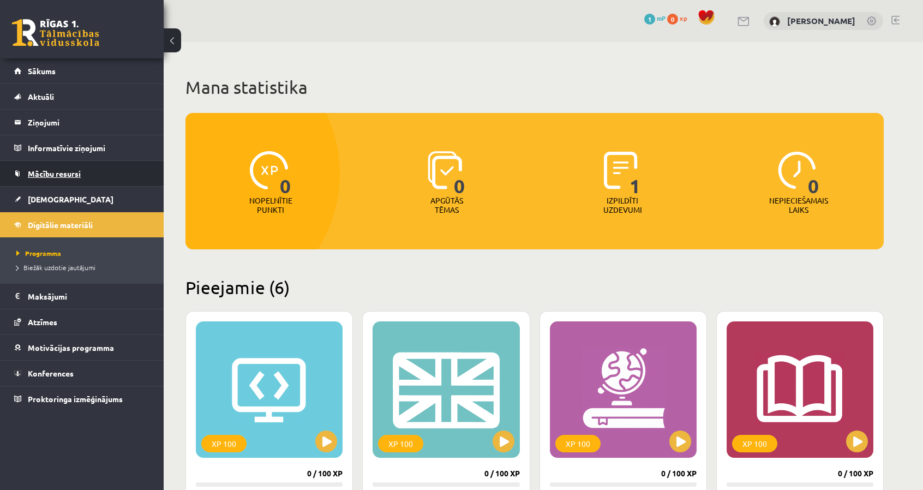
click at [79, 177] on link "Mācību resursi" at bounding box center [82, 173] width 136 height 25
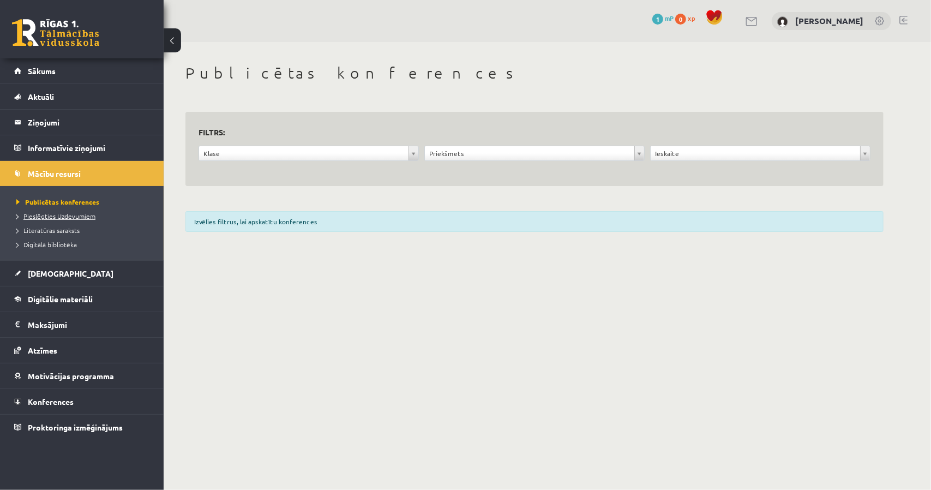
click at [67, 216] on span "Pieslēgties Uzdevumiem" at bounding box center [55, 216] width 79 height 9
click at [68, 77] on link "Sākums" at bounding box center [82, 70] width 136 height 25
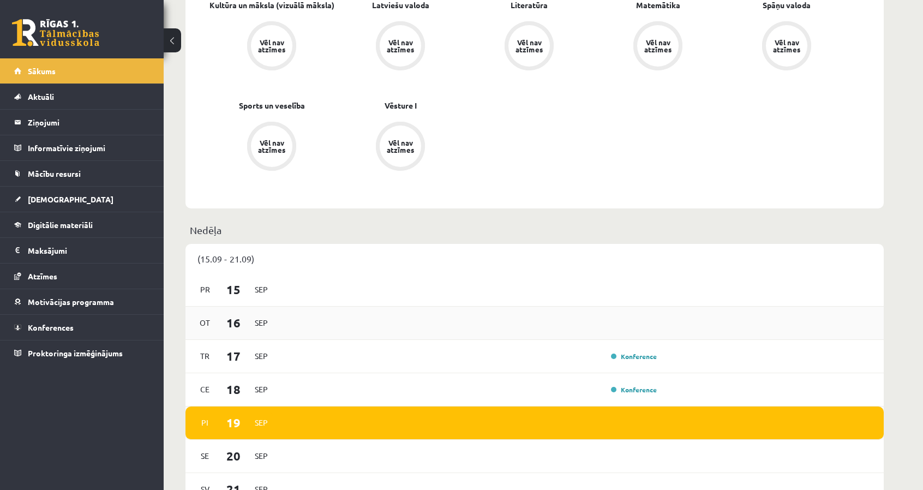
scroll to position [546, 0]
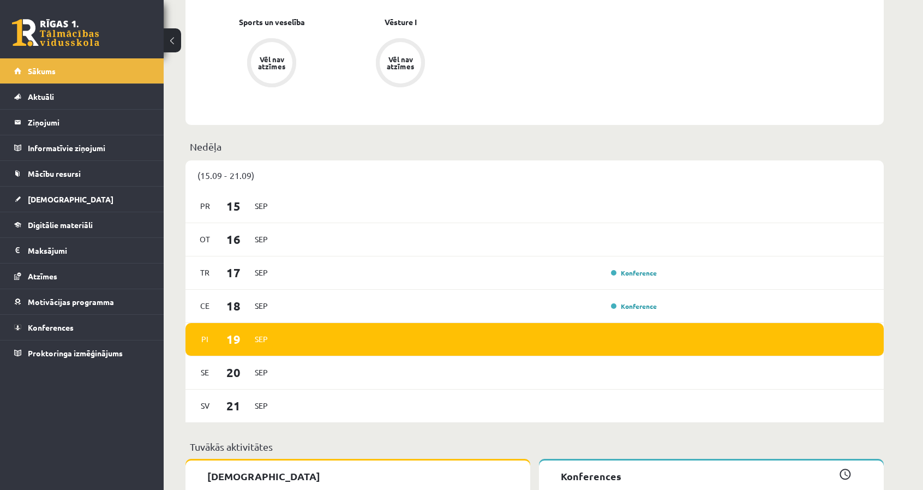
drag, startPoint x: 200, startPoint y: 168, endPoint x: 206, endPoint y: 170, distance: 6.9
click at [200, 168] on div "(15.09 - 21.09)" at bounding box center [535, 174] width 698 height 29
click at [217, 177] on div "(15.09 - 21.09)" at bounding box center [535, 174] width 698 height 29
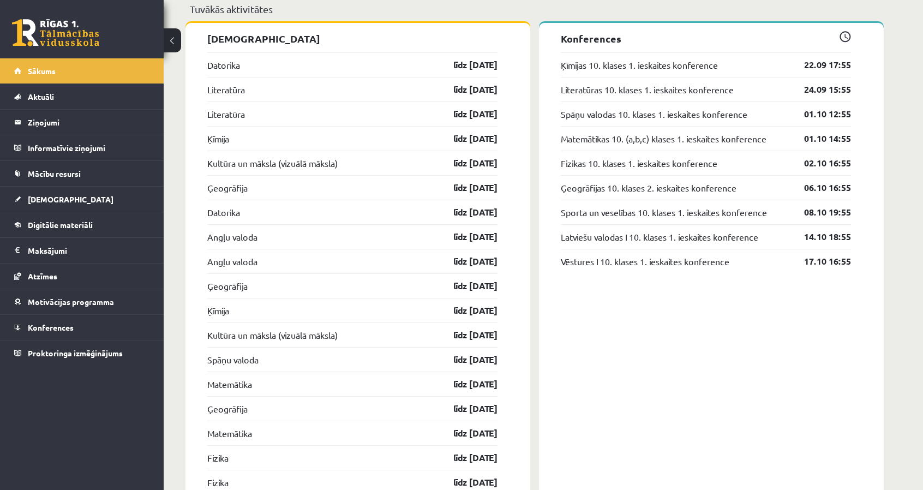
scroll to position [982, 0]
click at [829, 63] on link "22.09 17:55" at bounding box center [819, 65] width 63 height 13
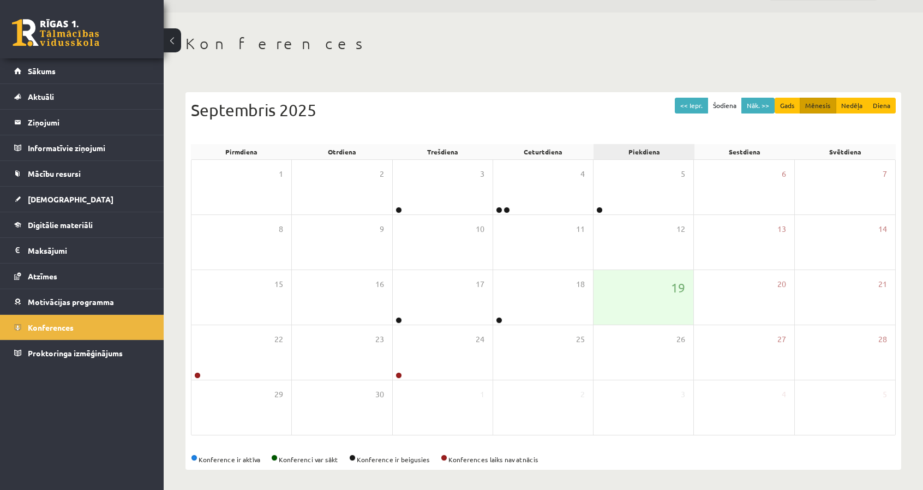
scroll to position [30, 0]
click at [690, 107] on button "<< Iepr." at bounding box center [691, 105] width 33 height 16
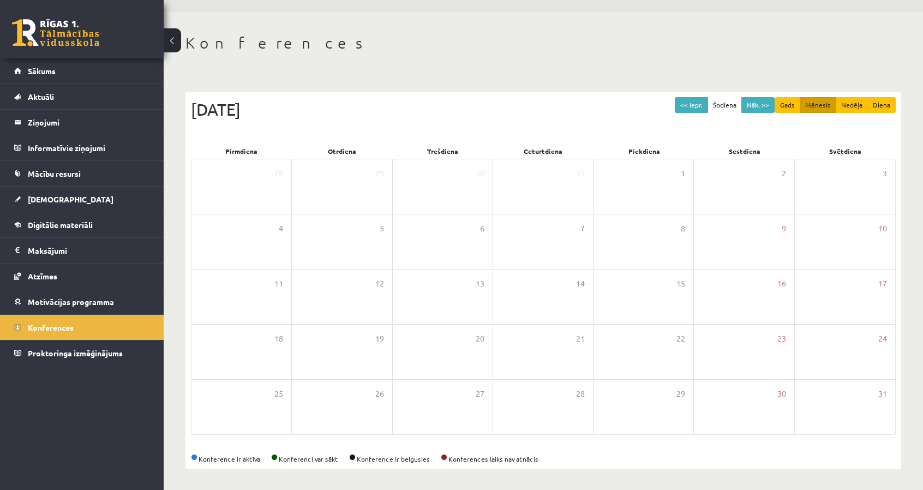
click at [703, 94] on div "<< Iepr. Šodiena Nāk. >> Gads Mēnesis Nedēļa Diena [DATE] Pirmdiena Otrdiena Tr…" at bounding box center [544, 281] width 716 height 378
click at [701, 101] on button "<< Iepr." at bounding box center [691, 105] width 33 height 16
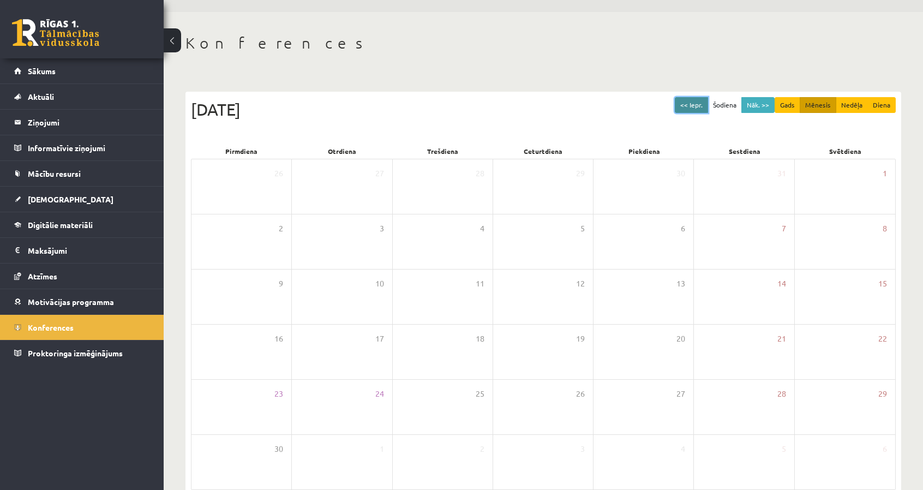
click at [701, 101] on button "<< Iepr." at bounding box center [691, 105] width 33 height 16
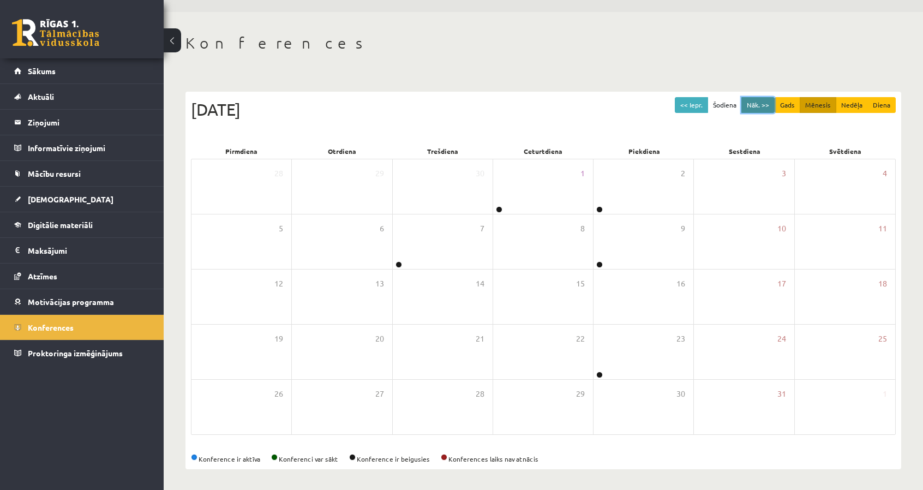
click at [757, 107] on button "Nāk. >>" at bounding box center [758, 105] width 33 height 16
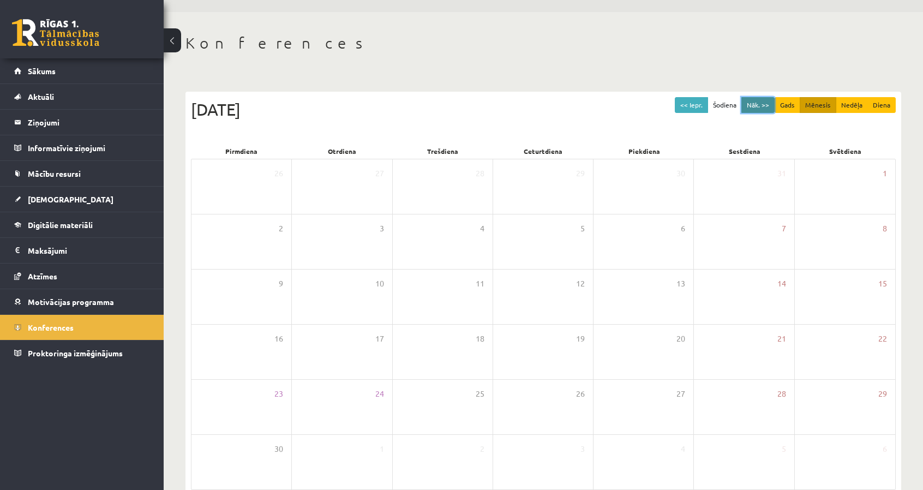
click at [757, 101] on button "Nāk. >>" at bounding box center [758, 105] width 33 height 16
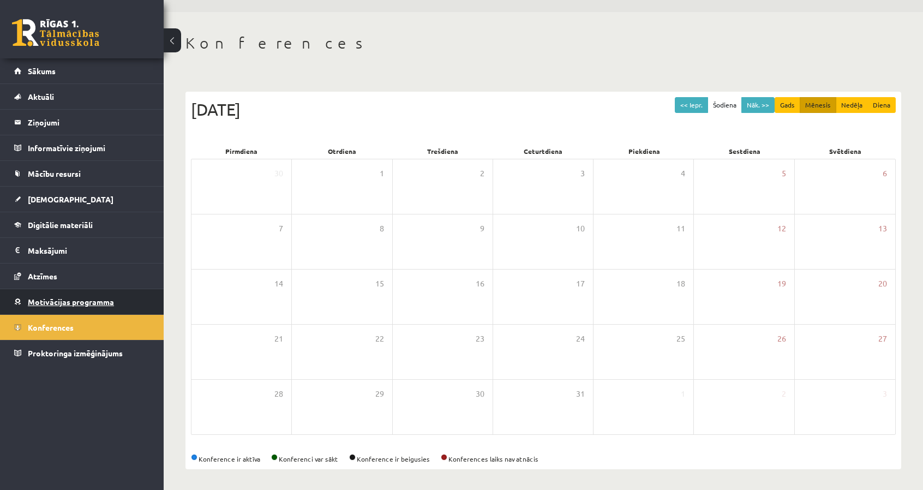
click at [126, 293] on link "Motivācijas programma" at bounding box center [82, 301] width 136 height 25
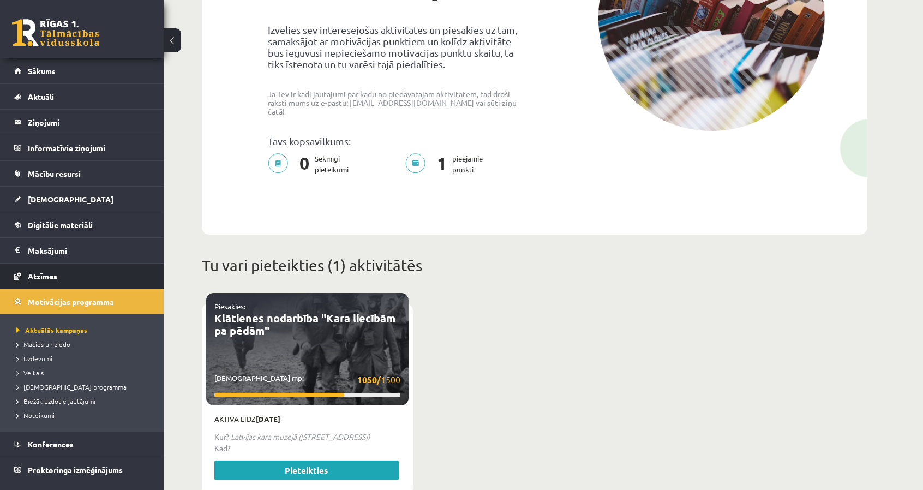
scroll to position [194, 0]
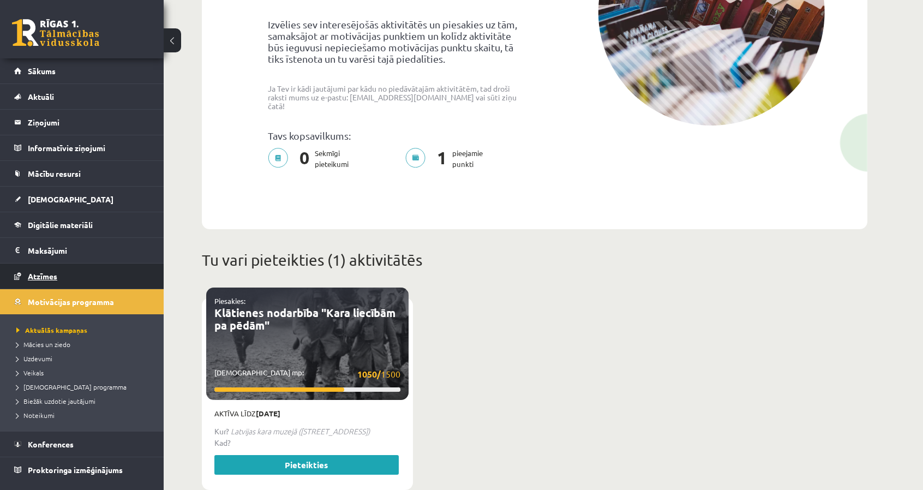
click at [119, 268] on link "Atzīmes" at bounding box center [82, 276] width 136 height 25
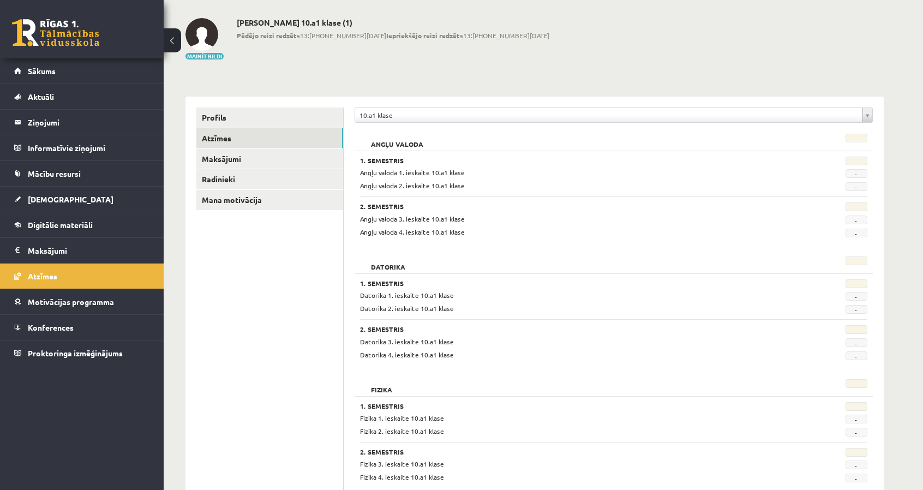
scroll to position [30, 0]
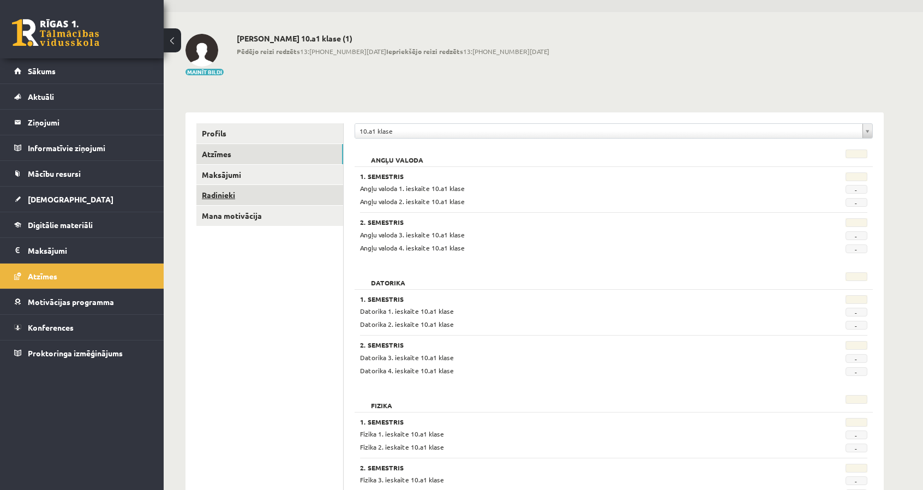
click at [242, 197] on link "Radinieki" at bounding box center [269, 195] width 147 height 20
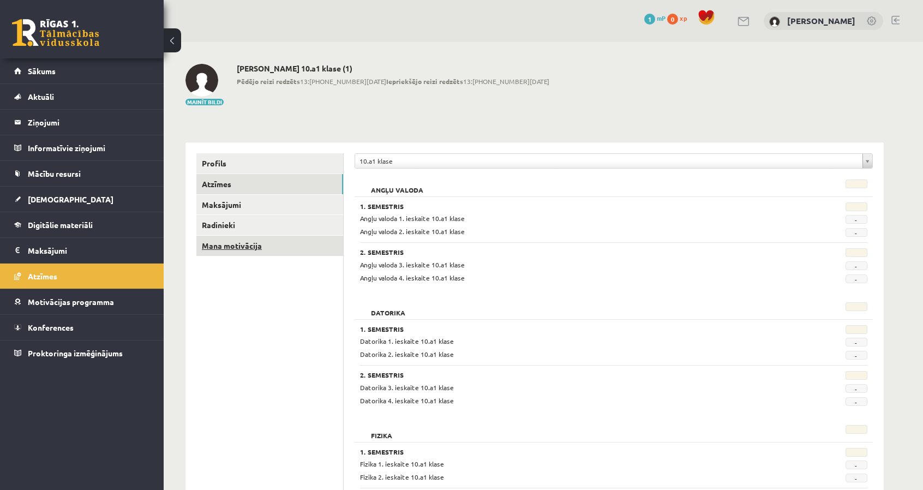
click at [282, 240] on link "Mana motivācija" at bounding box center [269, 246] width 147 height 20
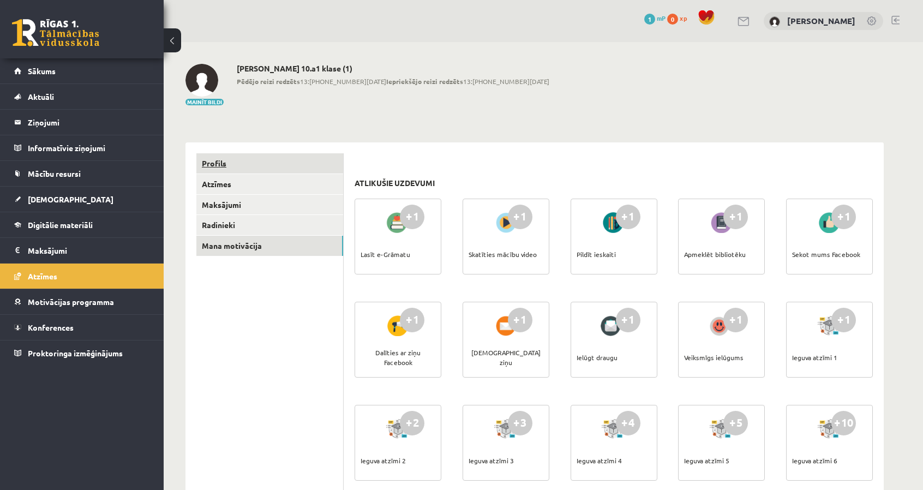
click at [247, 165] on link "Profils" at bounding box center [269, 163] width 147 height 20
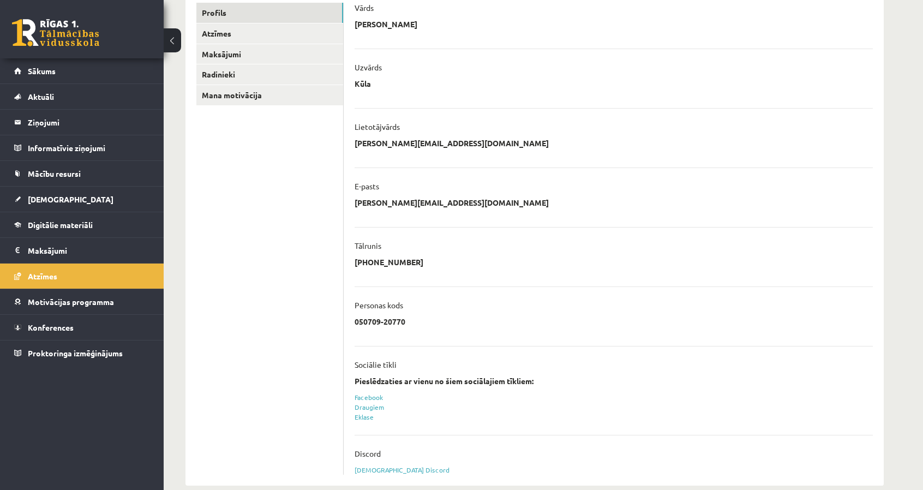
scroll to position [164, 0]
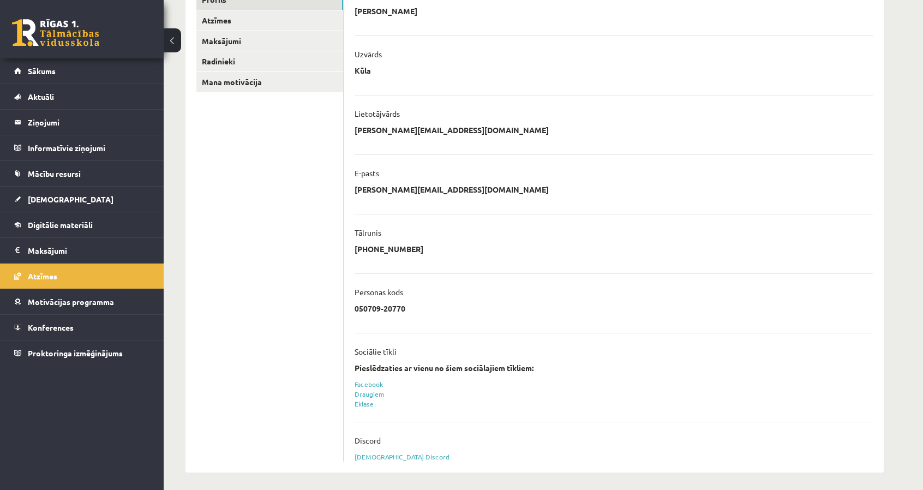
click at [375, 459] on link "Sasaistīt Discord" at bounding box center [402, 456] width 95 height 9
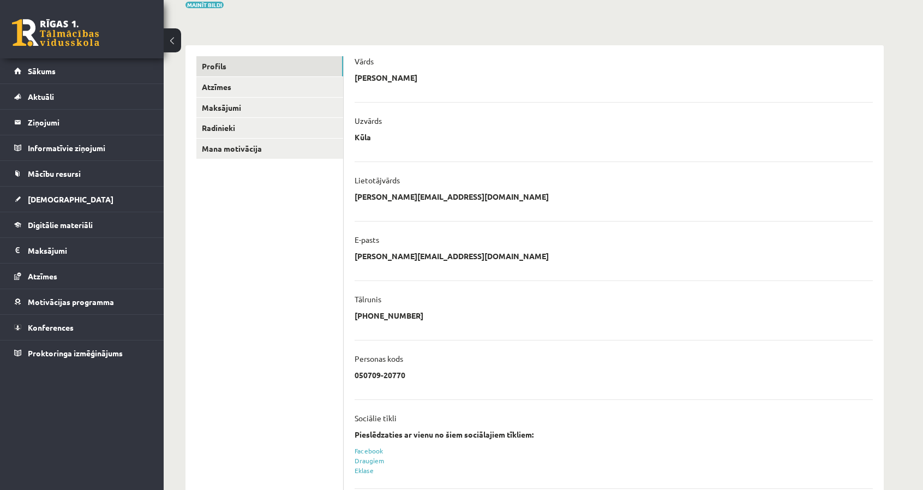
scroll to position [64, 0]
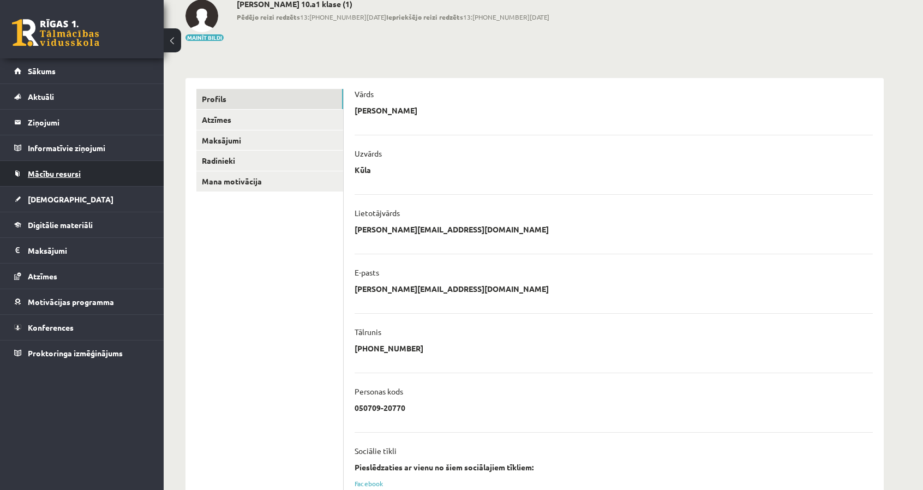
click at [54, 178] on link "Mācību resursi" at bounding box center [82, 173] width 136 height 25
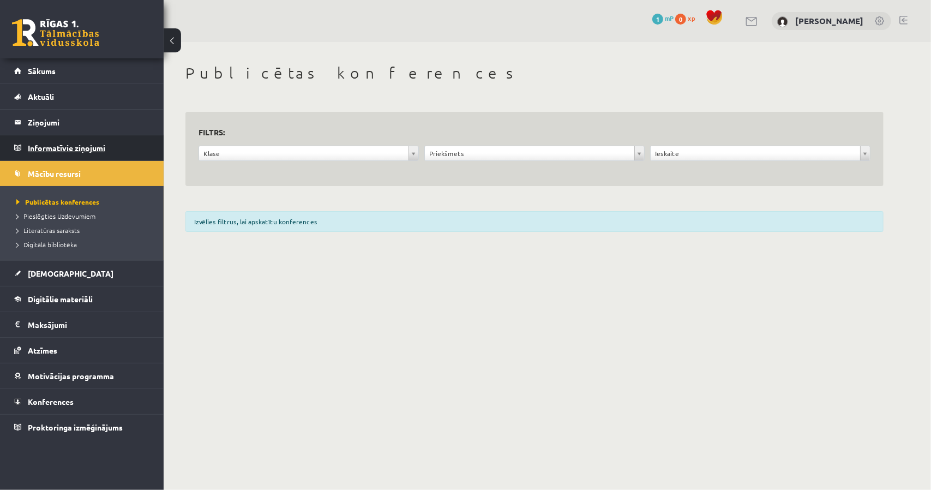
click at [45, 148] on legend "Informatīvie ziņojumi 0" at bounding box center [89, 147] width 122 height 25
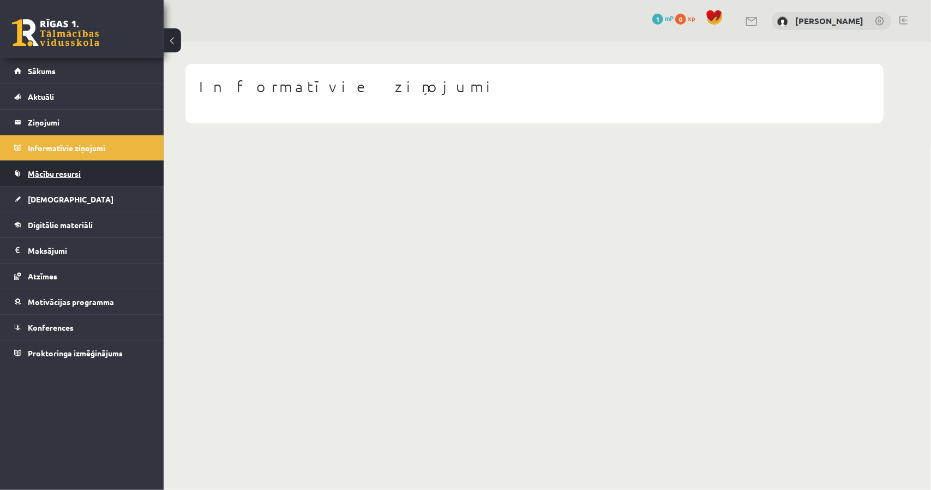
click at [46, 163] on link "Mācību resursi" at bounding box center [82, 173] width 136 height 25
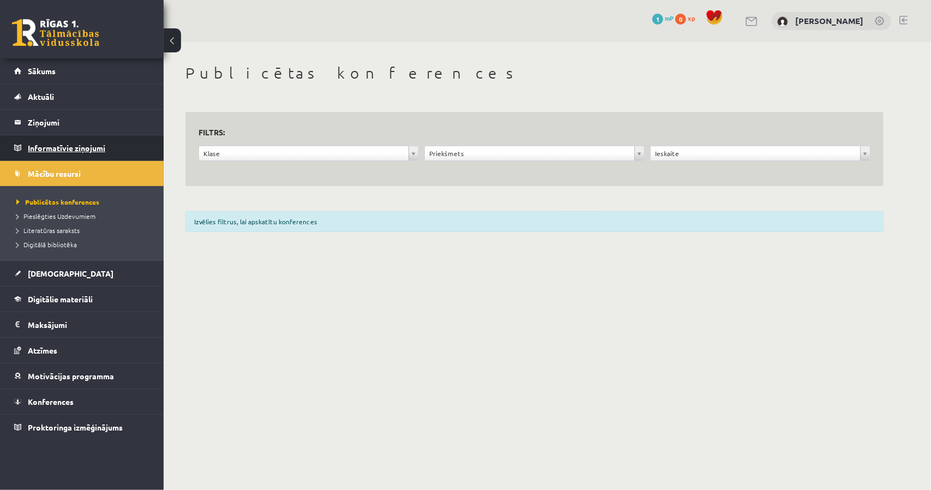
click at [47, 151] on legend "Informatīvie ziņojumi 0" at bounding box center [89, 147] width 122 height 25
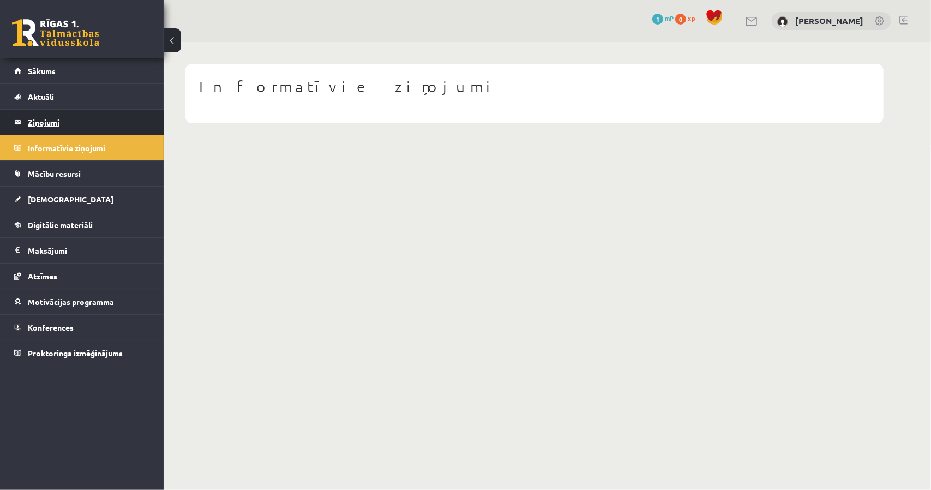
click at [37, 130] on legend "Ziņojumi 0" at bounding box center [89, 122] width 122 height 25
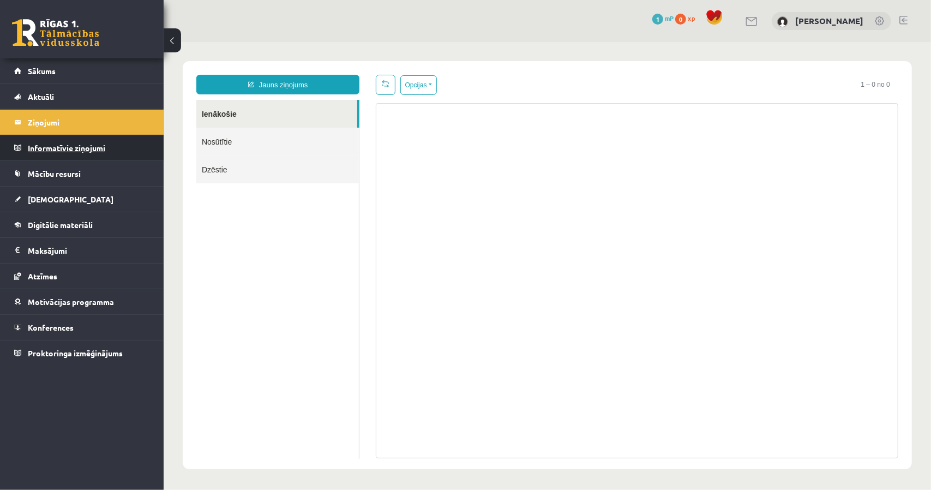
click at [42, 152] on legend "Informatīvie ziņojumi 0" at bounding box center [89, 147] width 122 height 25
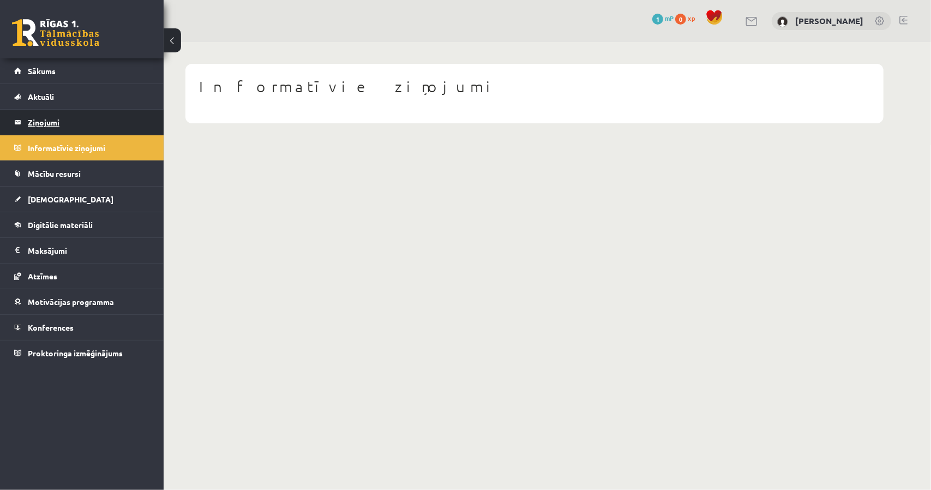
click at [54, 124] on legend "Ziņojumi 0" at bounding box center [89, 122] width 122 height 25
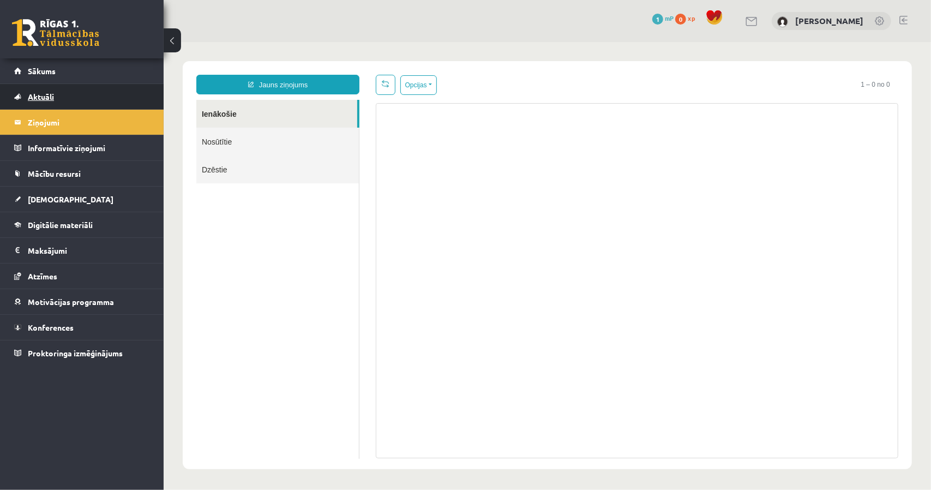
click at [53, 101] on link "Aktuāli" at bounding box center [82, 96] width 136 height 25
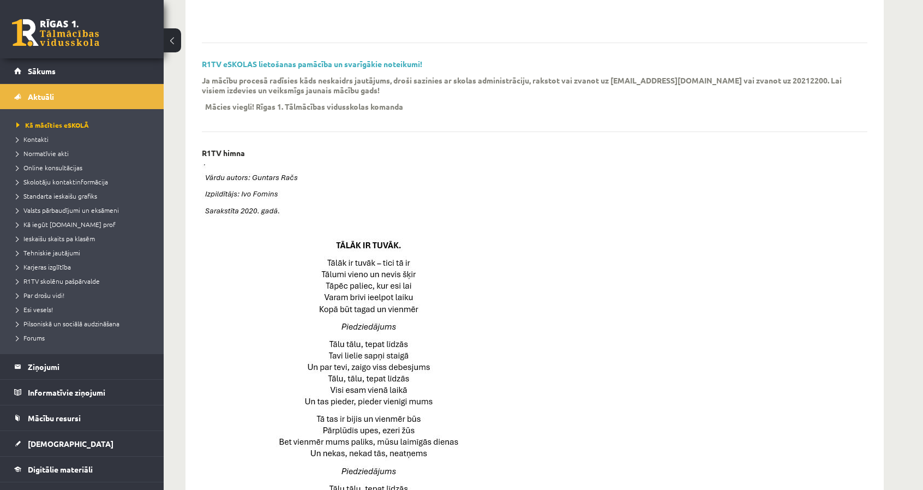
scroll to position [327, 0]
click at [116, 70] on link "Sākums" at bounding box center [82, 70] width 136 height 25
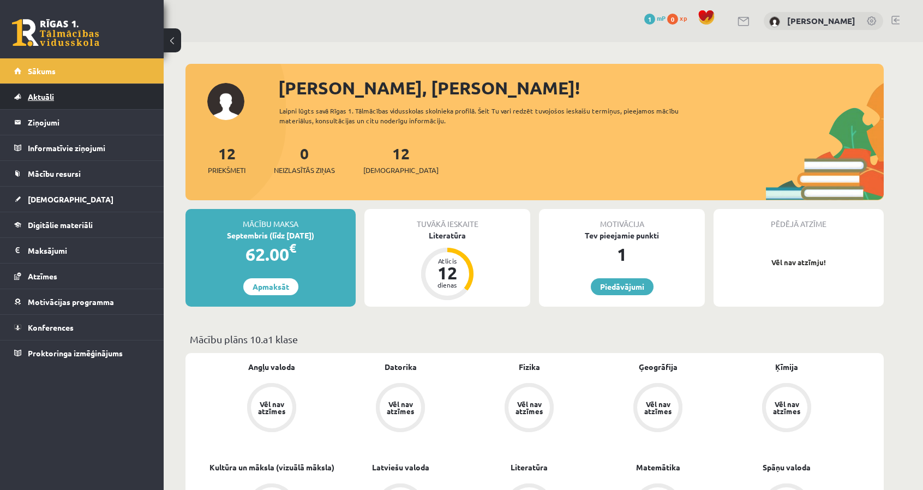
click at [74, 102] on link "Aktuāli" at bounding box center [82, 96] width 136 height 25
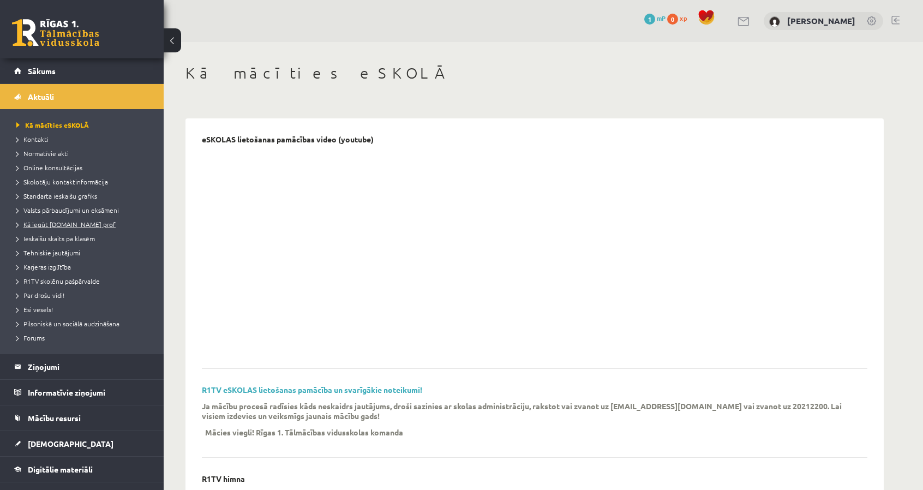
click at [73, 221] on span "Kā iegūt [DOMAIN_NAME] prof" at bounding box center [65, 224] width 99 height 9
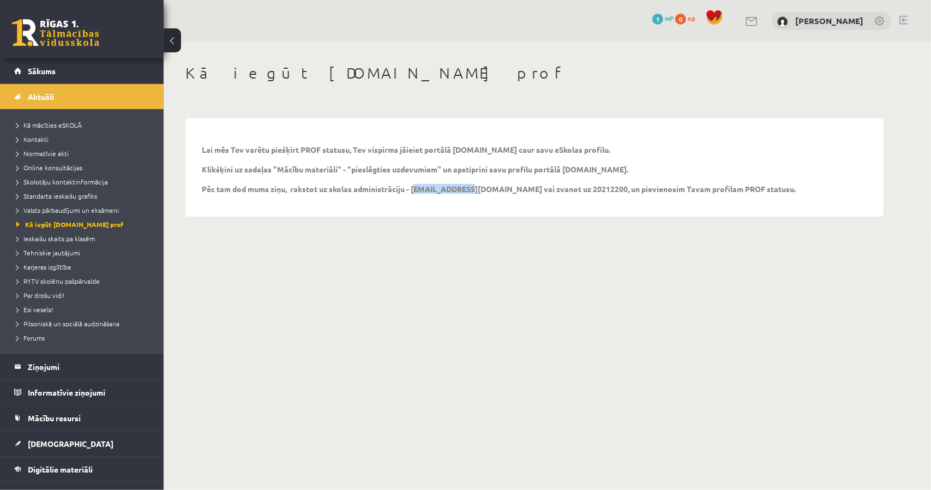
drag, startPoint x: 413, startPoint y: 190, endPoint x: 461, endPoint y: 188, distance: 48.6
click at [461, 188] on p "Lai mēs Tev varētu piešķirt PROF statusu, Tev vispirms jāieiet portālā uzdevumi…" at bounding box center [499, 169] width 594 height 49
copy p "info@r1tv.lv"
click at [823, 17] on link "[PERSON_NAME]" at bounding box center [830, 20] width 68 height 11
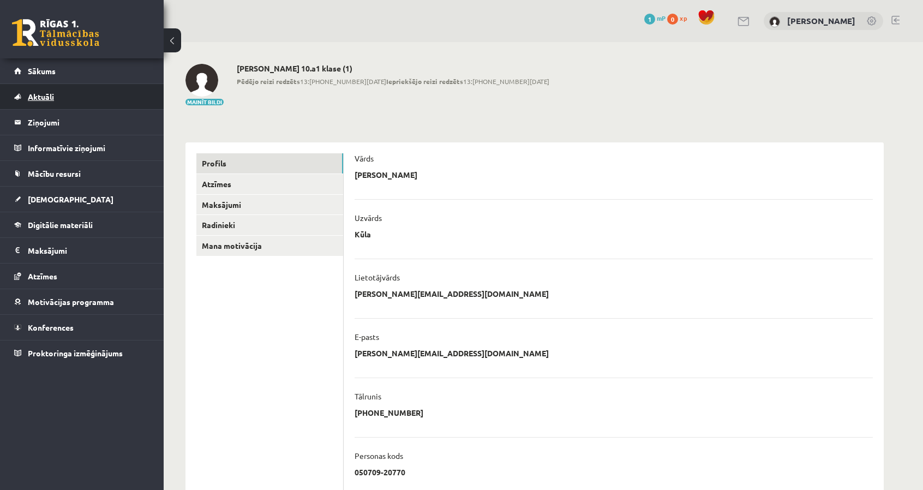
click at [54, 106] on link "Aktuāli" at bounding box center [82, 96] width 136 height 25
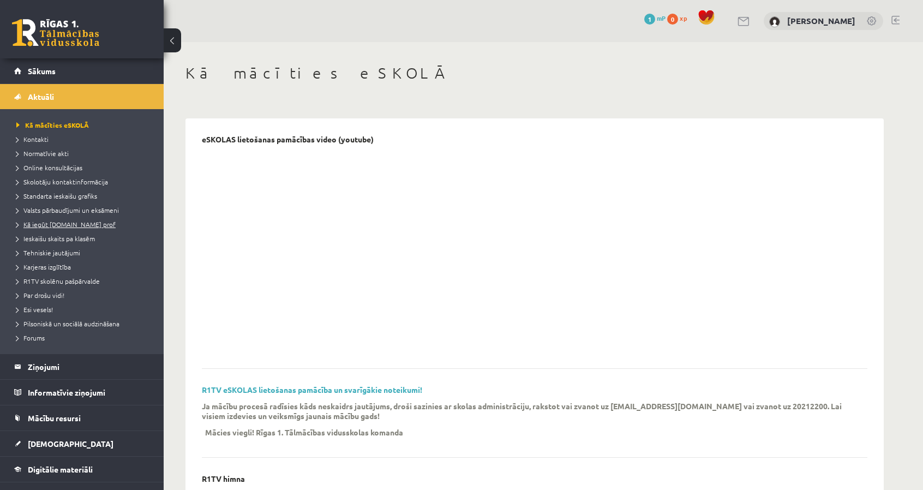
click at [72, 219] on link "Kā iegūt [DOMAIN_NAME] prof" at bounding box center [84, 224] width 136 height 10
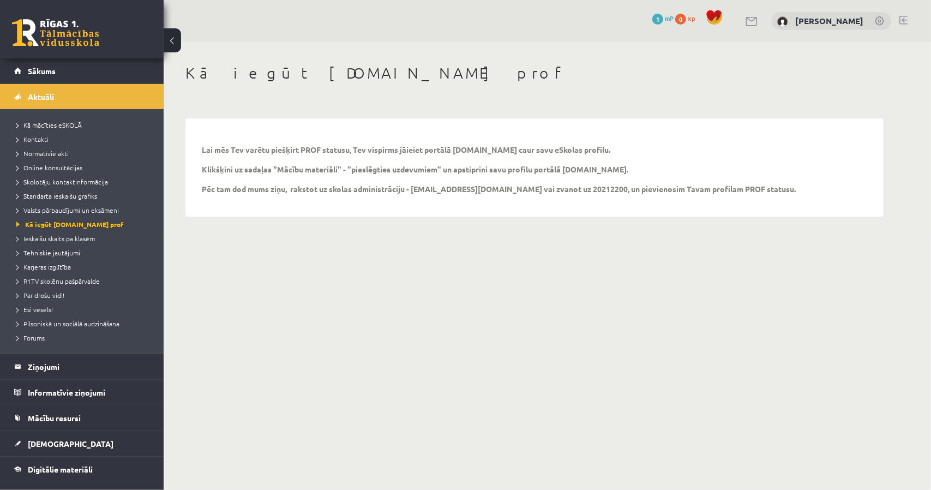
click at [443, 102] on div "Kā iegūt [DOMAIN_NAME] prof Lai mēs Tev varētu piešķirt PROF statusu, Tev vispi…" at bounding box center [535, 140] width 742 height 196
click at [75, 238] on span "Ieskaišu skaits pa klasēm" at bounding box center [55, 238] width 79 height 9
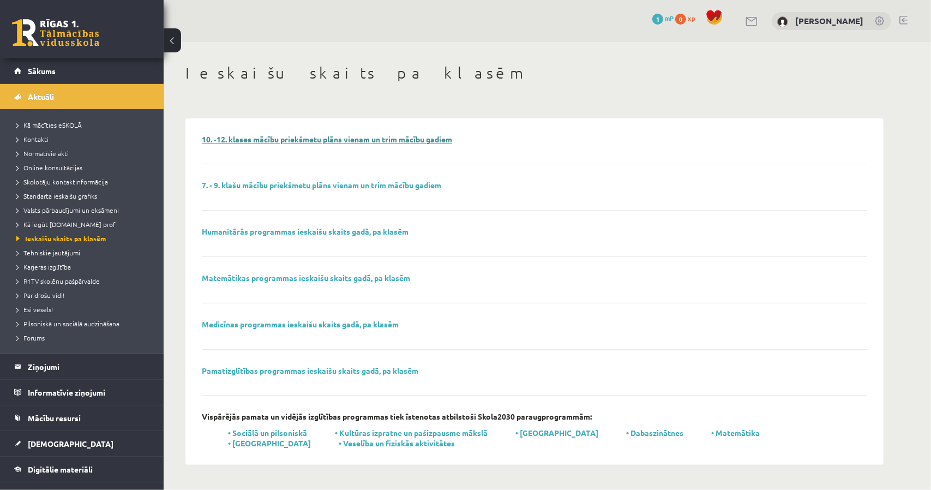
click at [271, 140] on link "10. -12. klases mācību priekšmetu plāns vienam un trim mācību gadiem" at bounding box center [327, 139] width 250 height 10
click at [50, 98] on span "Aktuāli" at bounding box center [41, 97] width 26 height 10
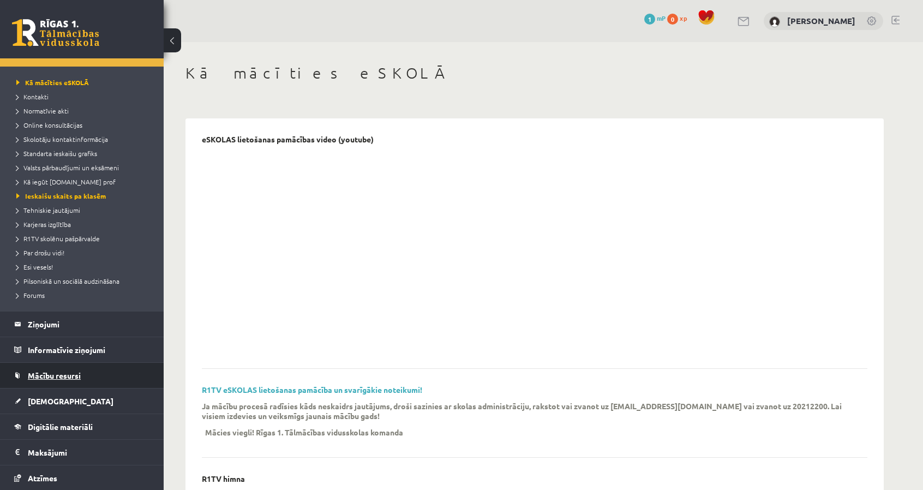
scroll to position [118, 0]
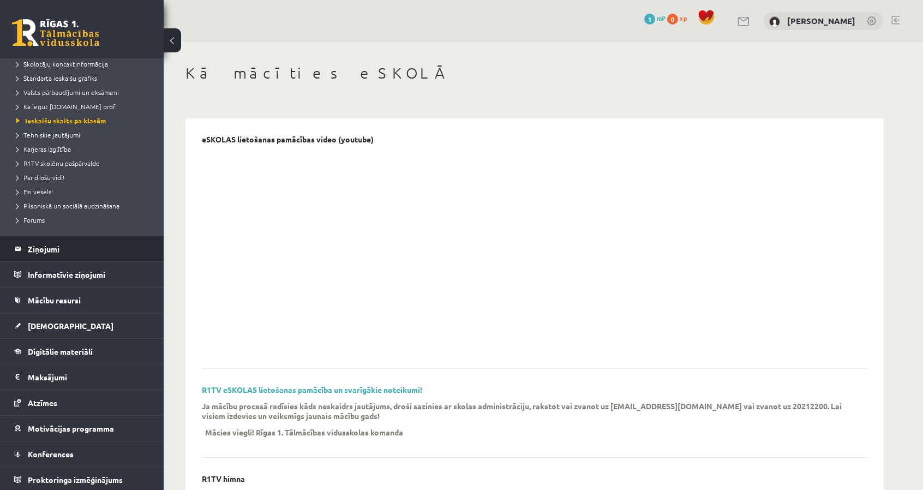
click at [77, 254] on legend "Ziņojumi 0" at bounding box center [89, 248] width 122 height 25
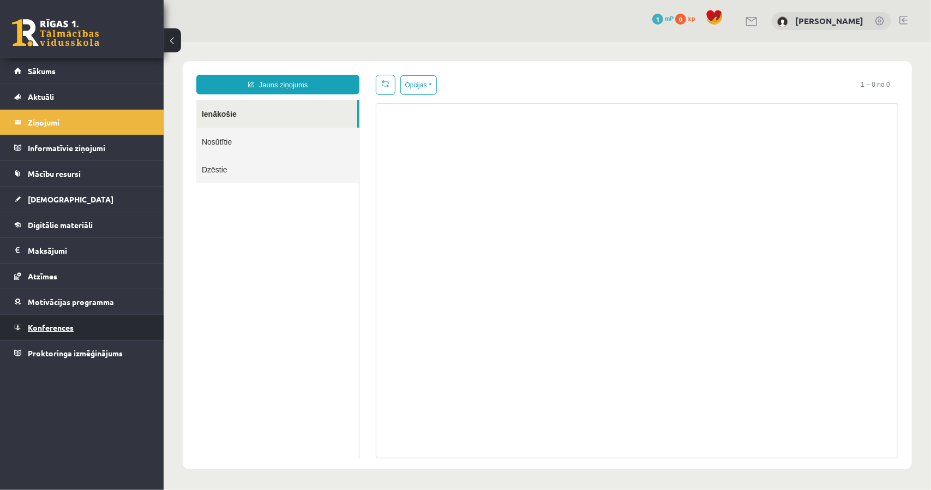
click at [76, 321] on link "Konferences" at bounding box center [82, 327] width 136 height 25
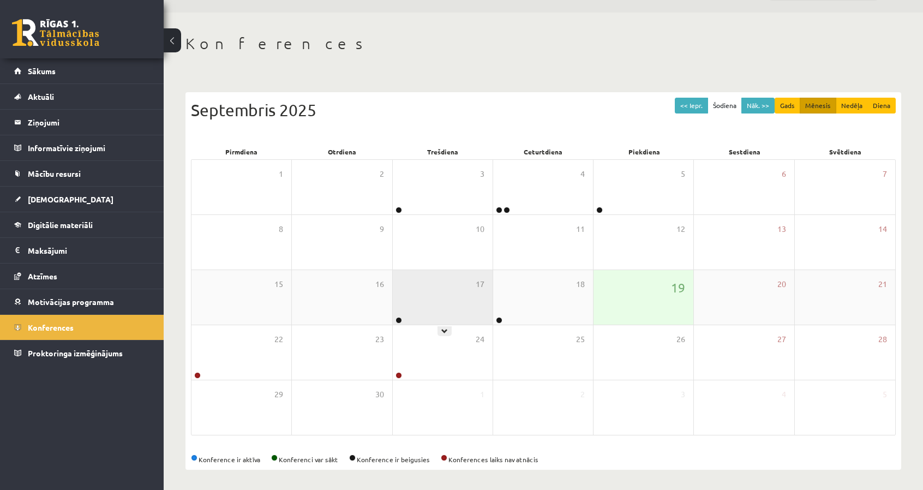
scroll to position [30, 0]
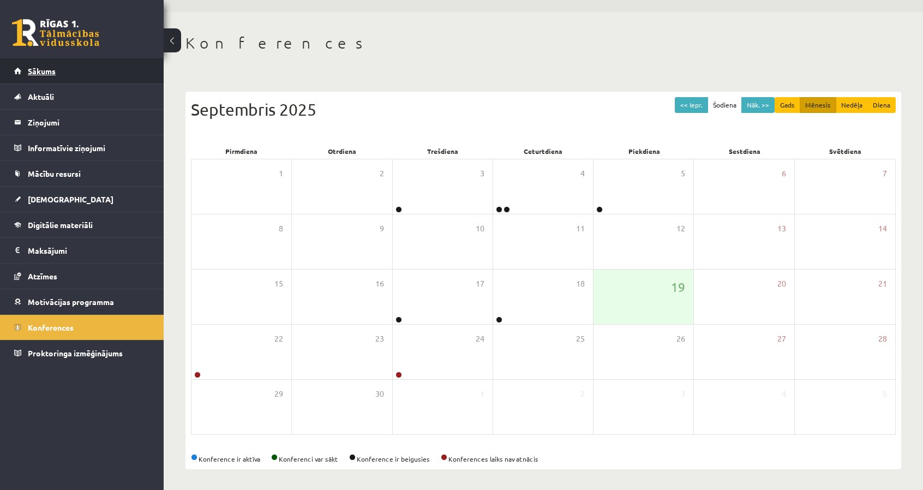
click at [73, 78] on link "Sākums" at bounding box center [82, 70] width 136 height 25
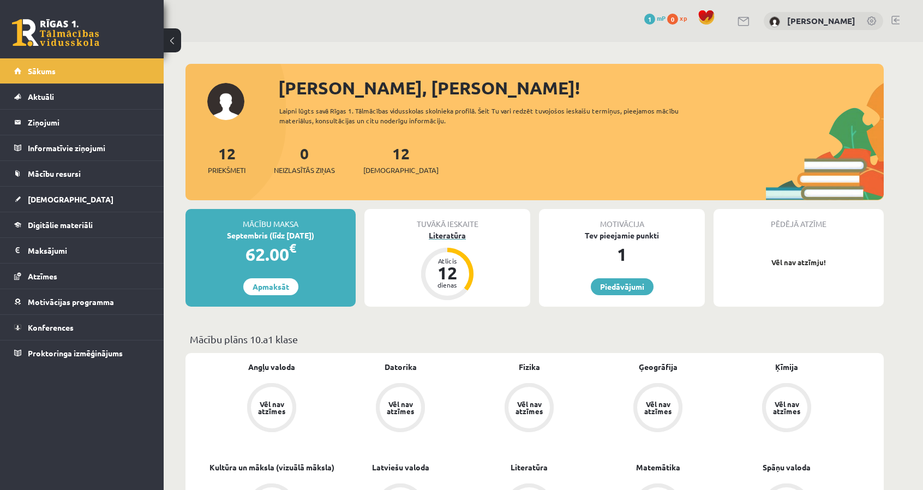
click at [446, 236] on div "Literatūra" at bounding box center [448, 235] width 166 height 11
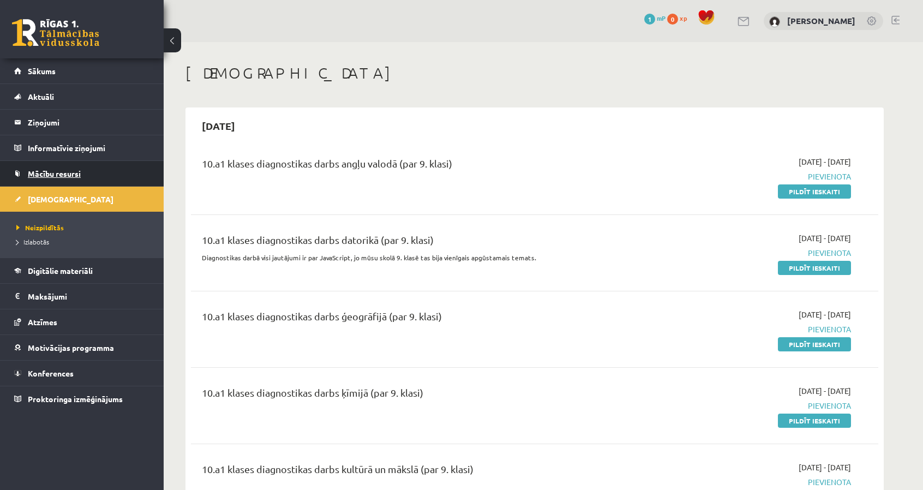
click at [98, 166] on link "Mācību resursi" at bounding box center [82, 173] width 136 height 25
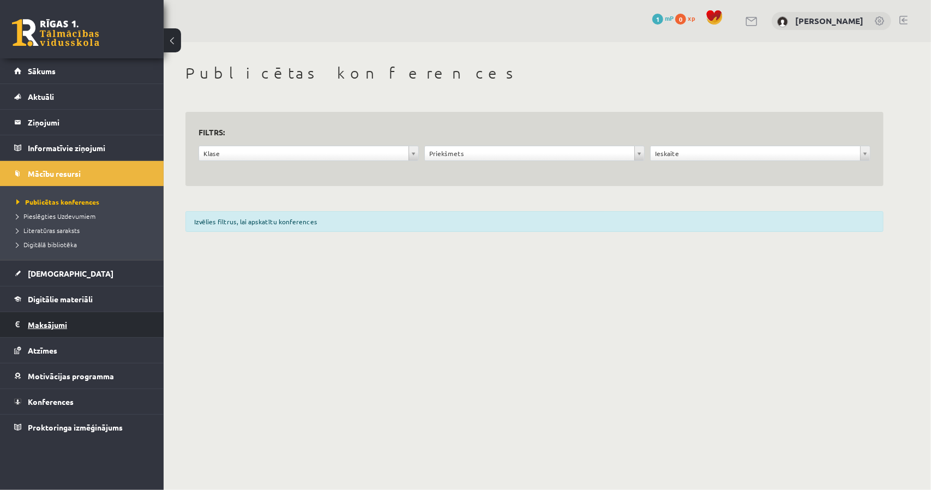
click at [58, 318] on legend "Maksājumi 0" at bounding box center [89, 324] width 122 height 25
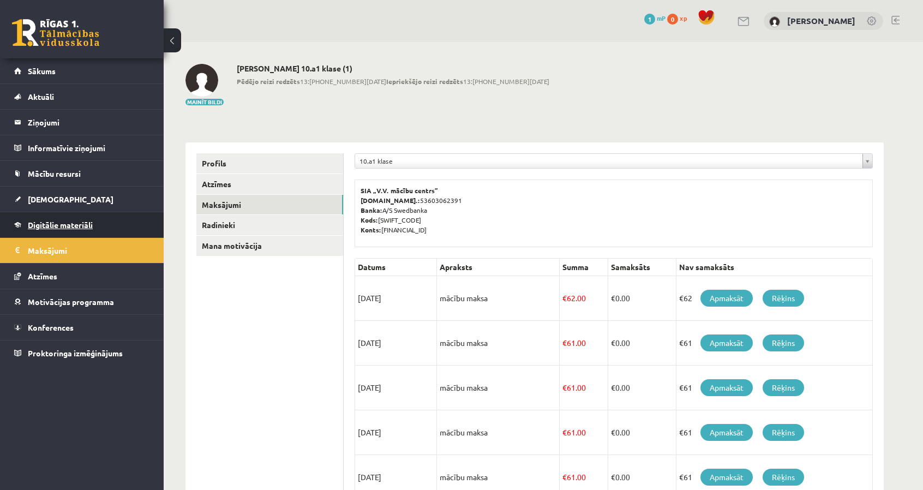
click at [67, 229] on link "Digitālie materiāli" at bounding box center [82, 224] width 136 height 25
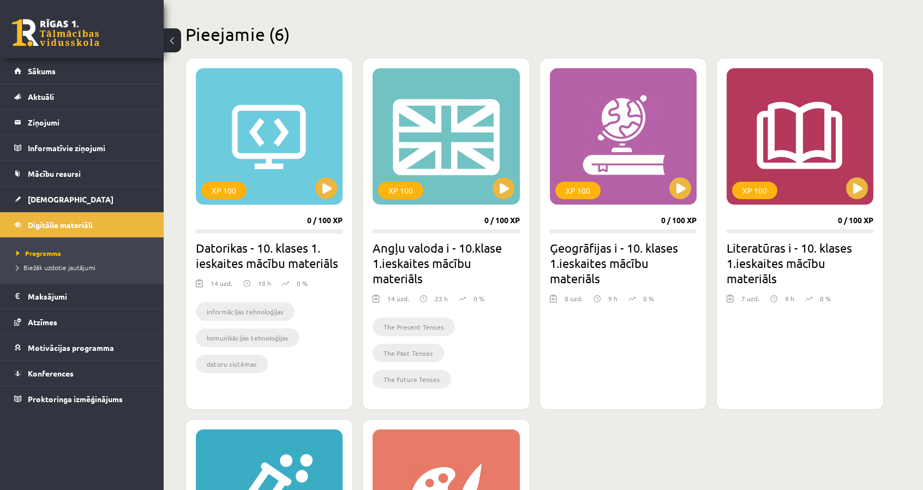
scroll to position [250, 0]
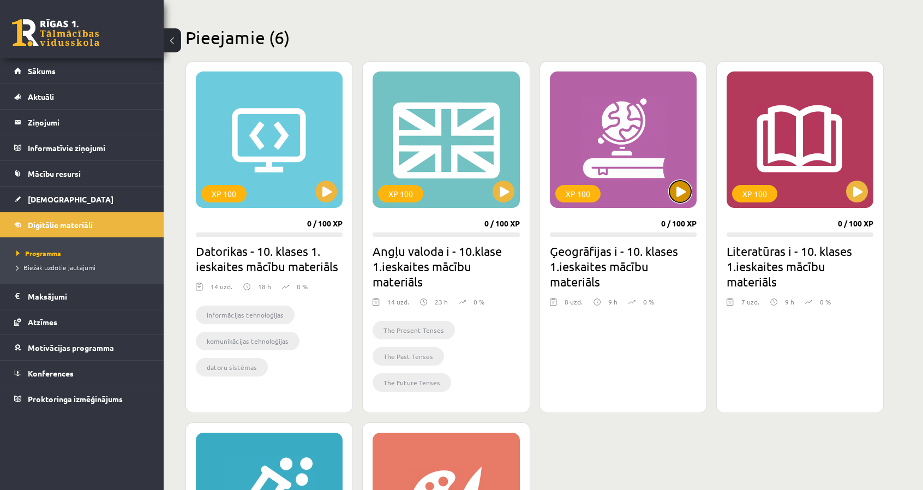
click at [689, 187] on button at bounding box center [681, 192] width 22 height 22
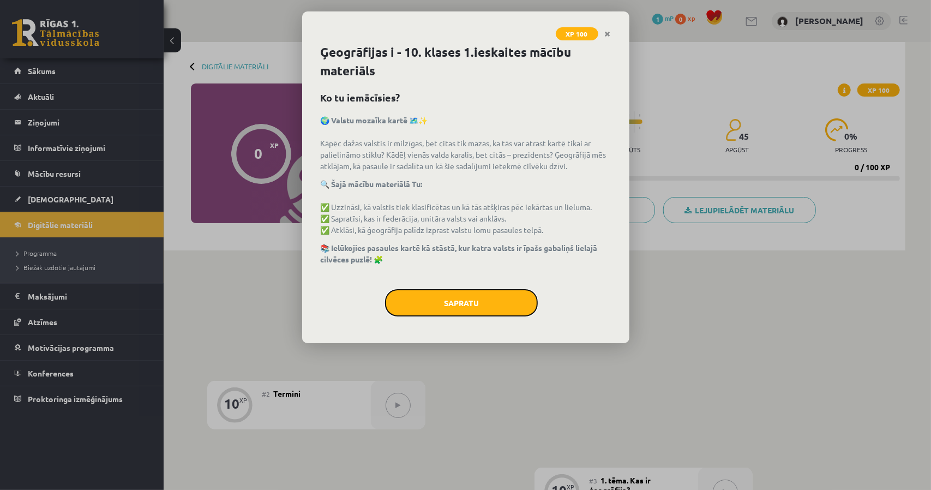
drag, startPoint x: 478, startPoint y: 298, endPoint x: 467, endPoint y: 259, distance: 40.4
click at [467, 259] on div "Ģeogrāfijas i - 10. klases 1.ieskaites mācību materiāls Ko tu iemācīsies? 🌍 Val…" at bounding box center [465, 193] width 327 height 300
click at [476, 304] on button "Sapratu" at bounding box center [461, 302] width 153 height 27
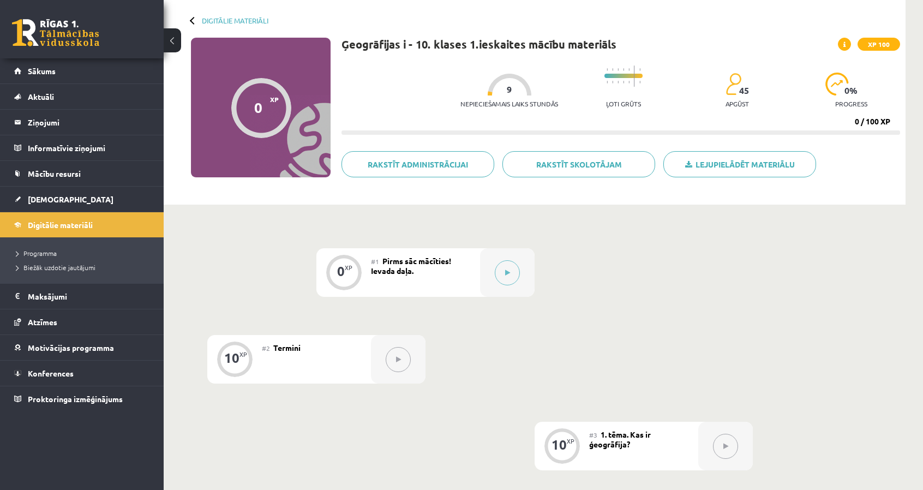
scroll to position [109, 0]
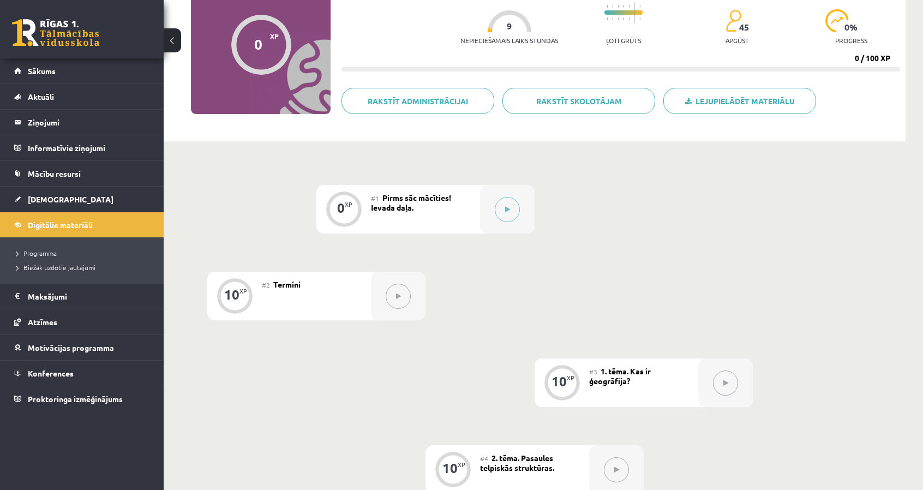
drag, startPoint x: 515, startPoint y: 213, endPoint x: 510, endPoint y: 272, distance: 59.1
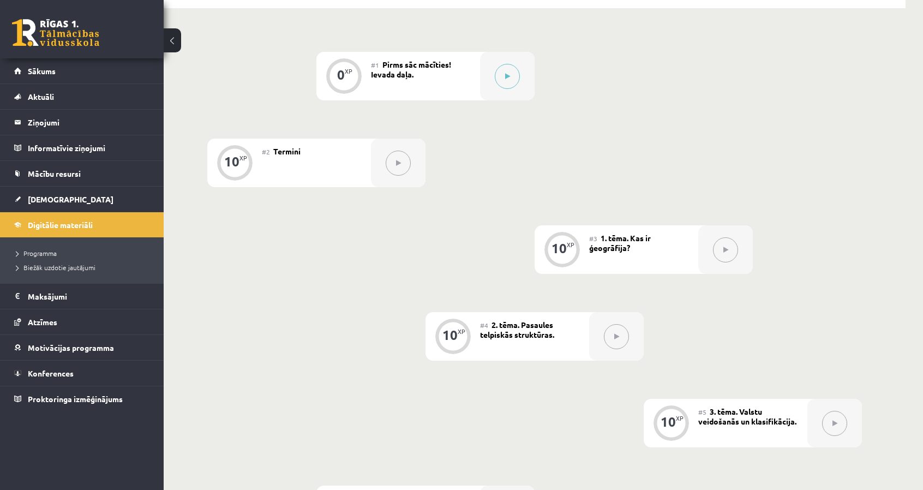
scroll to position [0, 0]
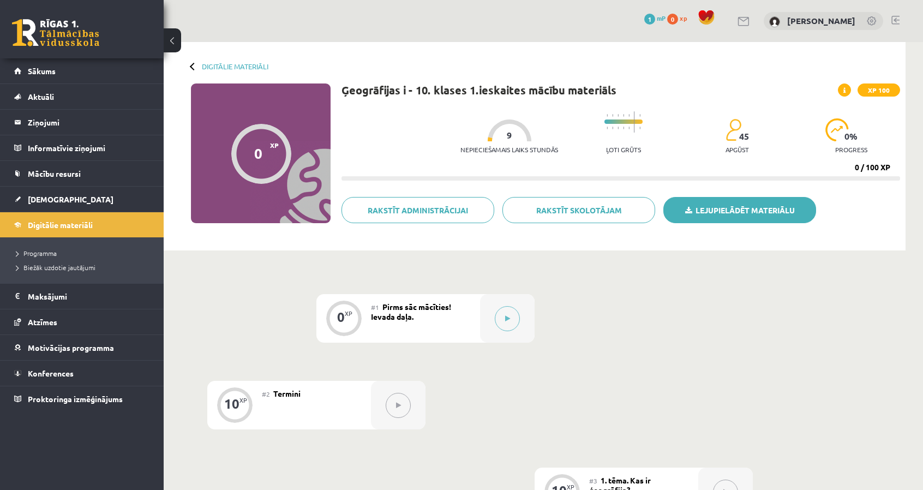
click at [745, 201] on link "Lejupielādēt materiālu" at bounding box center [740, 210] width 153 height 26
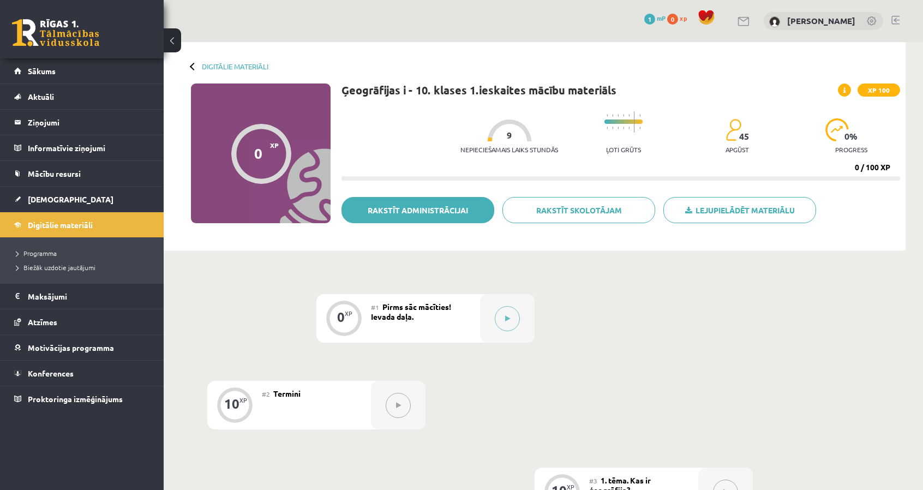
click at [443, 217] on link "Rakstīt administrācijai" at bounding box center [418, 210] width 153 height 26
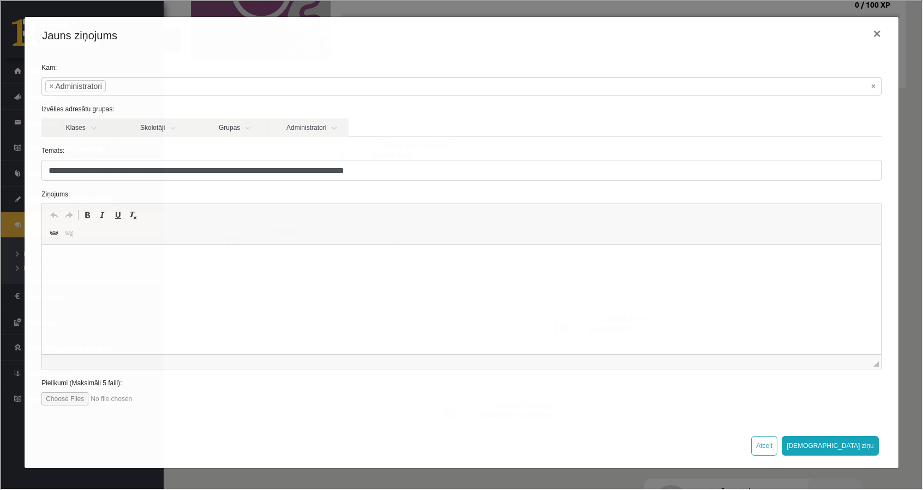
scroll to position [164, 0]
click at [880, 37] on button "×" at bounding box center [876, 32] width 25 height 31
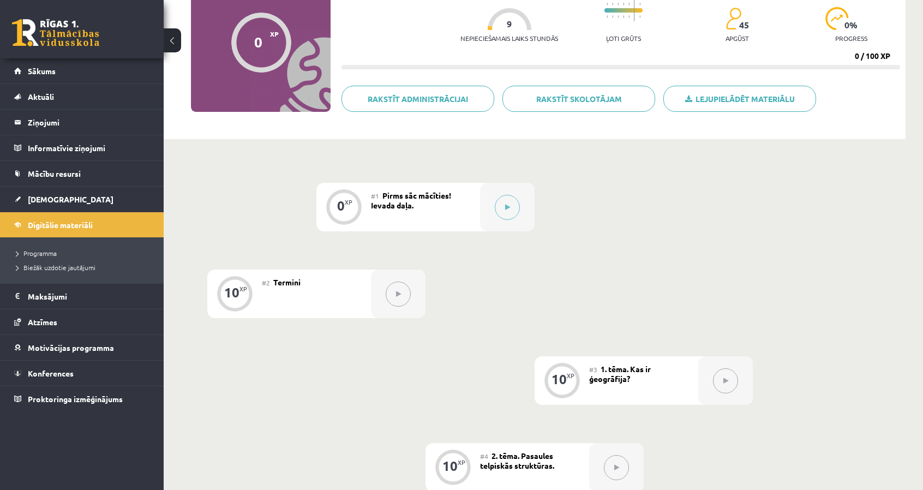
scroll to position [109, 0]
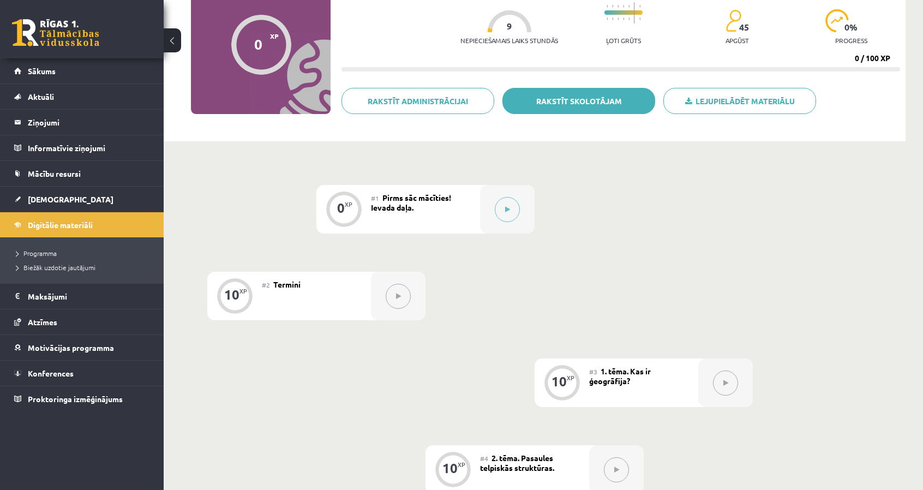
click at [614, 93] on link "Rakstīt skolotājam" at bounding box center [579, 101] width 153 height 26
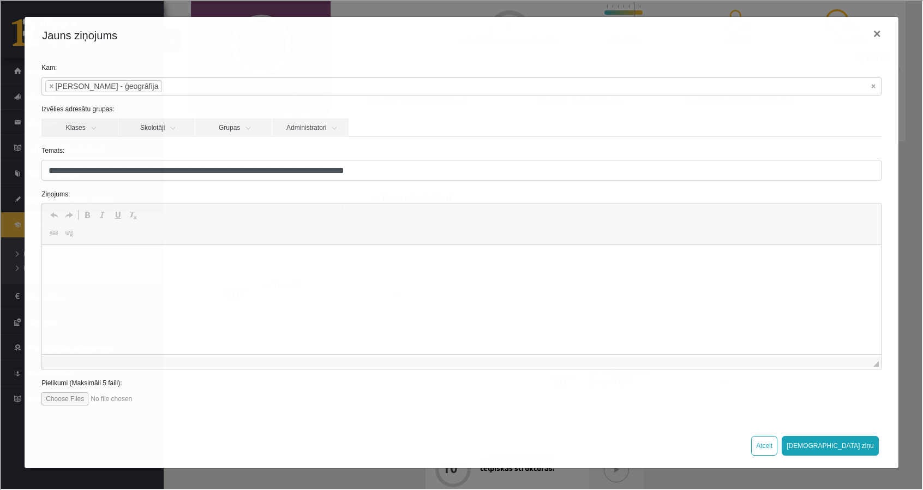
scroll to position [0, 0]
click at [877, 35] on button "×" at bounding box center [876, 32] width 25 height 31
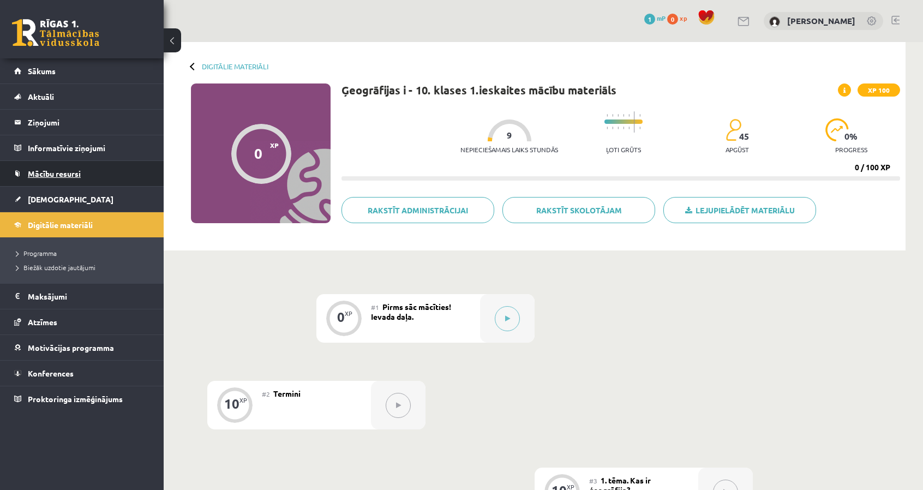
click at [93, 176] on link "Mācību resursi" at bounding box center [82, 173] width 136 height 25
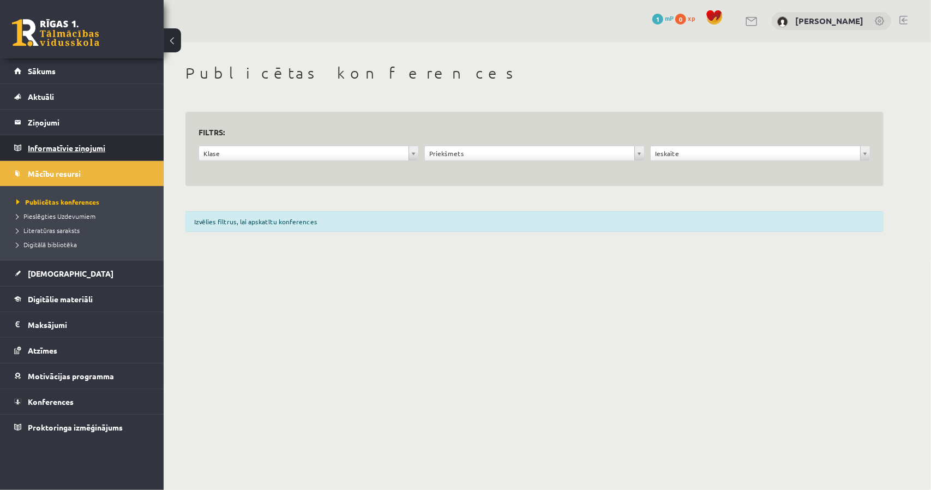
click at [95, 146] on legend "Informatīvie ziņojumi 0" at bounding box center [89, 147] width 122 height 25
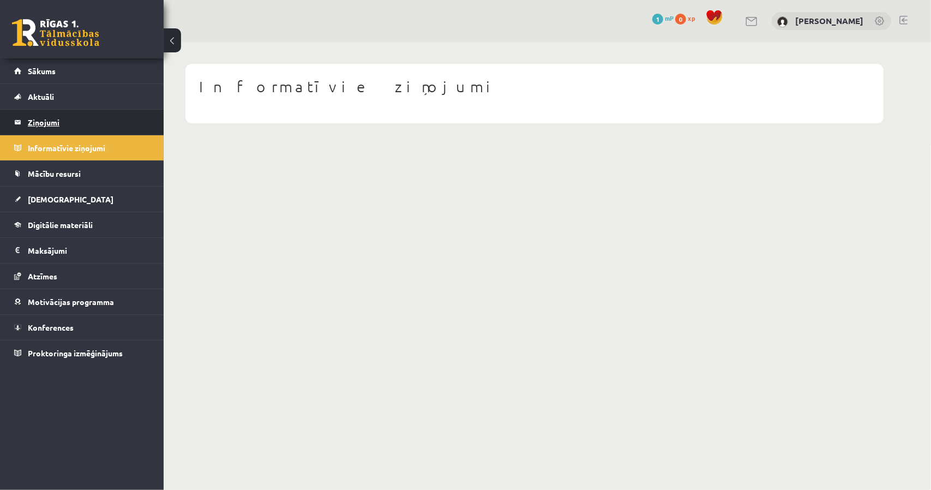
click at [93, 128] on legend "Ziņojumi 0" at bounding box center [89, 122] width 122 height 25
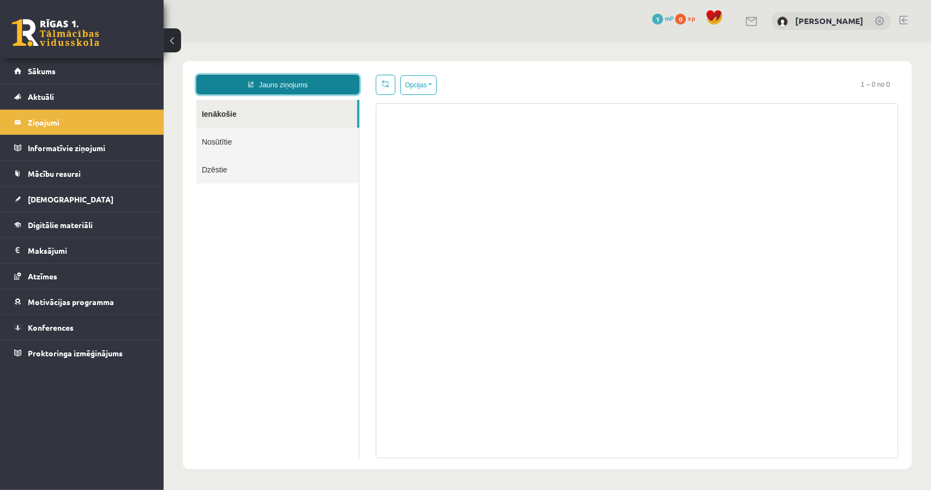
click at [316, 75] on link "Jauns ziņojums" at bounding box center [277, 84] width 163 height 20
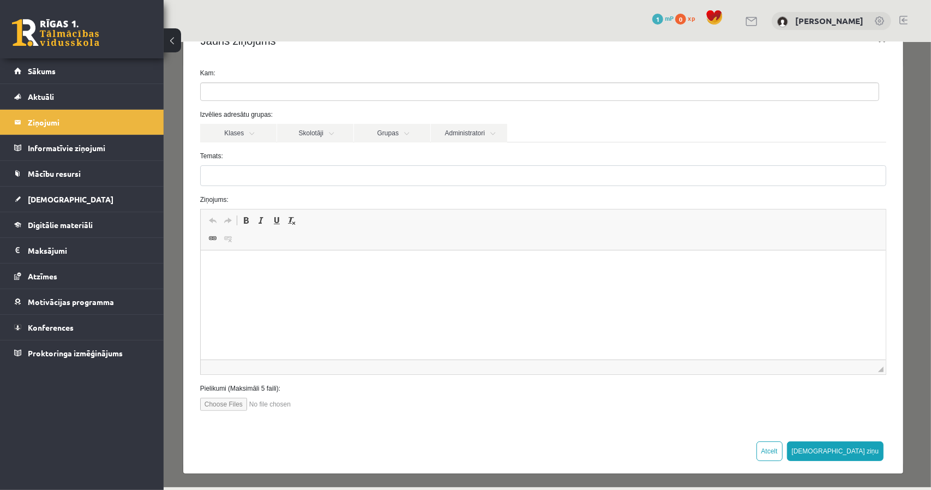
scroll to position [37, 0]
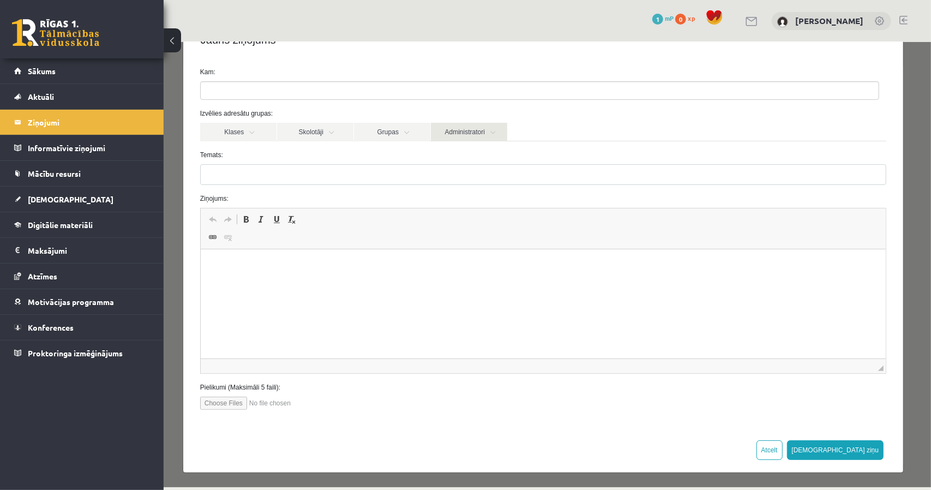
click at [459, 140] on link "Administratori" at bounding box center [469, 131] width 76 height 19
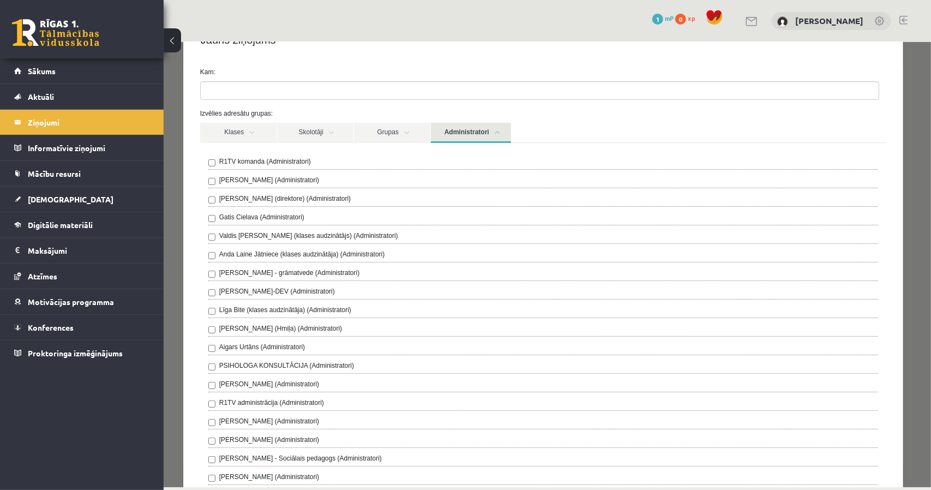
click at [460, 136] on link "Administratori" at bounding box center [471, 132] width 80 height 20
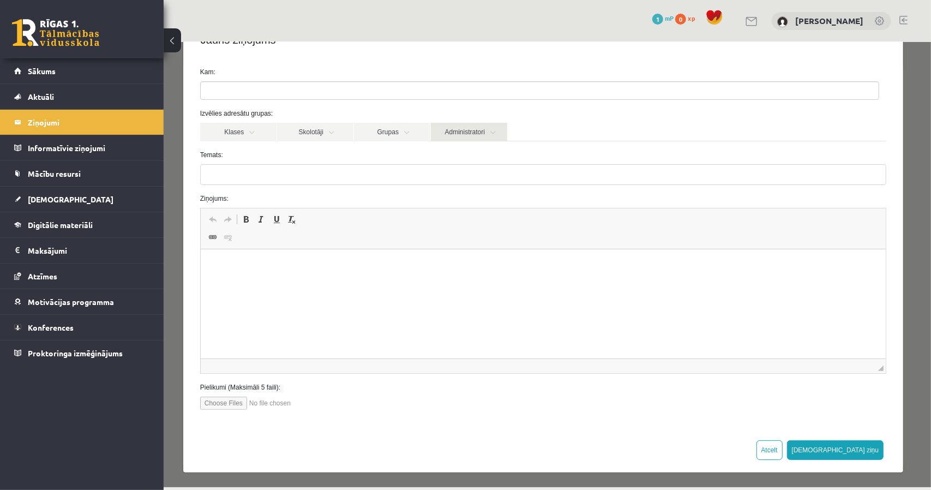
click at [453, 130] on link "Administratori" at bounding box center [469, 131] width 76 height 19
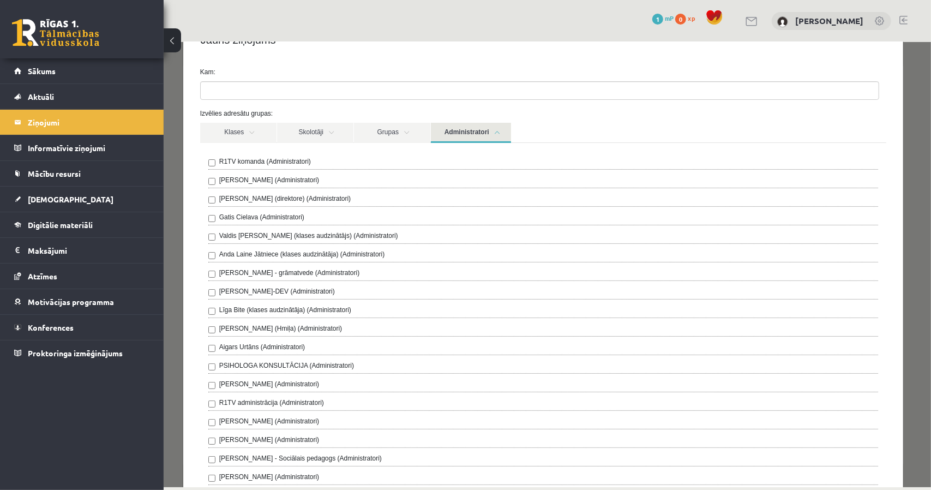
click at [453, 130] on link "Administratori" at bounding box center [471, 132] width 80 height 20
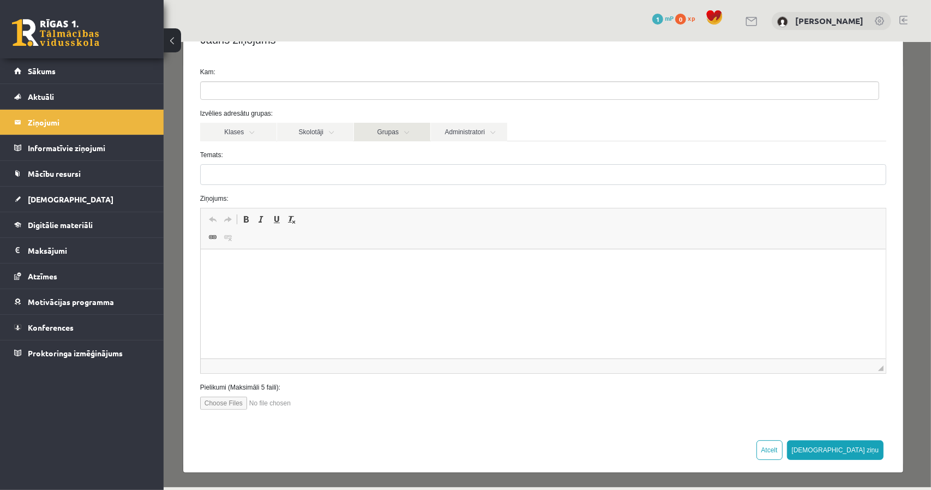
click at [399, 128] on link "Grupas" at bounding box center [392, 131] width 76 height 19
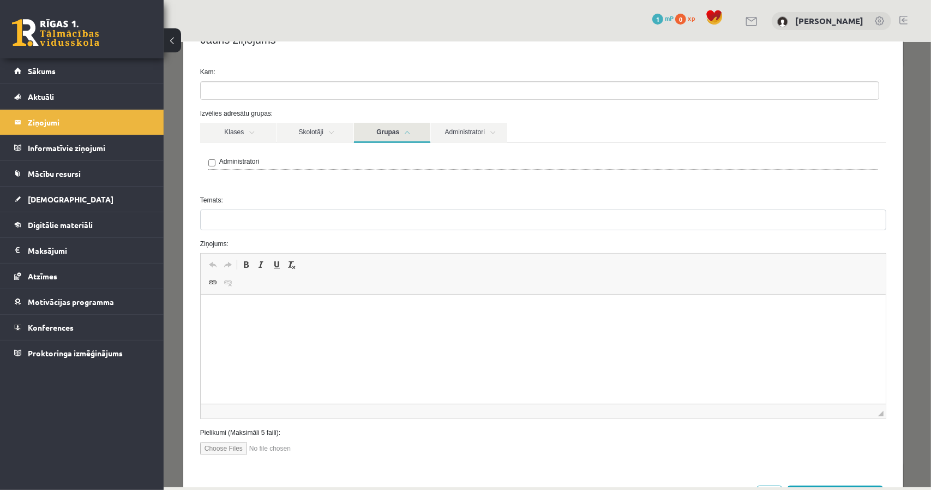
click at [399, 128] on link "Grupas" at bounding box center [392, 132] width 76 height 20
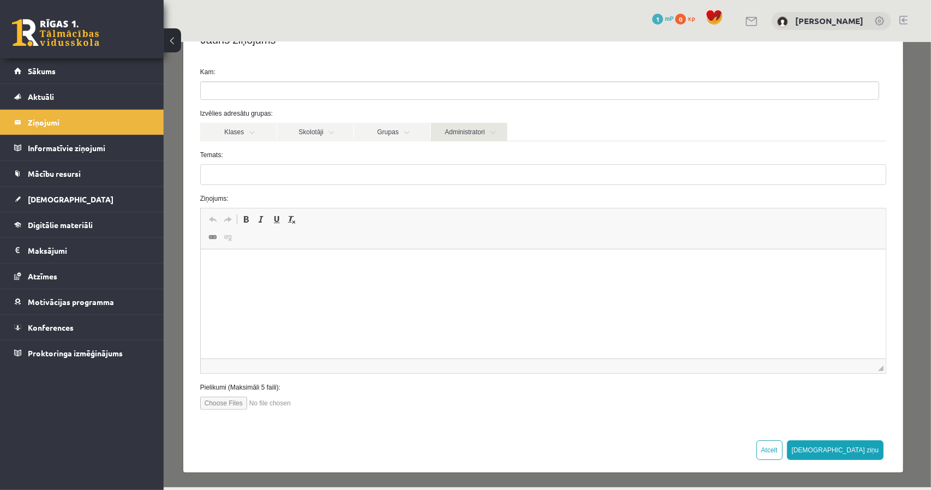
click at [475, 134] on link "Administratori" at bounding box center [469, 131] width 76 height 19
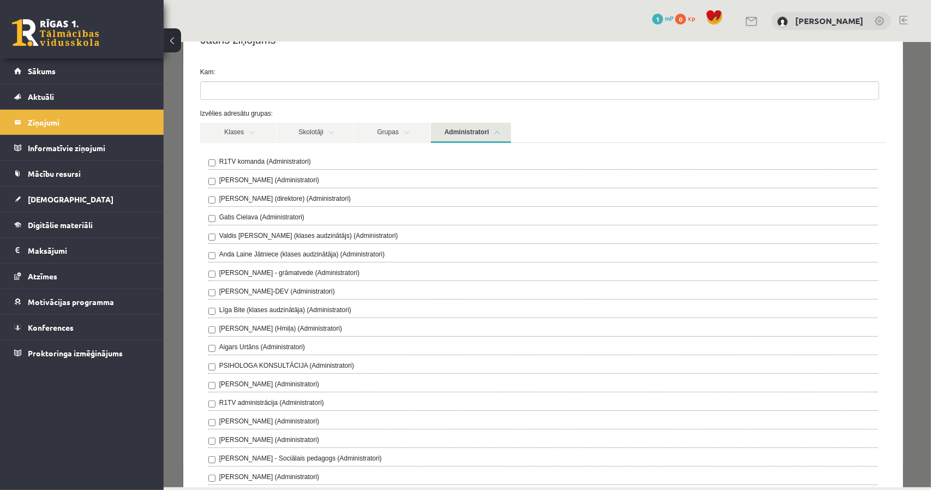
click at [476, 131] on link "Administratori" at bounding box center [471, 132] width 80 height 20
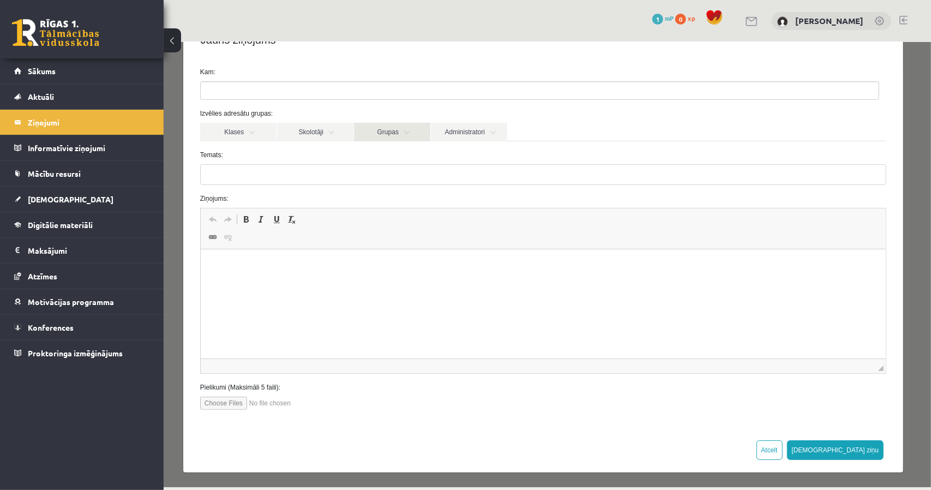
click at [392, 136] on link "Grupas" at bounding box center [392, 131] width 76 height 19
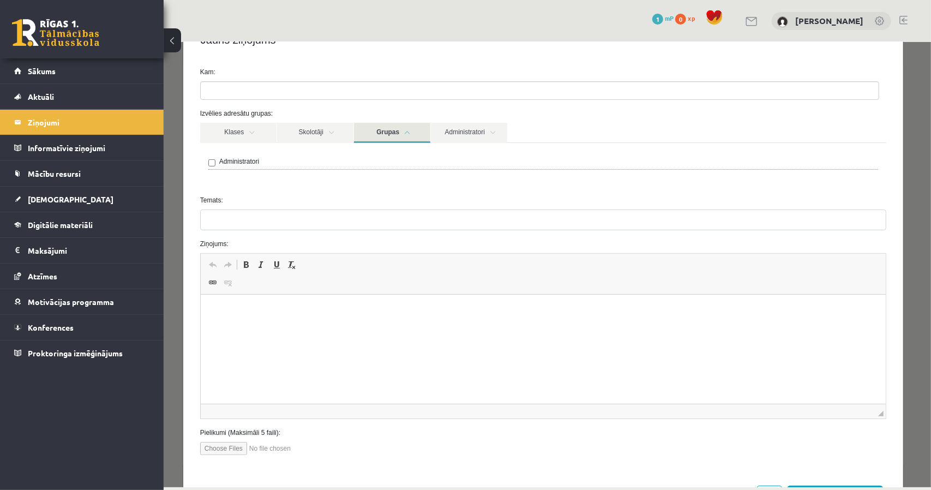
click at [369, 136] on link "Grupas" at bounding box center [392, 132] width 76 height 20
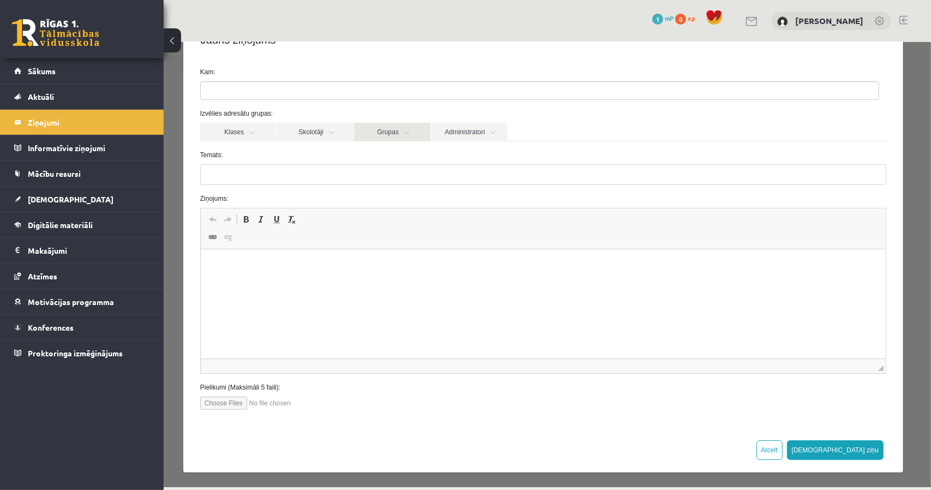
click at [365, 140] on link "Grupas" at bounding box center [392, 131] width 76 height 19
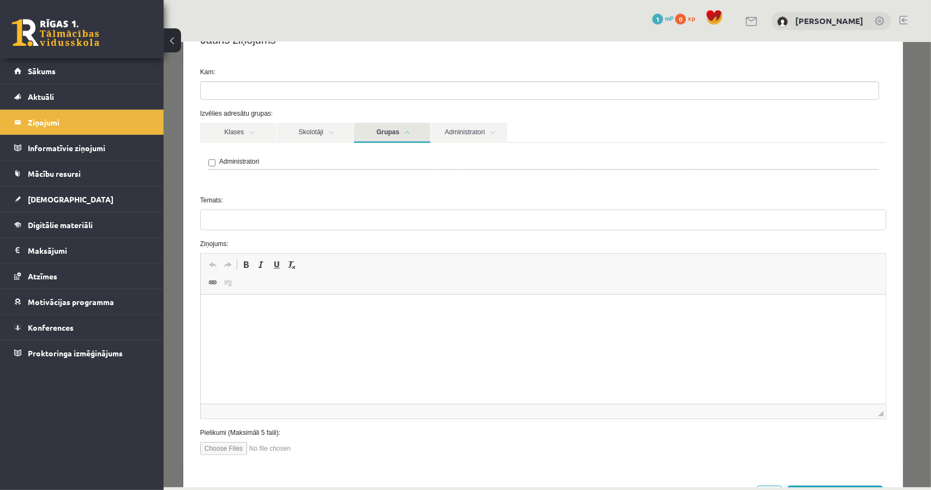
click at [225, 159] on label "Administratori" at bounding box center [239, 161] width 40 height 10
click at [282, 191] on form "**********" at bounding box center [543, 261] width 703 height 388
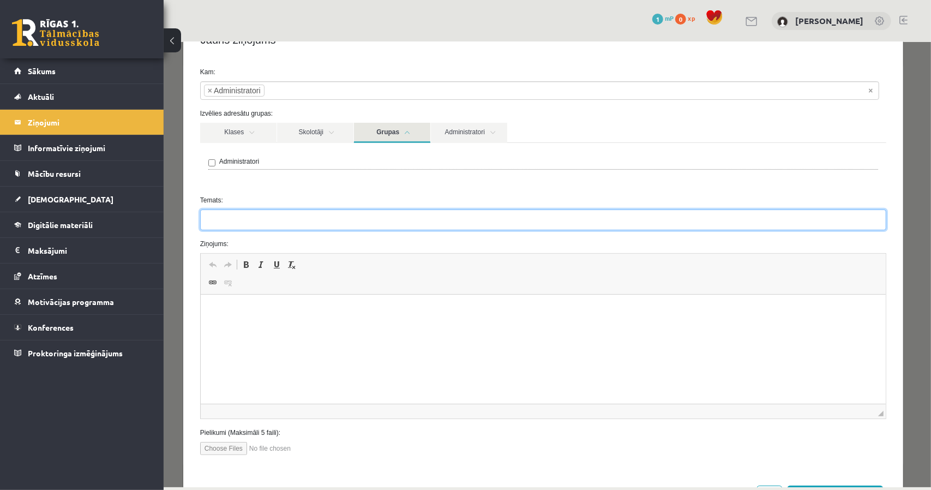
click at [325, 214] on input "Temats:" at bounding box center [543, 219] width 686 height 21
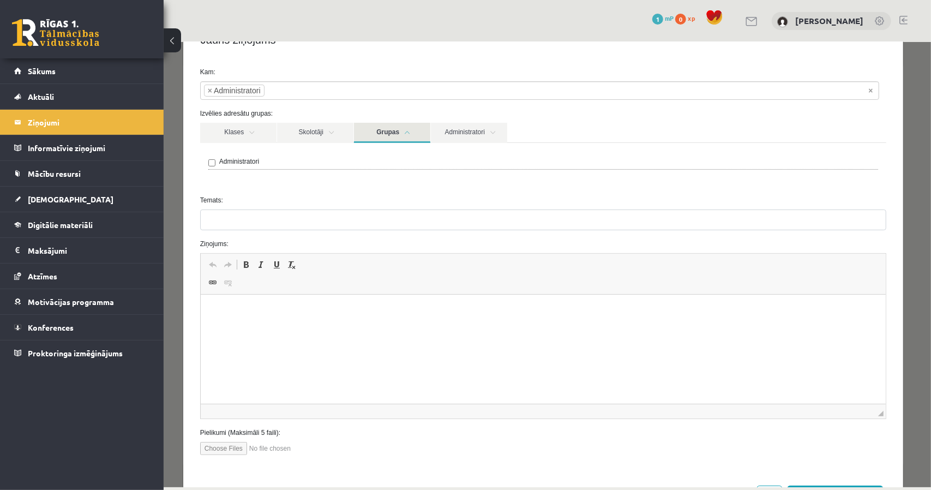
click at [295, 187] on form "**********" at bounding box center [543, 261] width 703 height 388
click at [248, 161] on label "Administratori" at bounding box center [239, 161] width 40 height 10
click at [413, 132] on link "Grupas" at bounding box center [392, 132] width 76 height 20
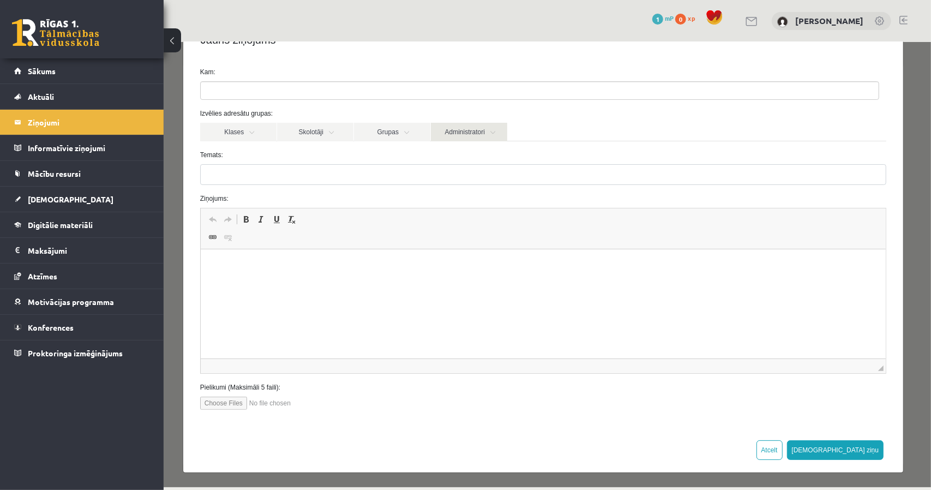
click at [453, 135] on link "Administratori" at bounding box center [469, 131] width 76 height 19
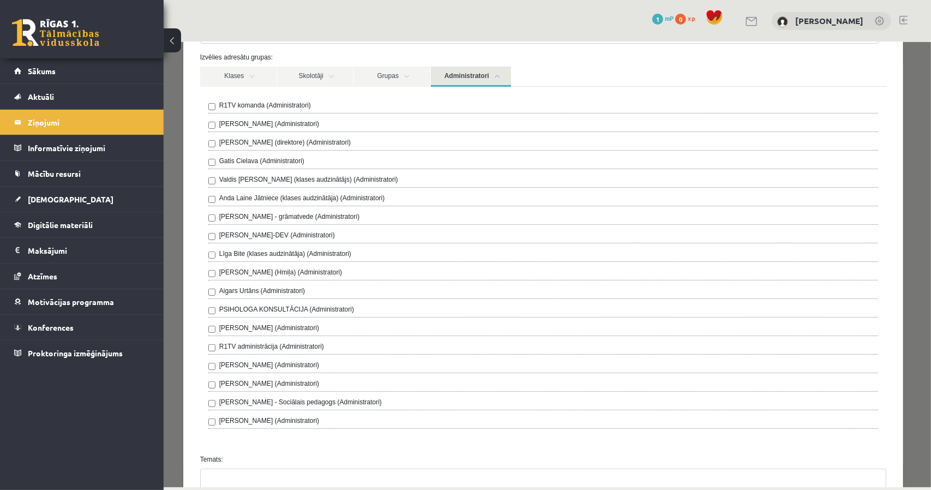
scroll to position [91, 0]
click at [269, 109] on label "R1TV komanda (Administratori)" at bounding box center [265, 106] width 92 height 10
click at [484, 83] on link "Administratori" at bounding box center [471, 78] width 80 height 20
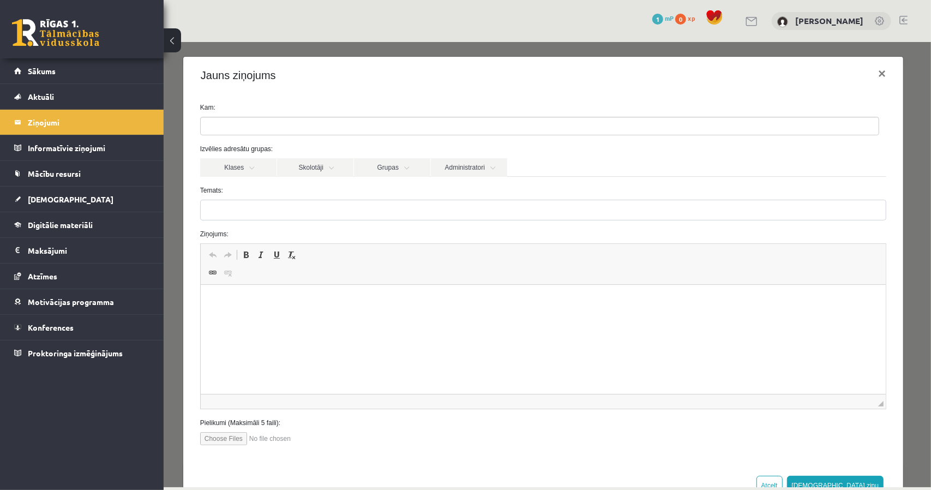
scroll to position [0, 0]
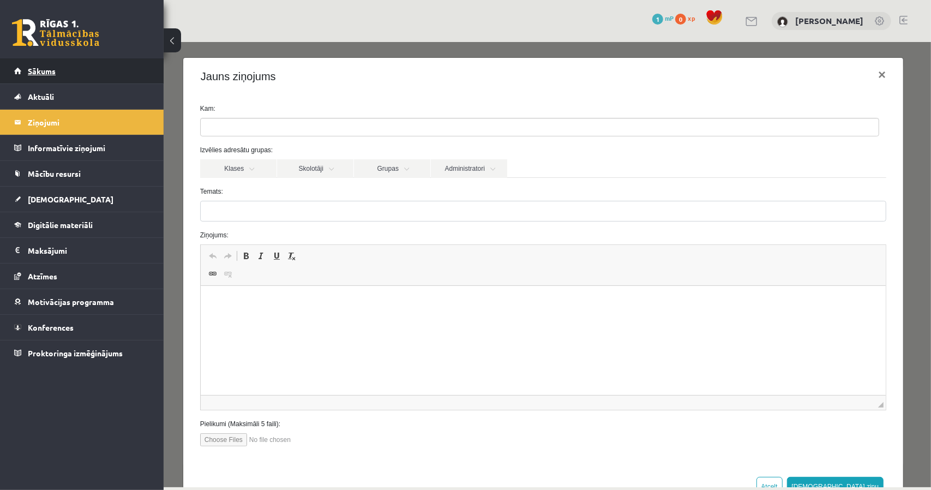
click at [82, 69] on link "Sākums" at bounding box center [82, 70] width 136 height 25
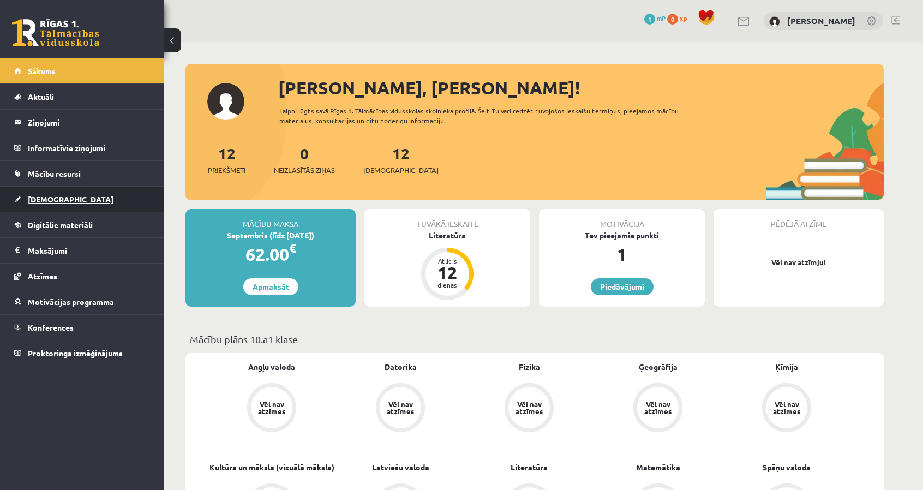
click at [89, 188] on link "[DEMOGRAPHIC_DATA]" at bounding box center [82, 199] width 136 height 25
